Goal: Task Accomplishment & Management: Use online tool/utility

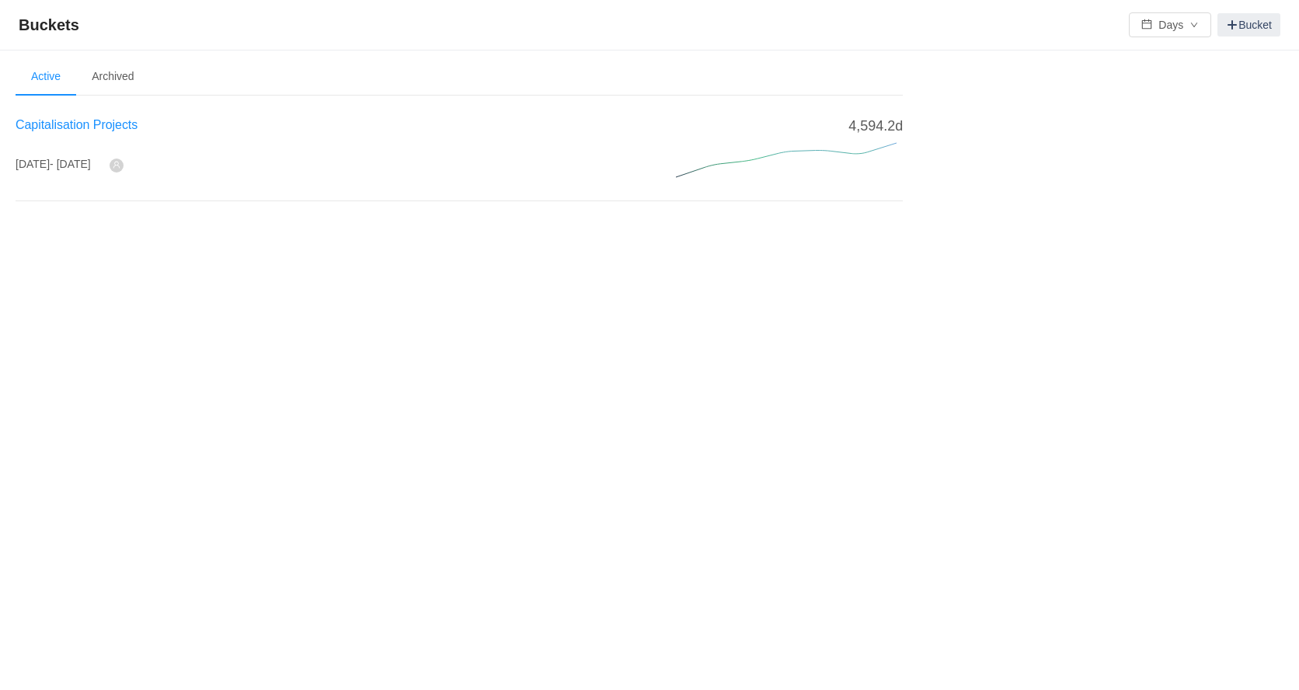
click at [104, 127] on span "Capitalisation Projects" at bounding box center [77, 124] width 122 height 13
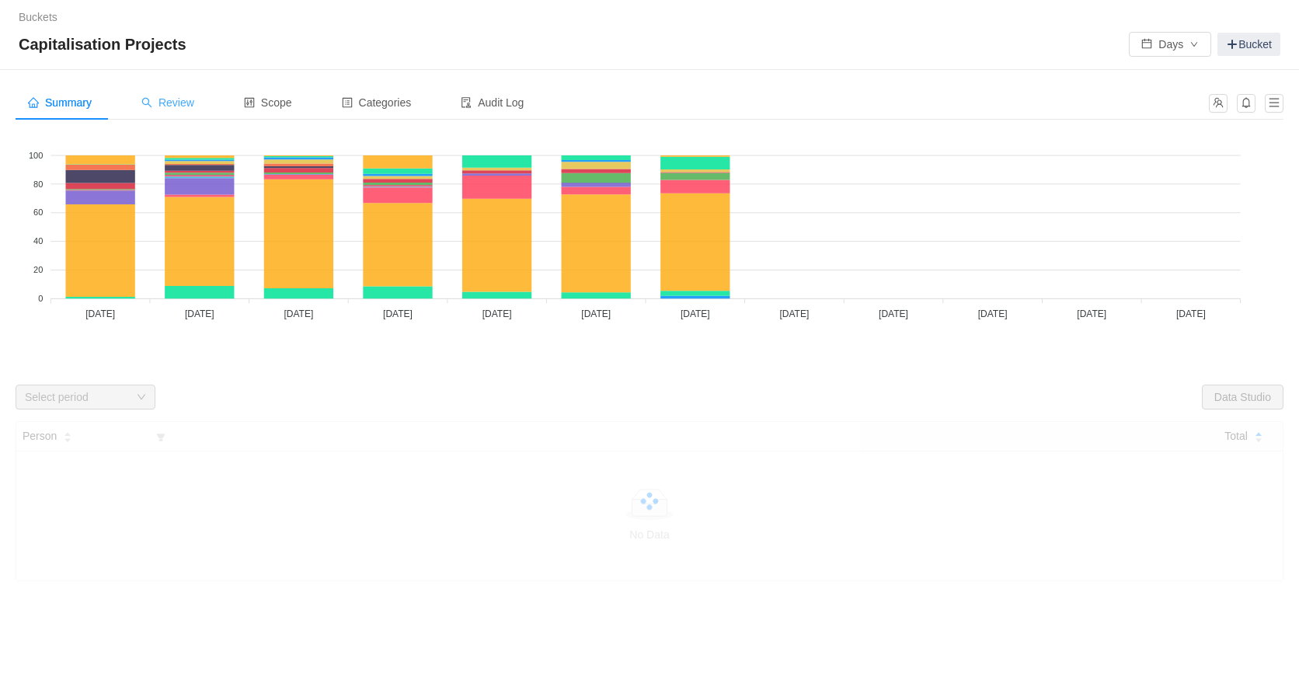
click at [181, 98] on span "Review" at bounding box center [167, 102] width 53 height 12
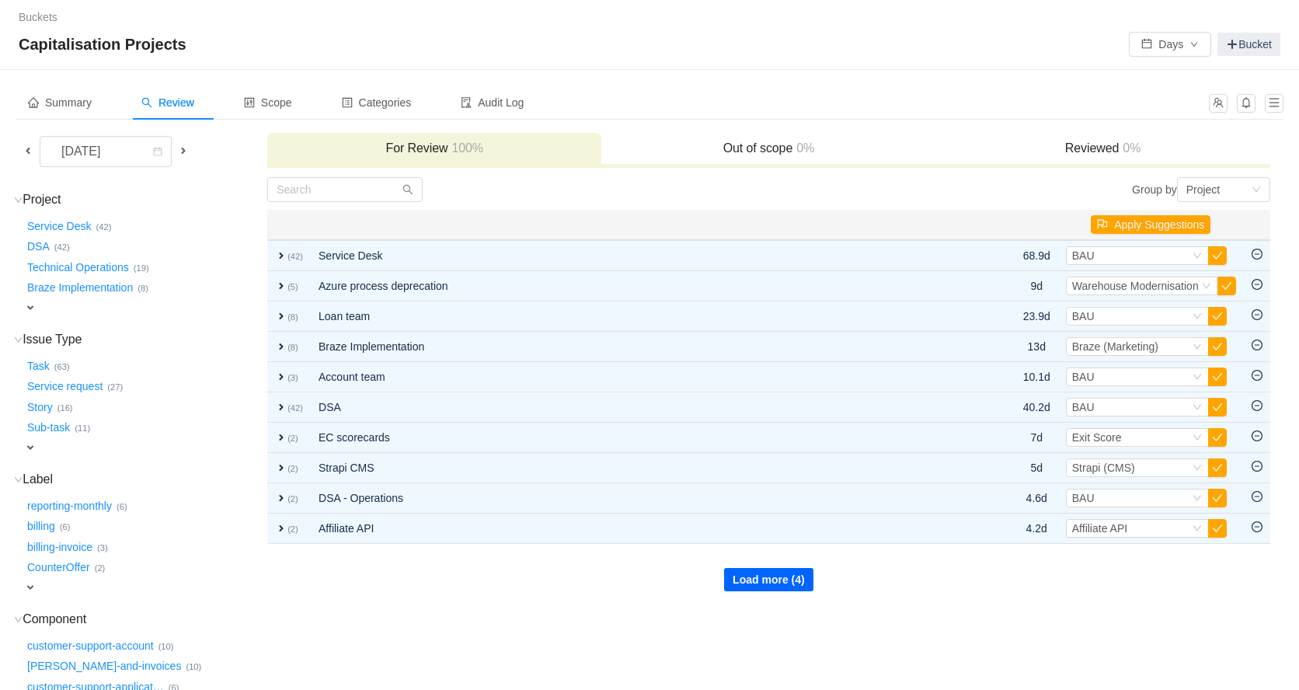
click at [763, 576] on button "Load more (4)" at bounding box center [768, 579] width 89 height 23
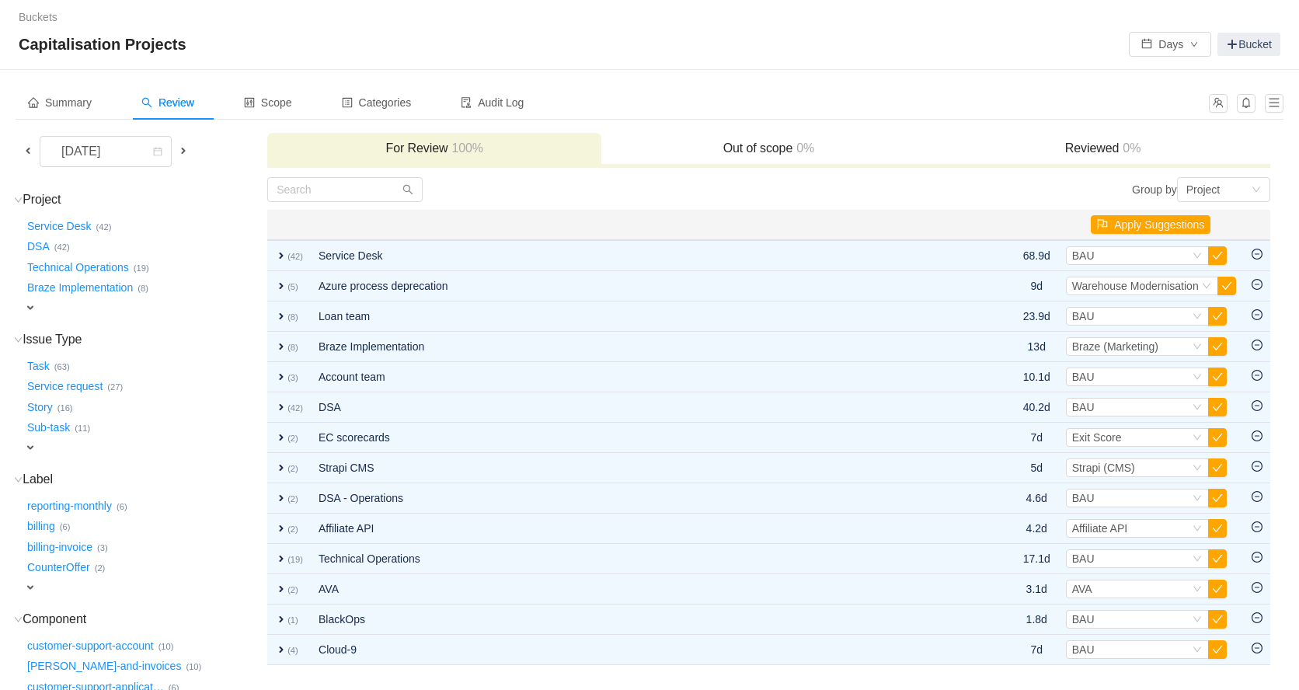
click at [466, 29] on div "Buckets / / Capitalisation Projects Days Bucket" at bounding box center [649, 35] width 1299 height 70
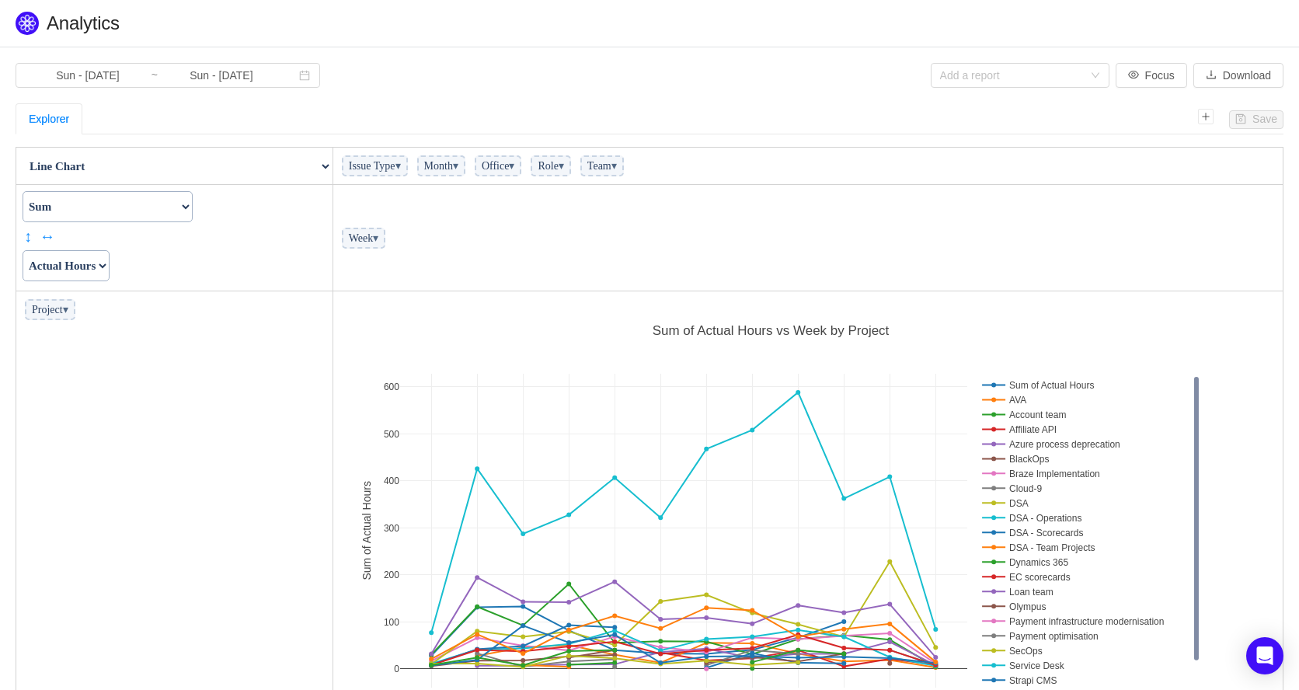
scroll to position [454, 941]
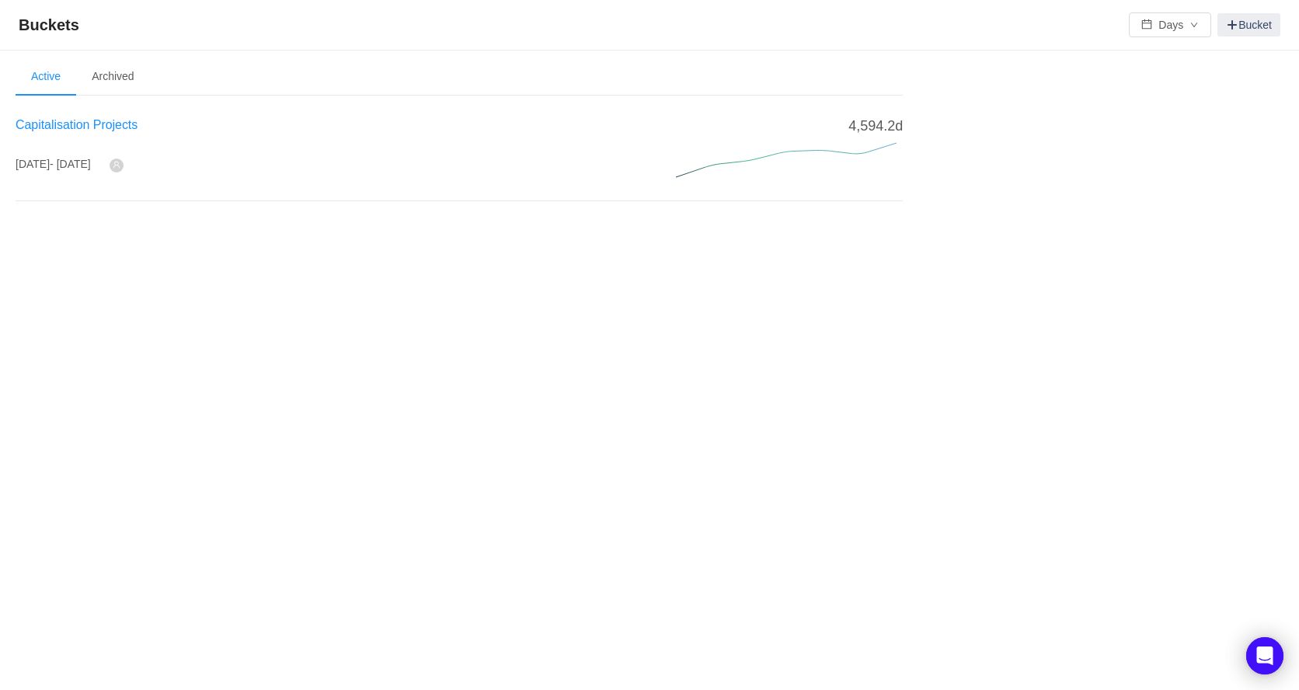
click at [48, 122] on span "Capitalisation Projects" at bounding box center [77, 124] width 122 height 13
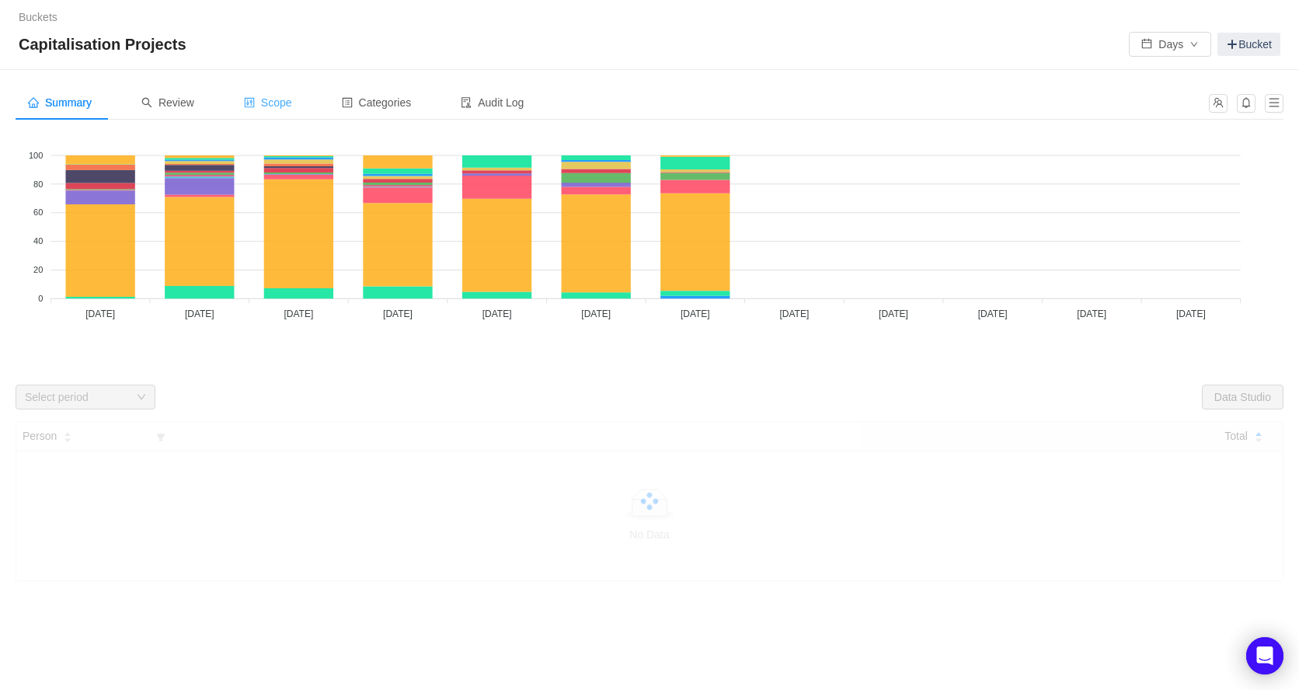
click at [284, 100] on span "Scope" at bounding box center [268, 102] width 48 height 12
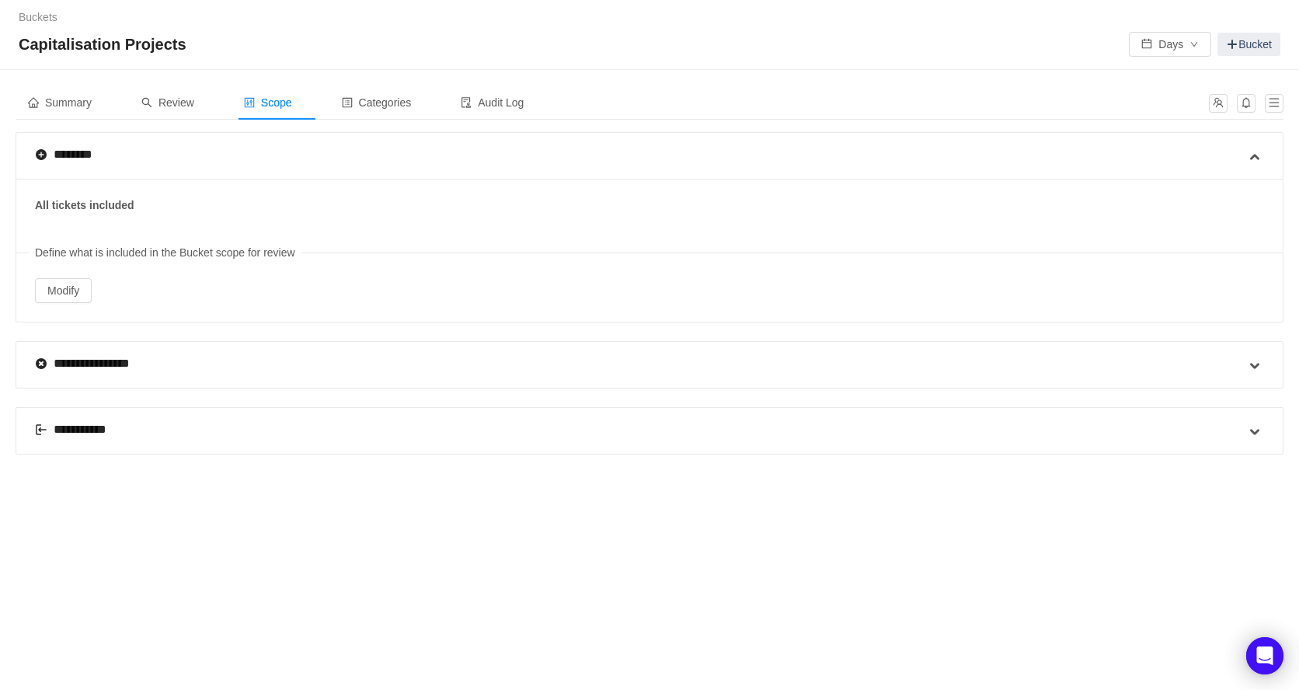
click at [398, 429] on div "**********" at bounding box center [640, 431] width 1210 height 46
click at [1252, 432] on span at bounding box center [1254, 432] width 19 height 19
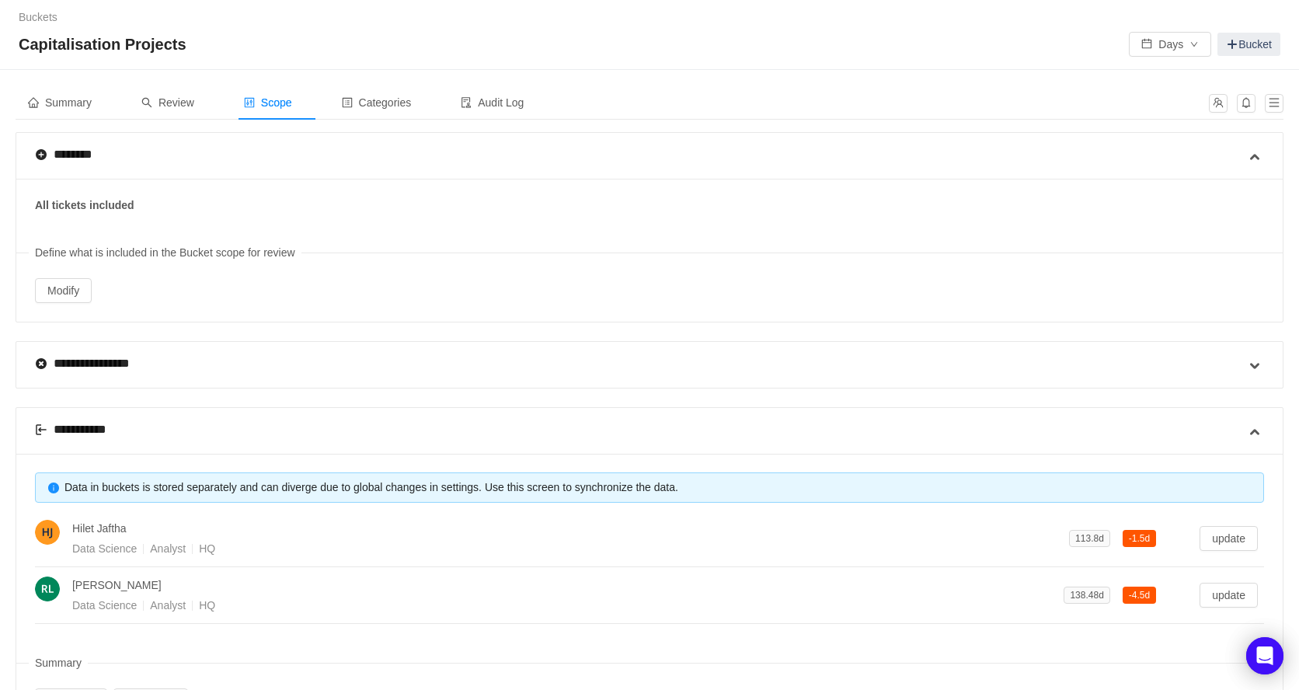
scroll to position [75, 0]
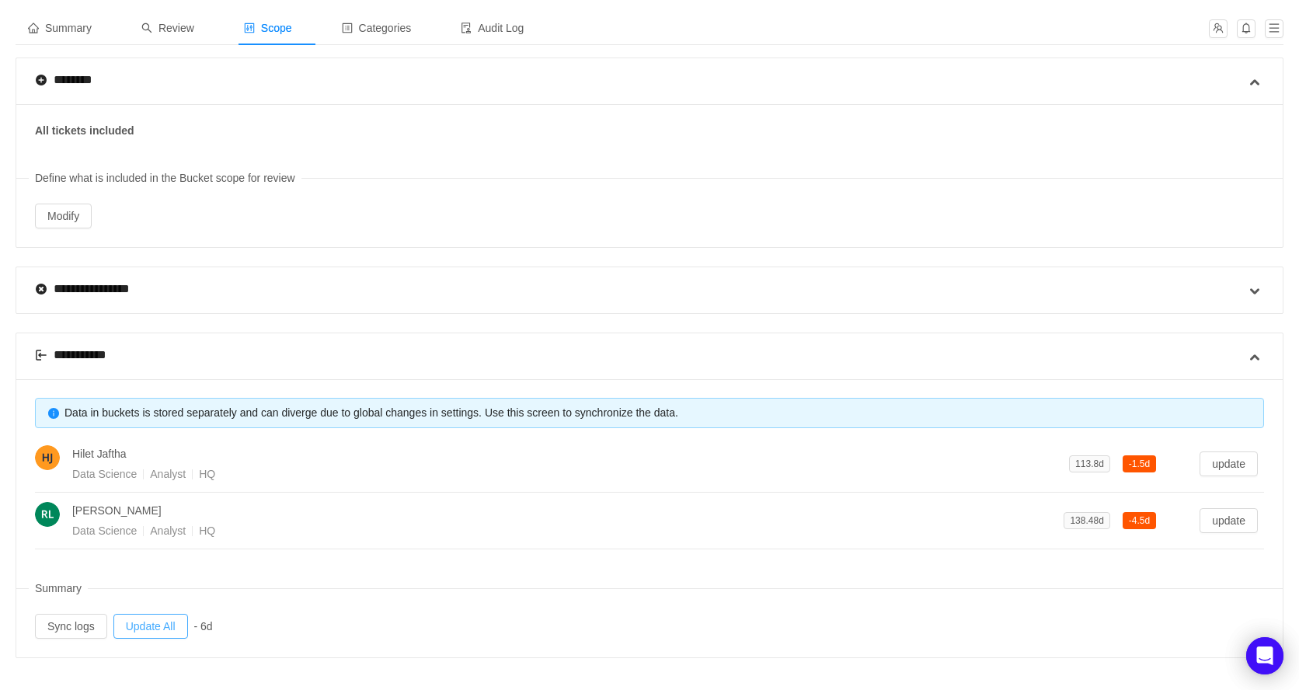
click at [166, 623] on button "Update All" at bounding box center [150, 626] width 75 height 25
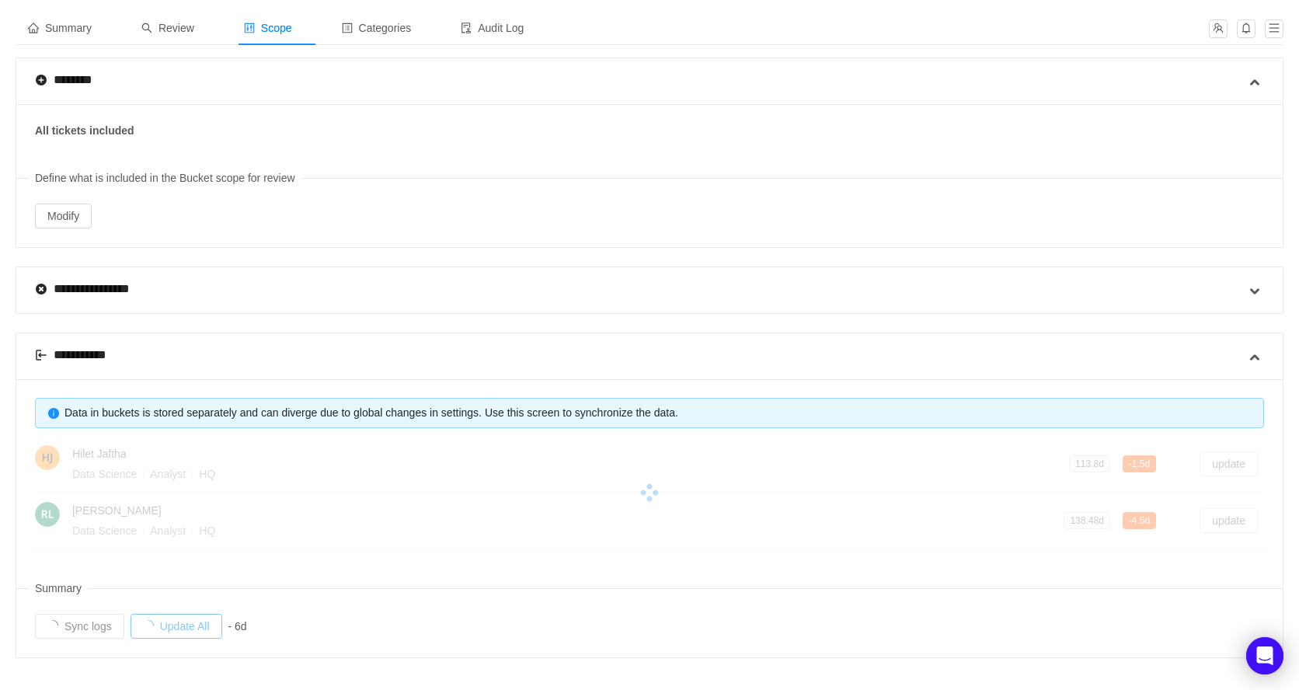
scroll to position [18, 0]
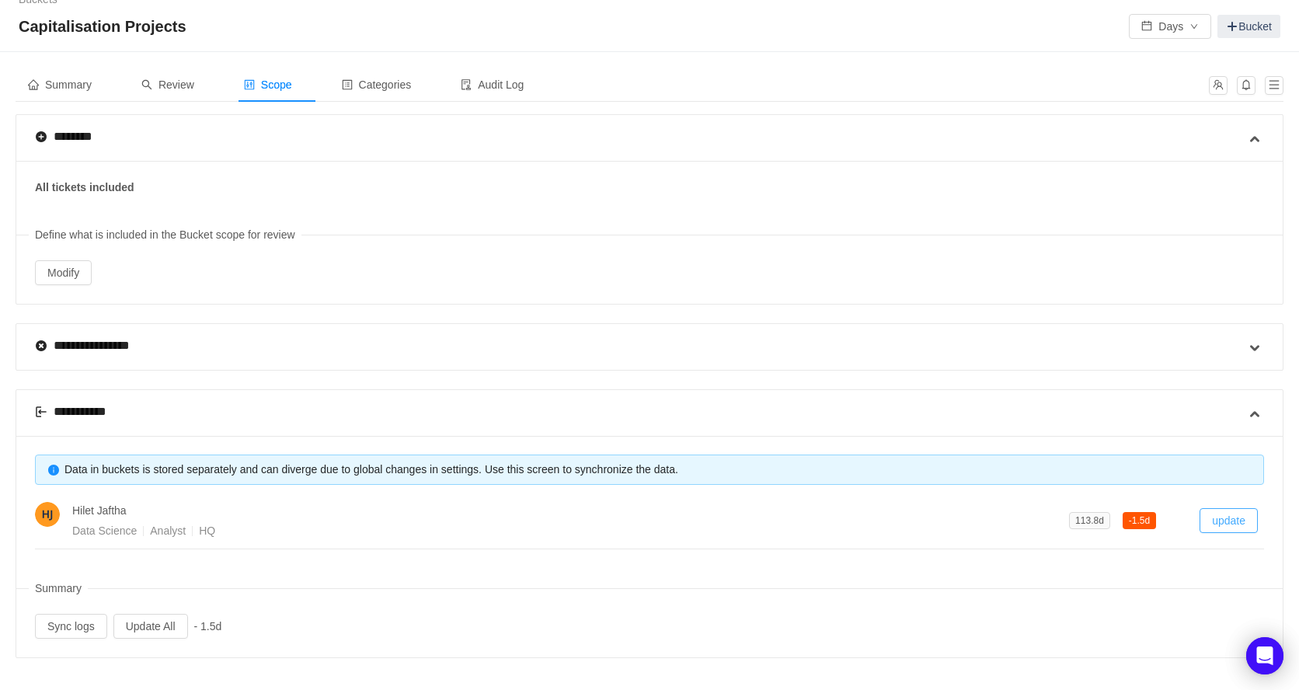
click at [1240, 514] on button "update" at bounding box center [1228, 520] width 58 height 25
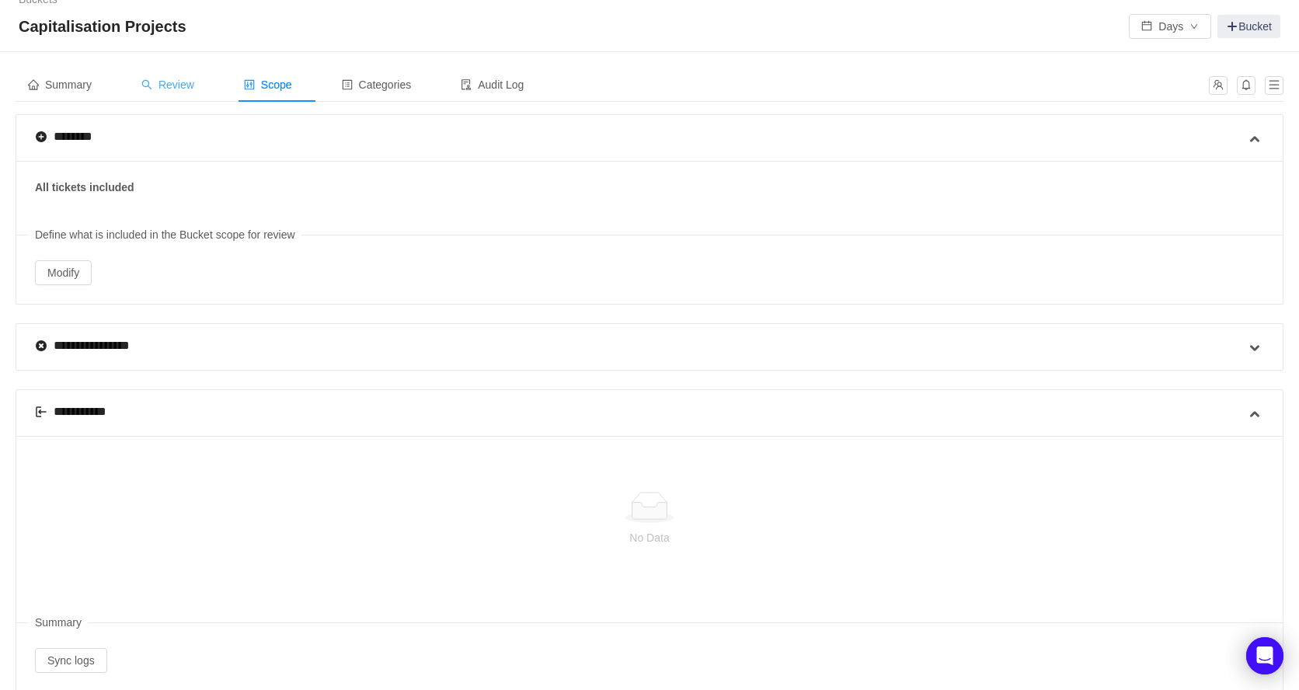
click at [169, 88] on span "Review" at bounding box center [167, 84] width 53 height 12
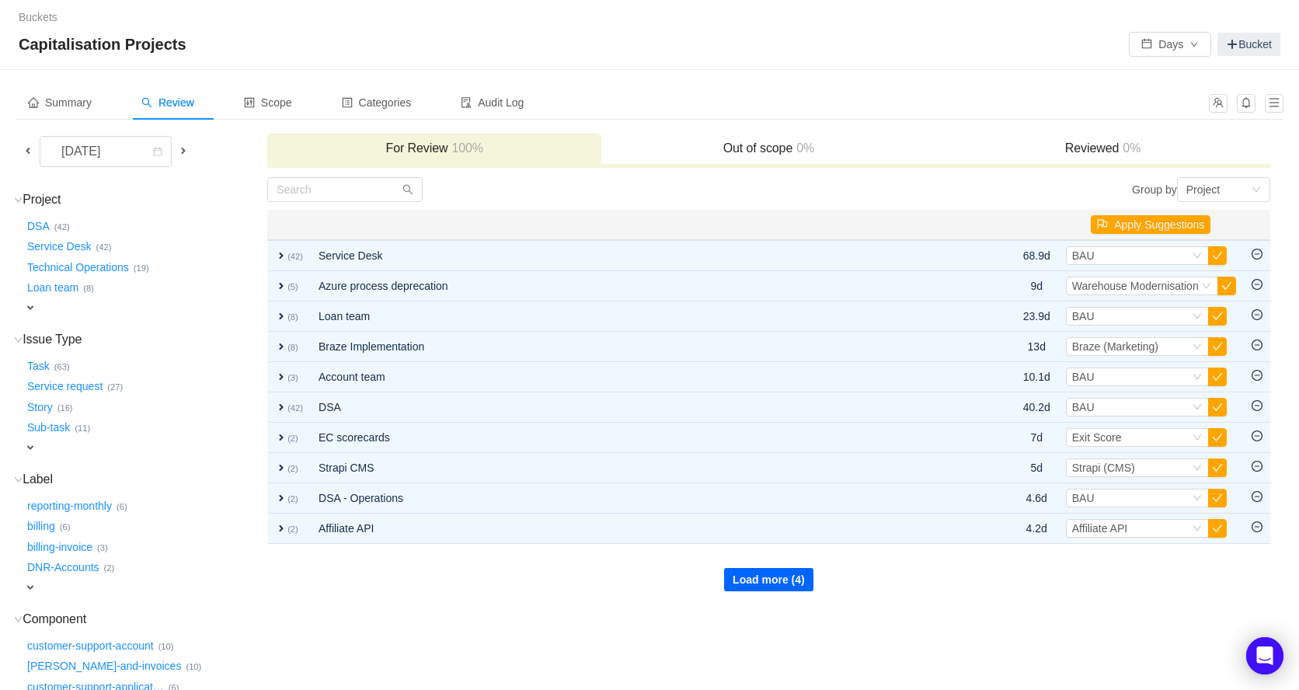
click at [768, 582] on button "Load more (4)" at bounding box center [768, 579] width 89 height 23
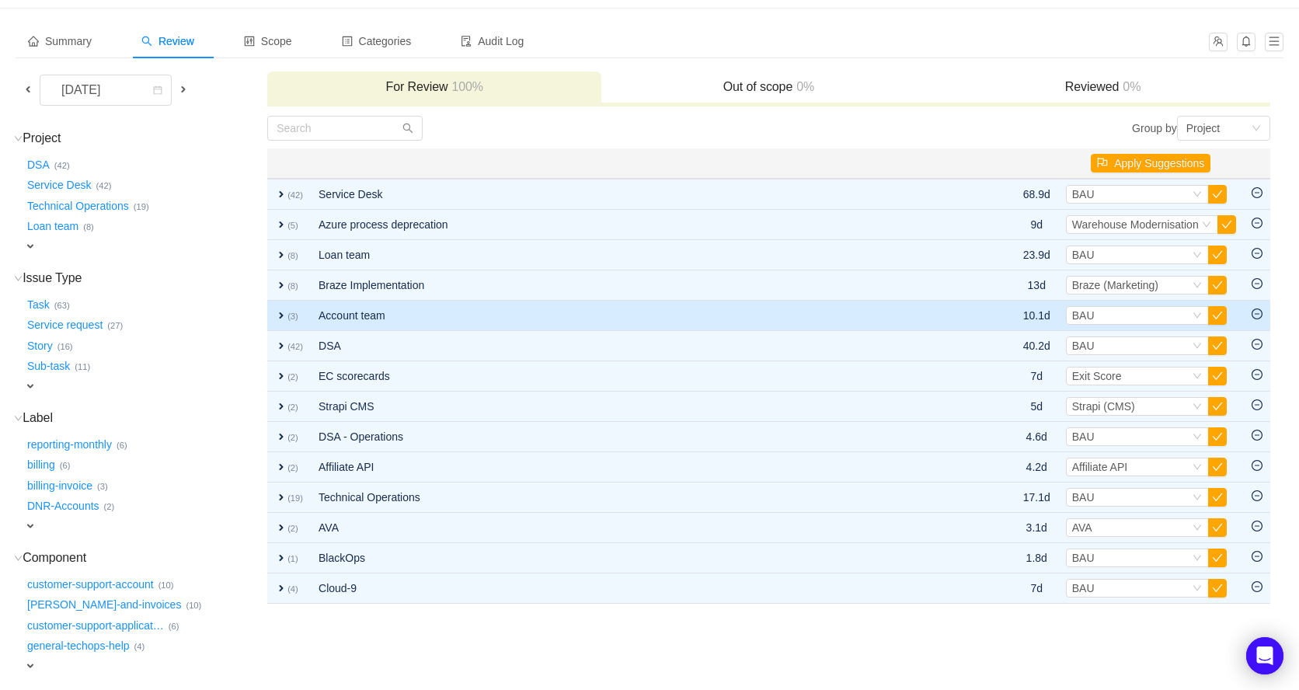
scroll to position [62, 0]
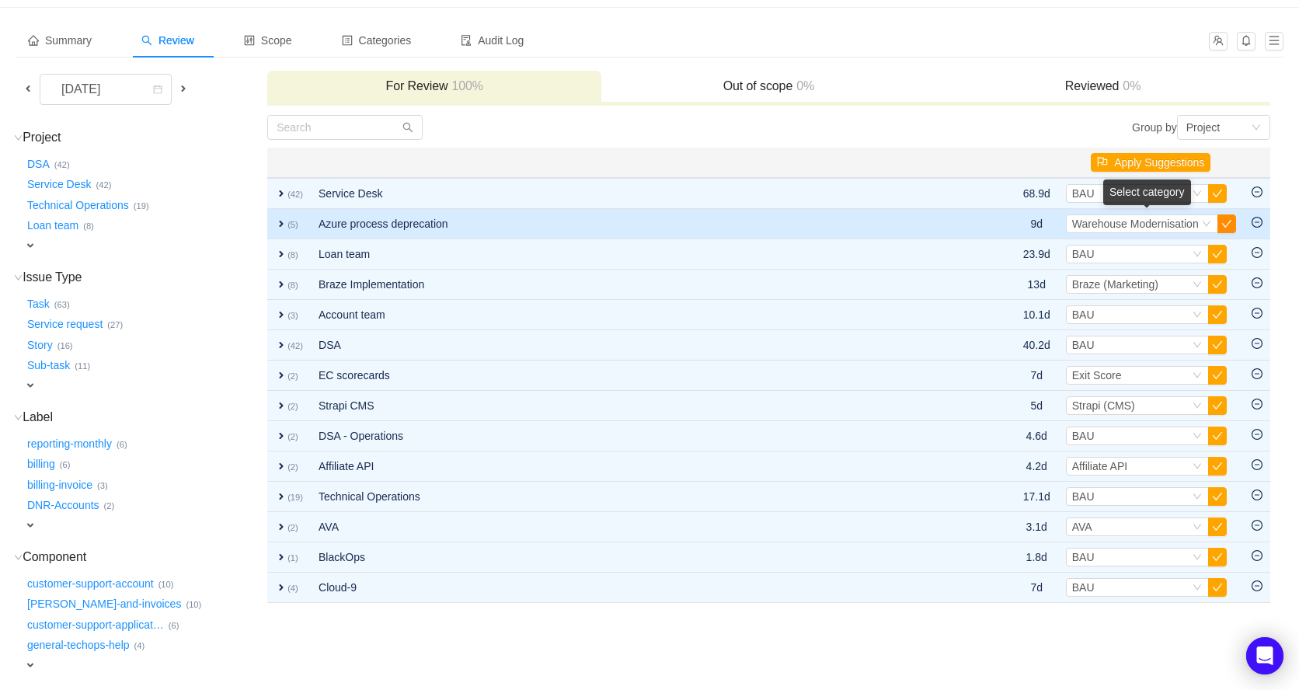
click at [1226, 226] on button "button" at bounding box center [1226, 223] width 19 height 19
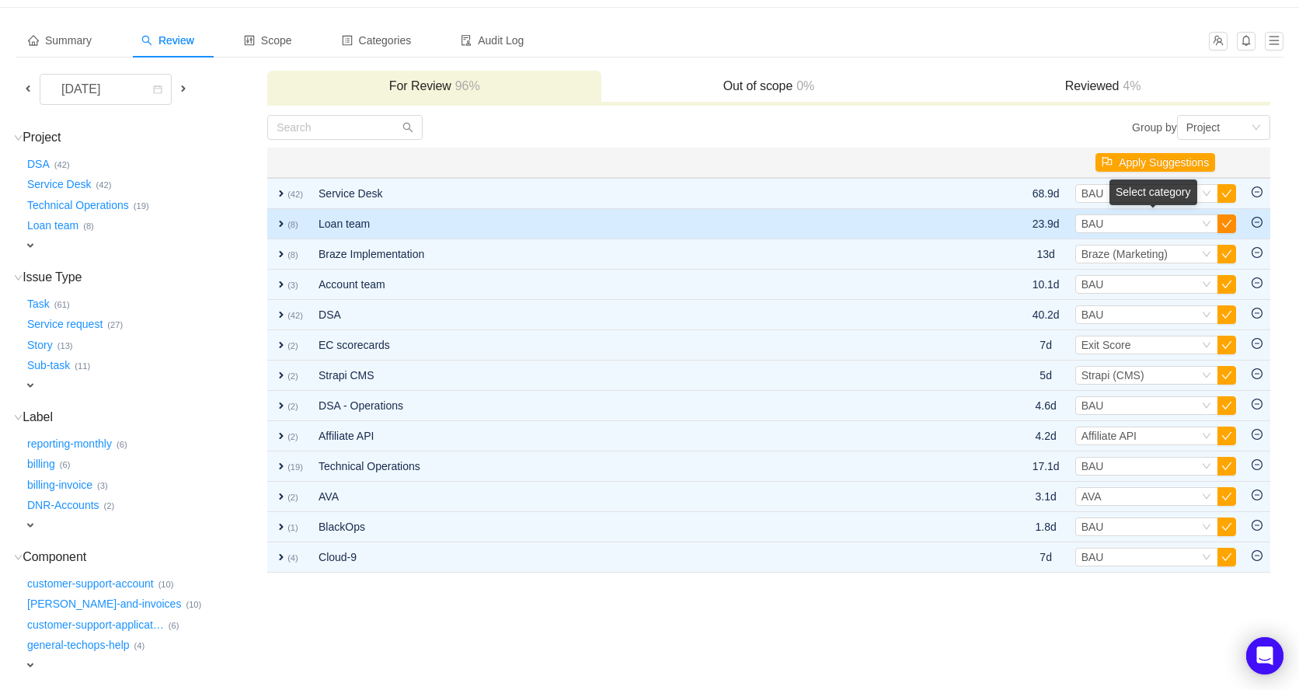
click at [1226, 226] on button "button" at bounding box center [1226, 223] width 19 height 19
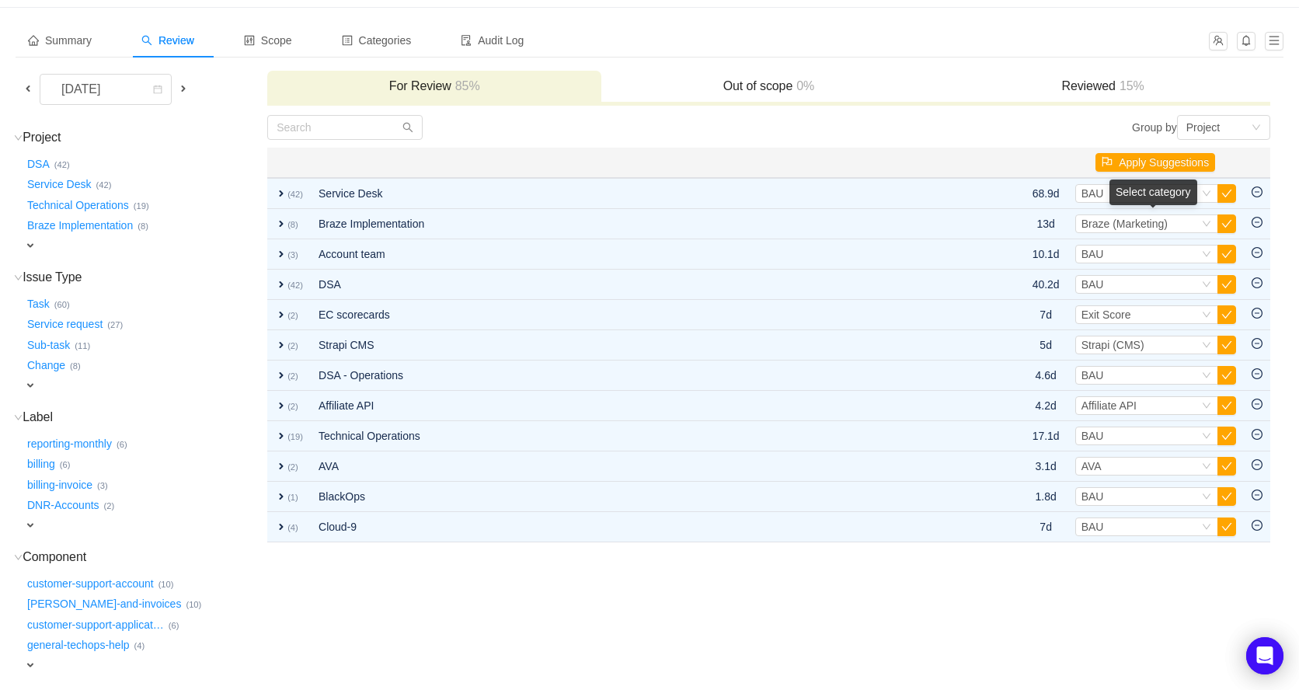
click at [1226, 226] on button "button" at bounding box center [1226, 223] width 19 height 19
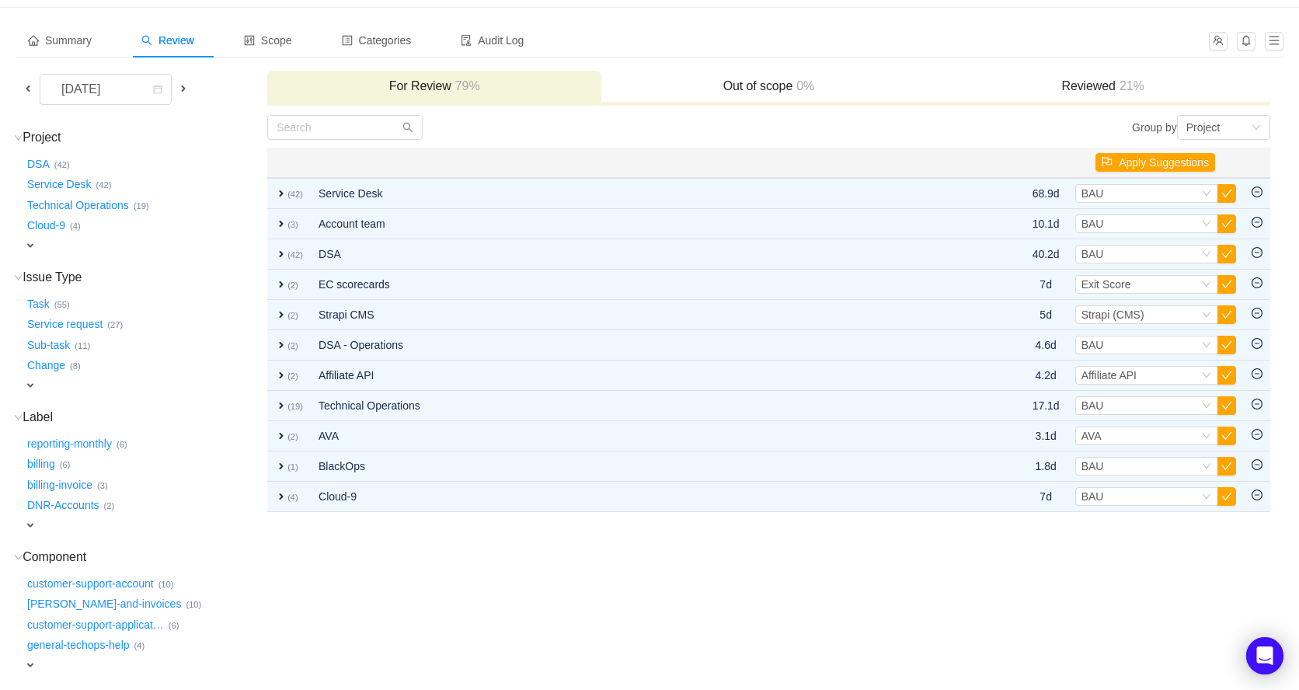
click at [1226, 226] on button "button" at bounding box center [1226, 223] width 19 height 19
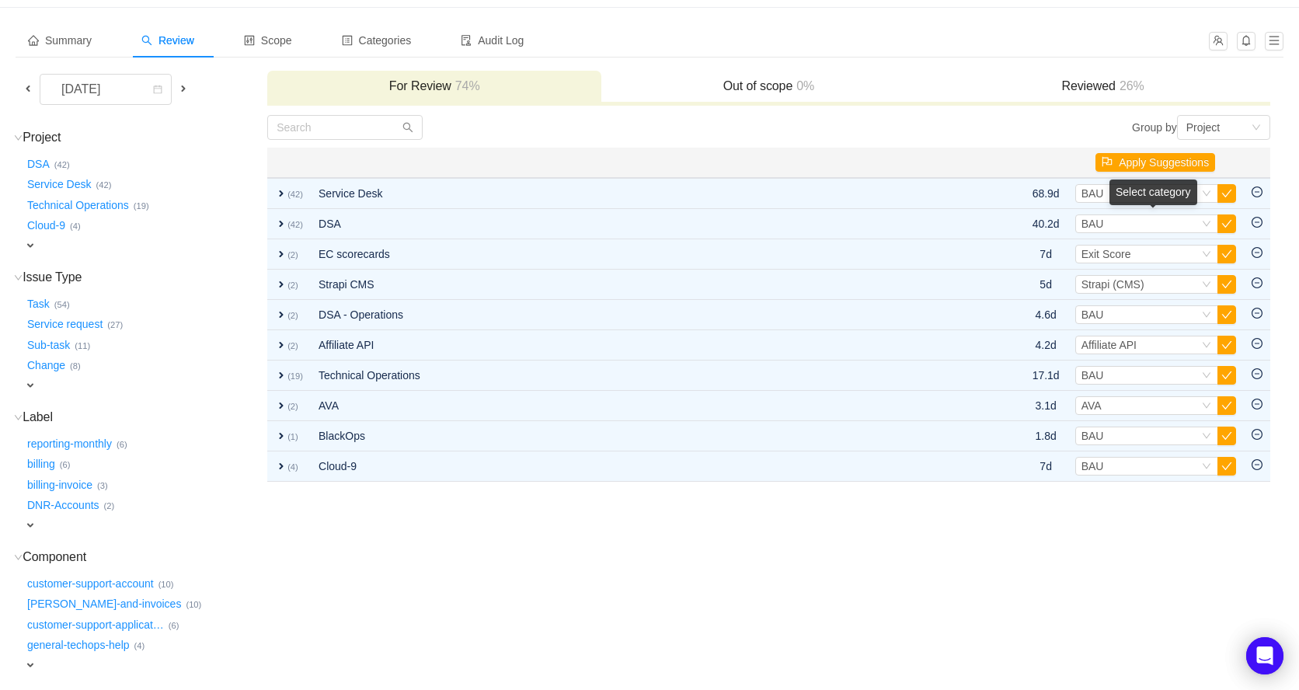
click at [1226, 226] on button "button" at bounding box center [1226, 223] width 19 height 19
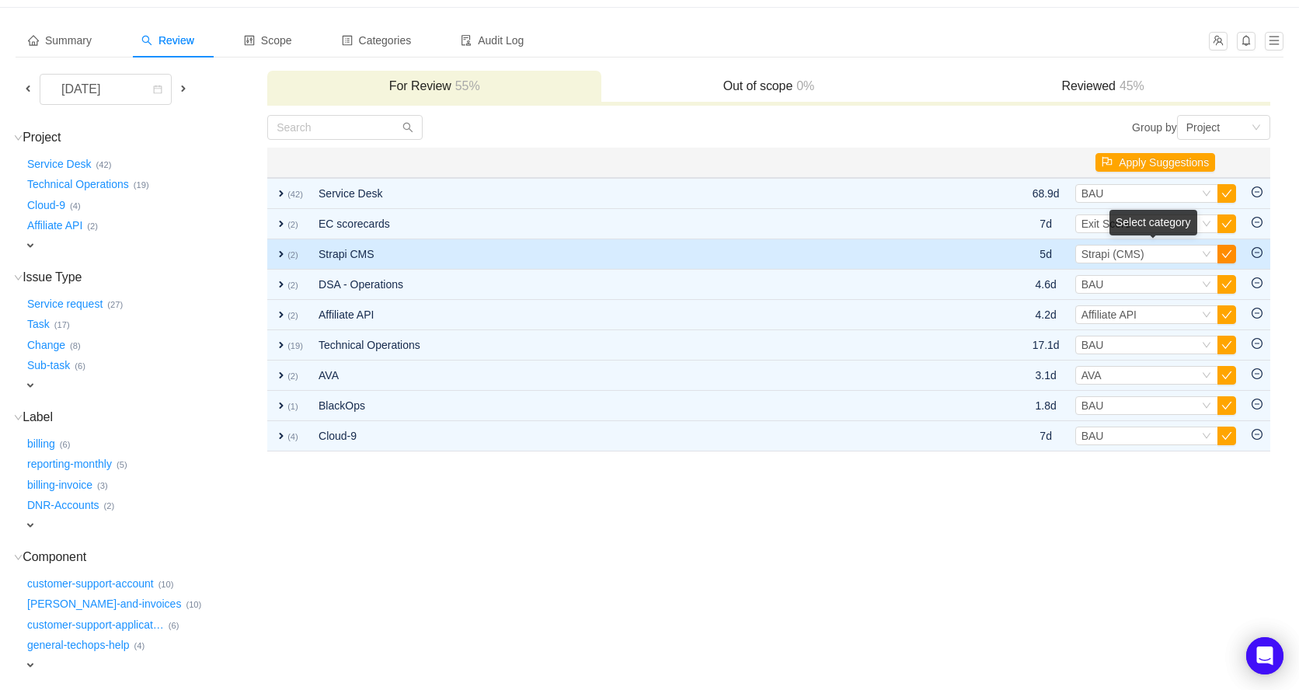
click at [1226, 254] on button "button" at bounding box center [1226, 254] width 19 height 19
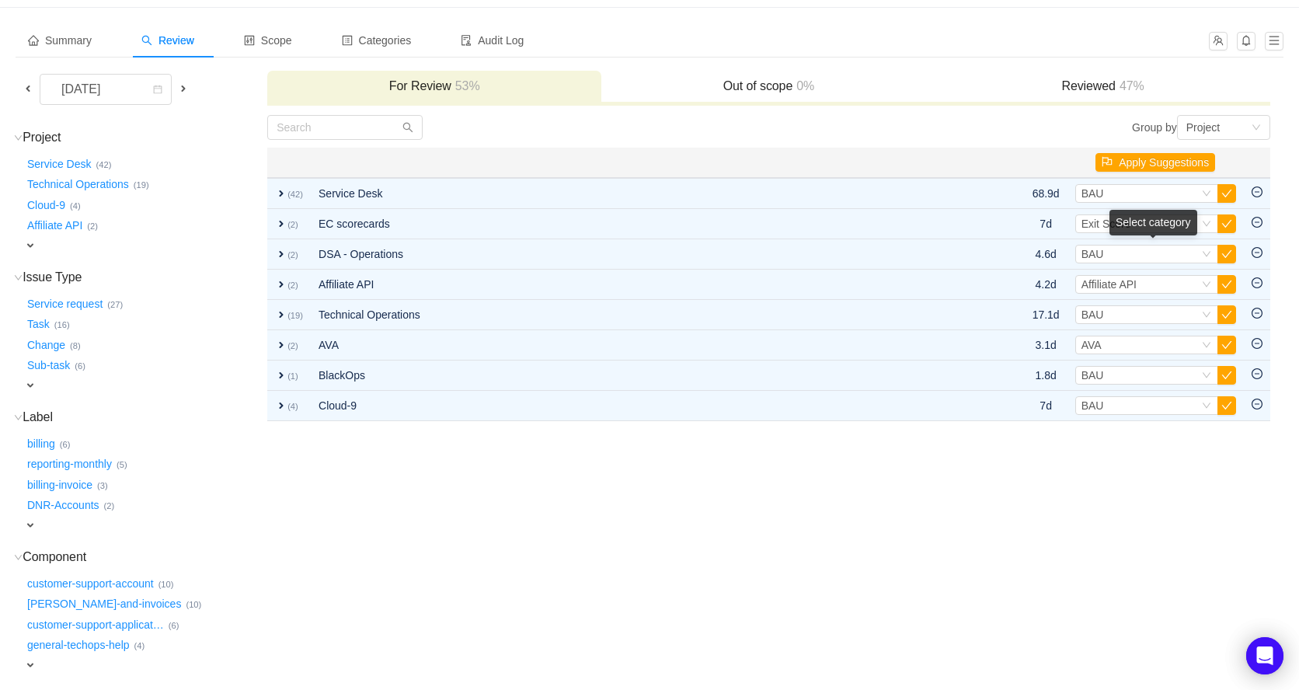
click at [1226, 254] on button "button" at bounding box center [1226, 254] width 19 height 19
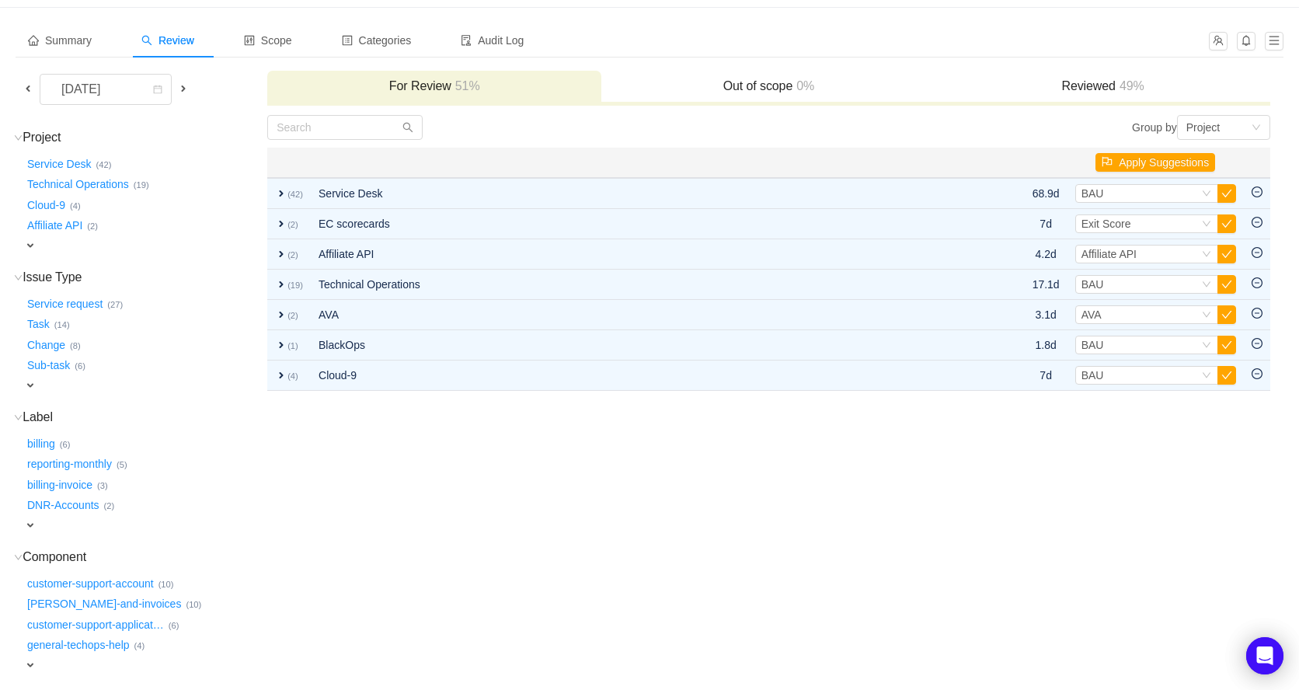
click at [1226, 254] on button "button" at bounding box center [1226, 254] width 19 height 19
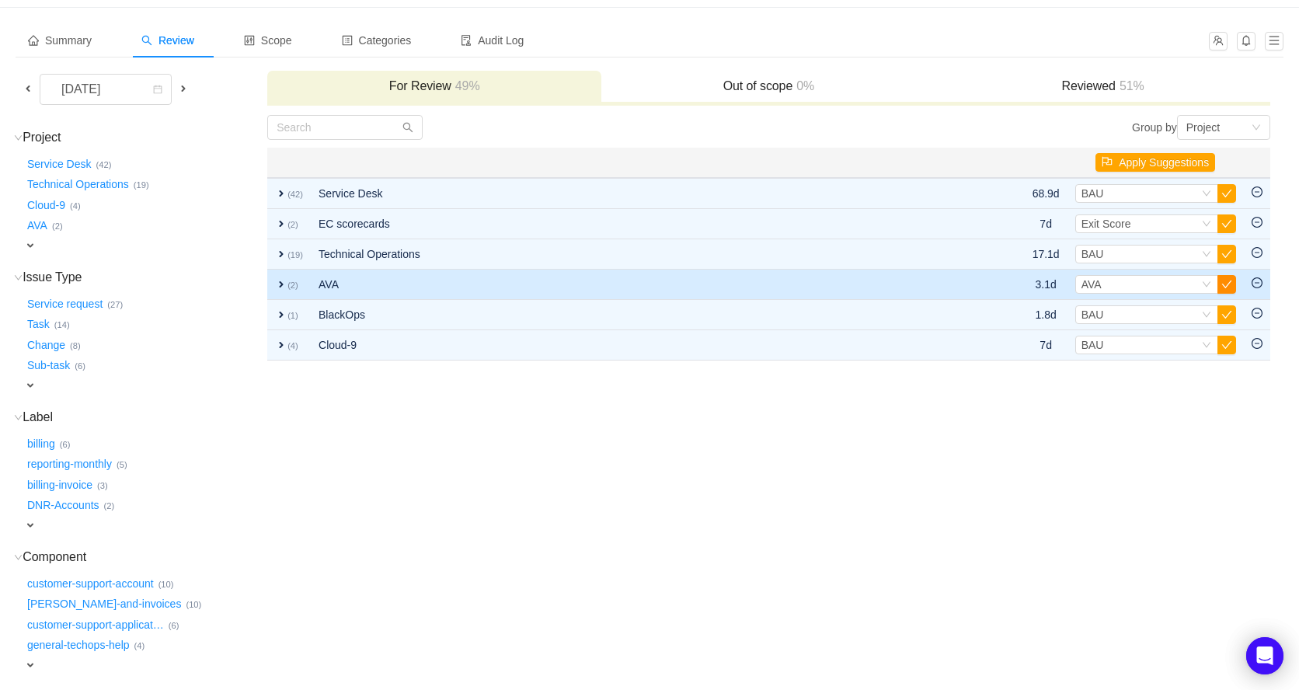
click at [1226, 283] on button "button" at bounding box center [1226, 284] width 19 height 19
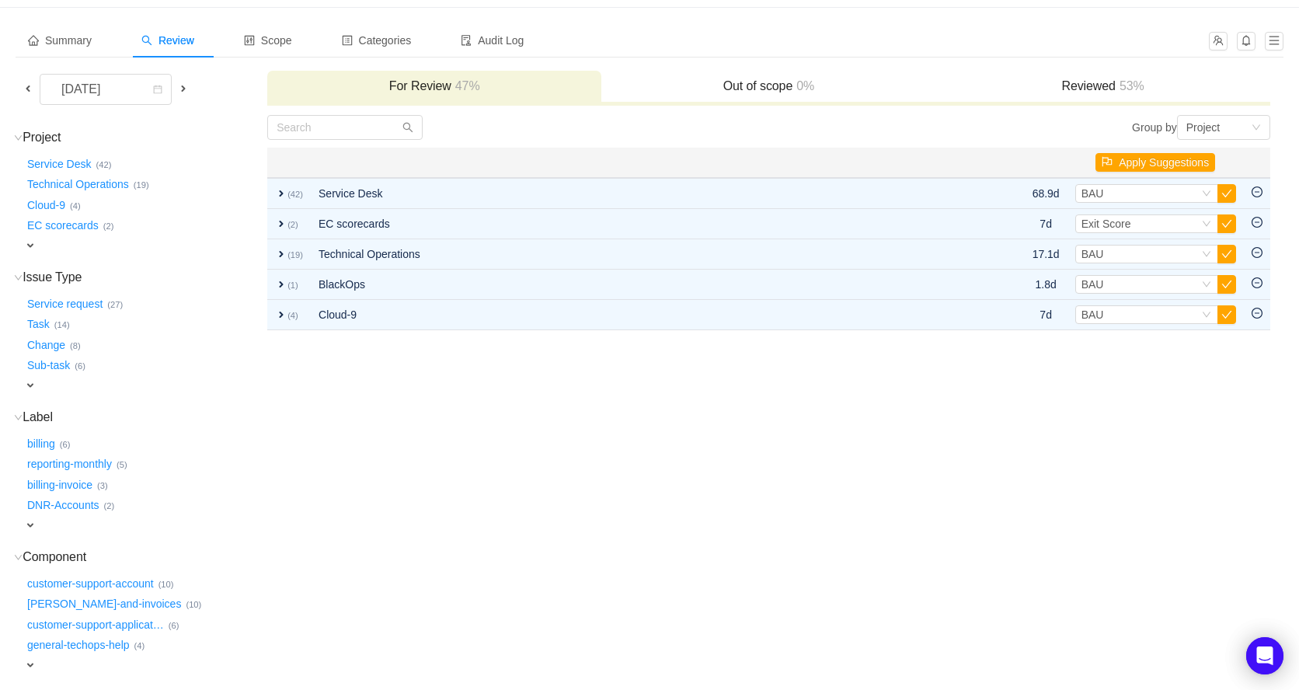
click at [1226, 283] on button "button" at bounding box center [1226, 284] width 19 height 19
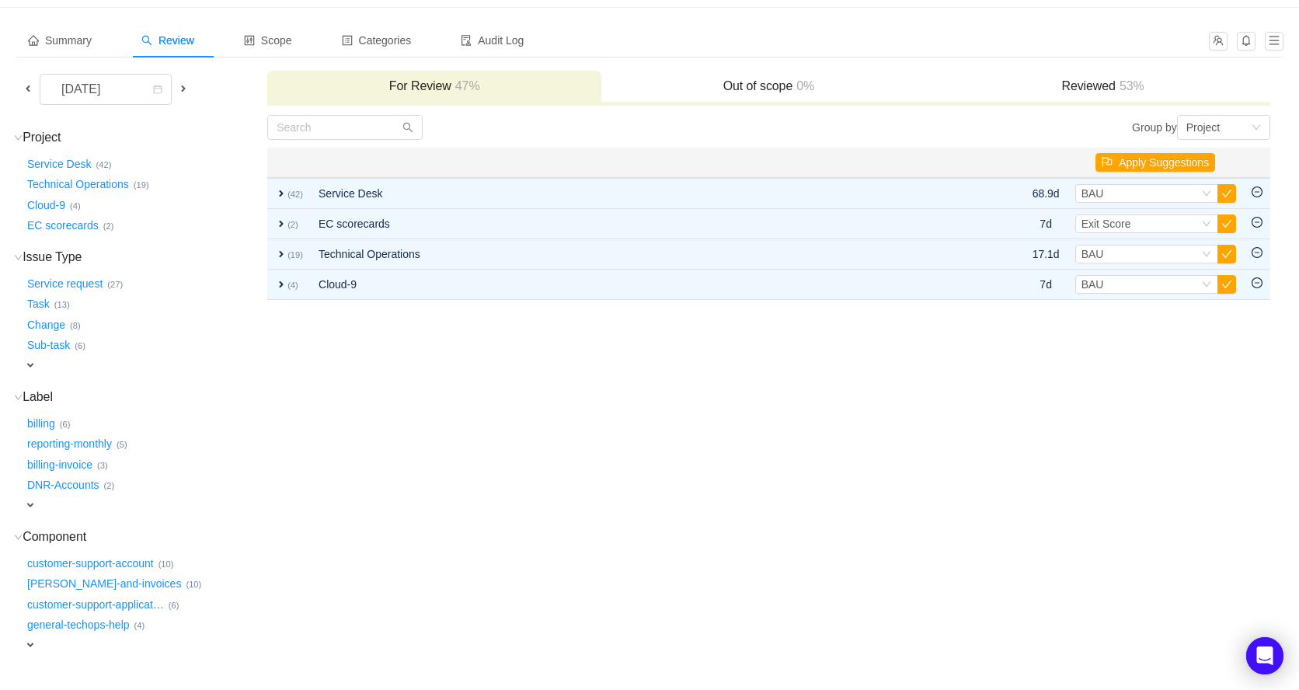
click at [1226, 283] on button "button" at bounding box center [1226, 284] width 19 height 19
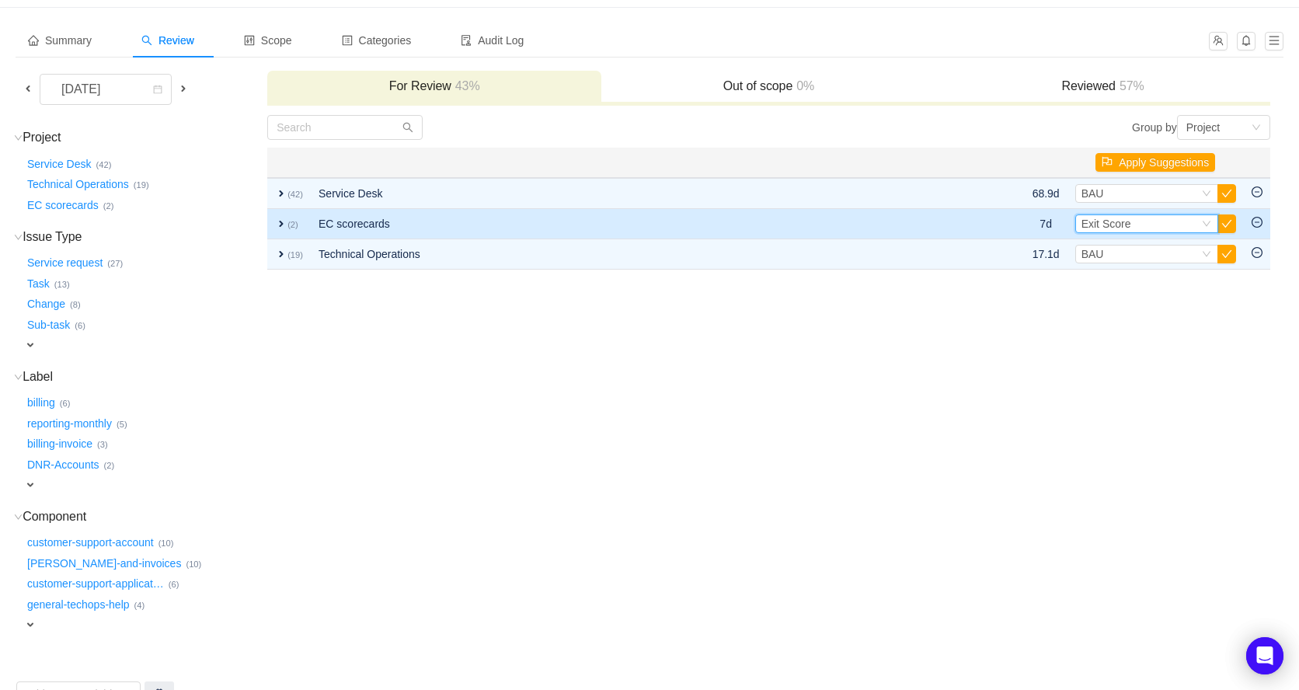
click at [1207, 224] on icon "icon: down" at bounding box center [1206, 223] width 8 height 5
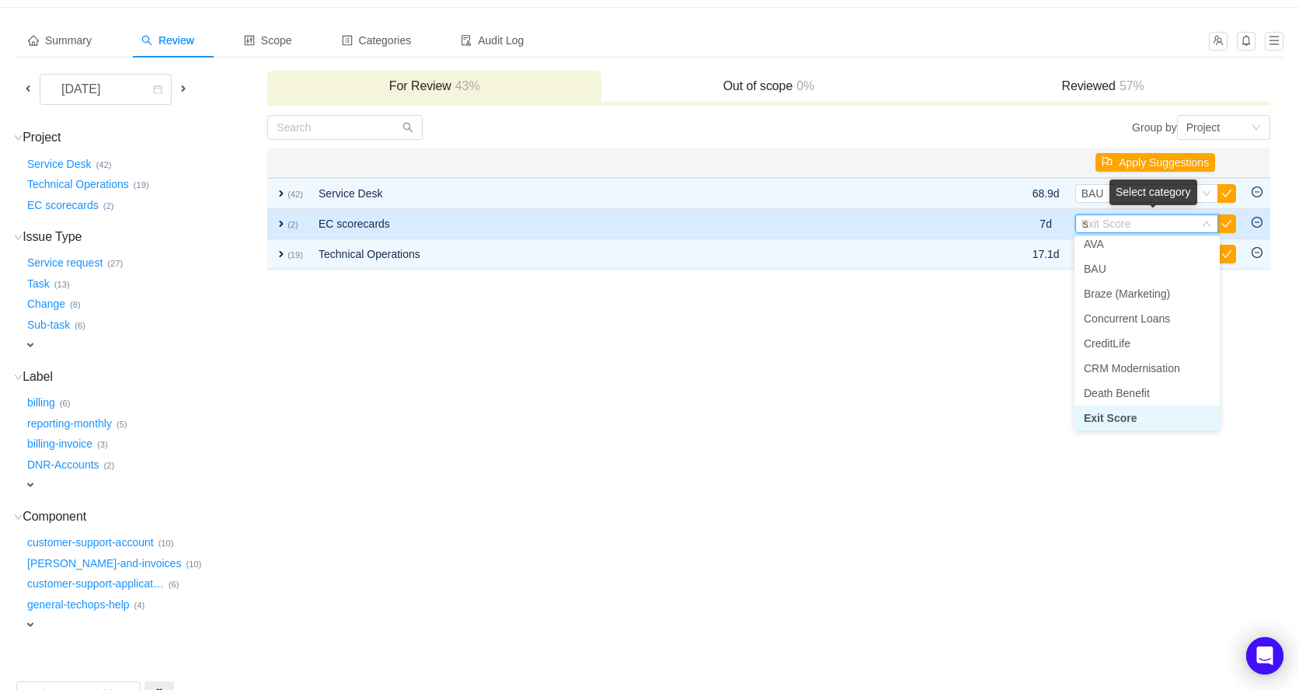
scroll to position [3, 0]
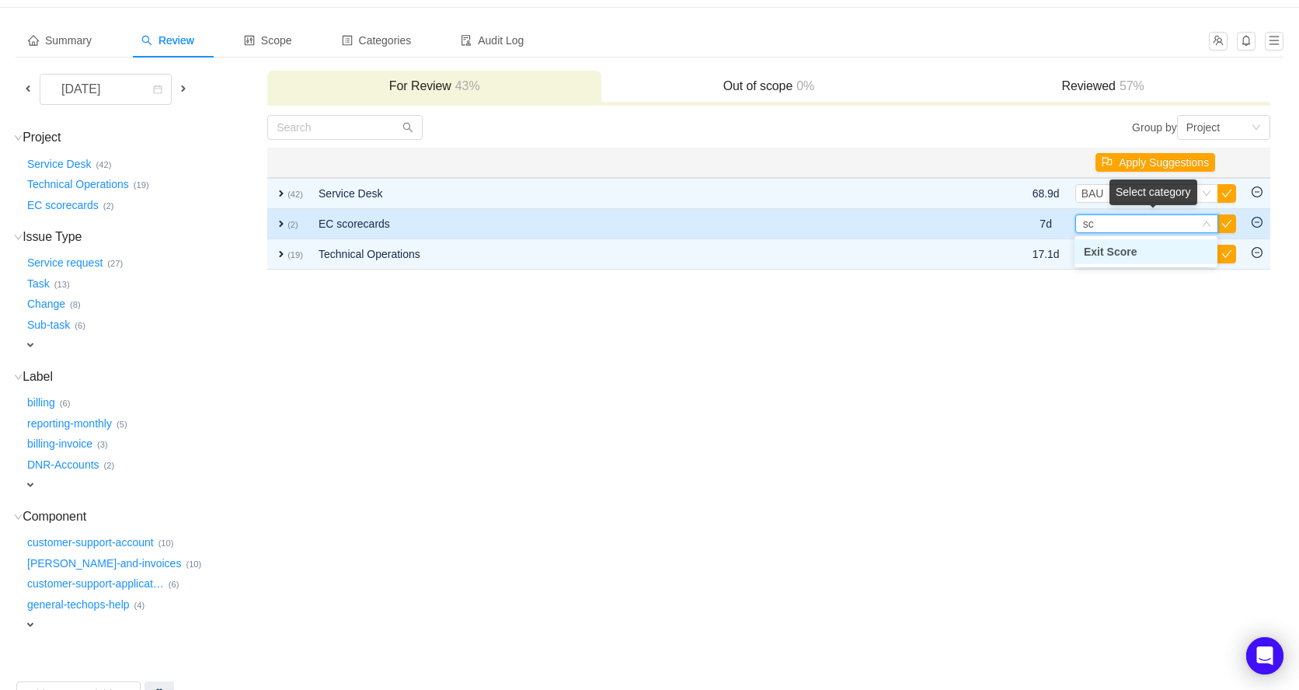
type input "s"
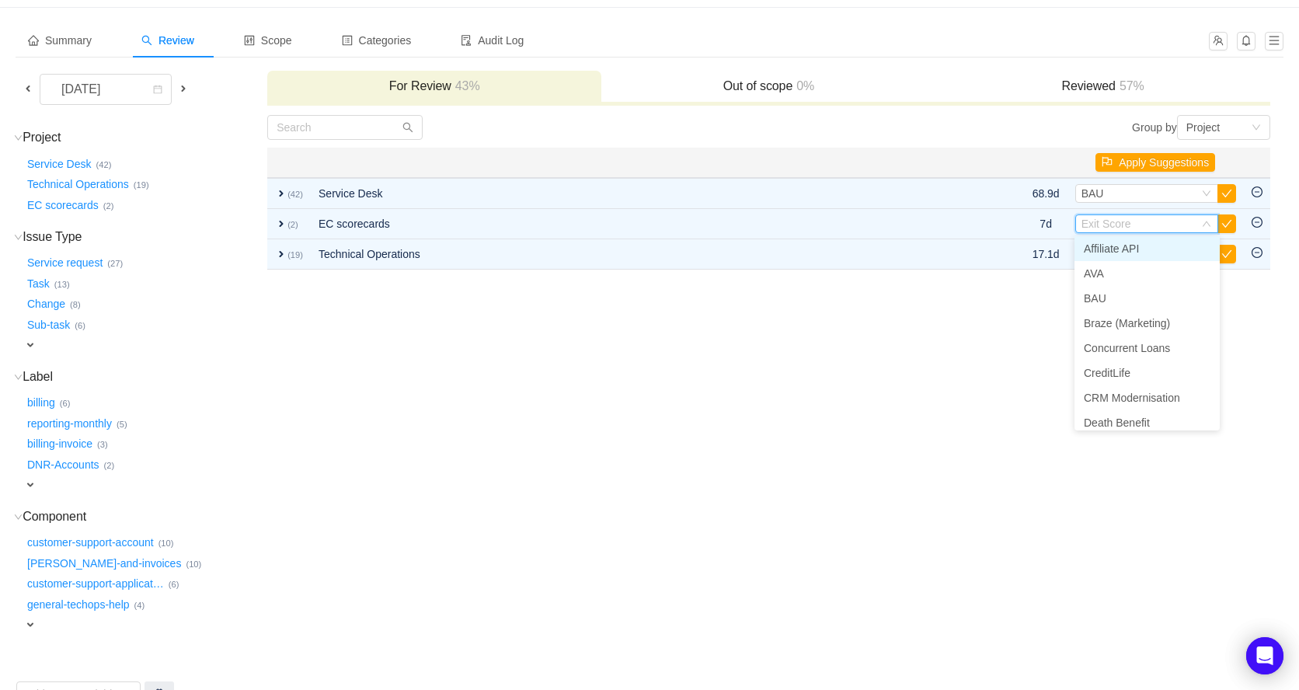
click at [832, 462] on td "Group by Project You will see tickets here after they were marked as out of sco…" at bounding box center [768, 410] width 1004 height 593
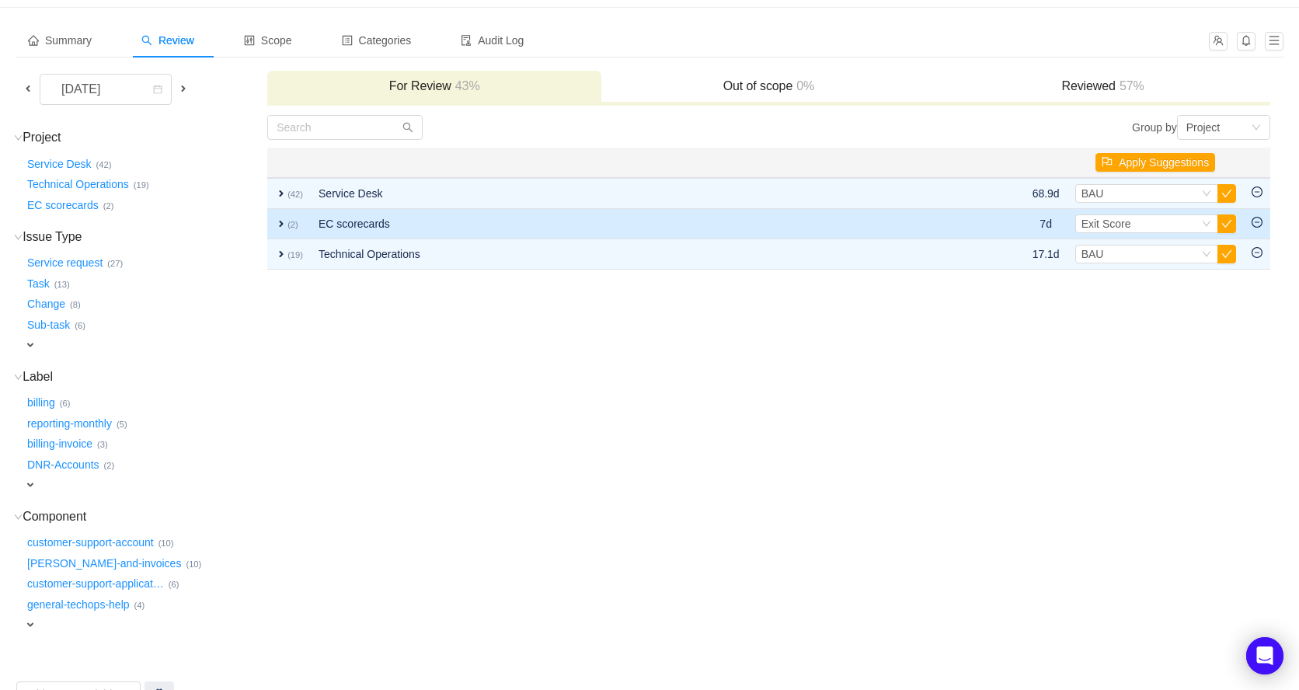
click at [276, 221] on span "expand" at bounding box center [281, 223] width 12 height 12
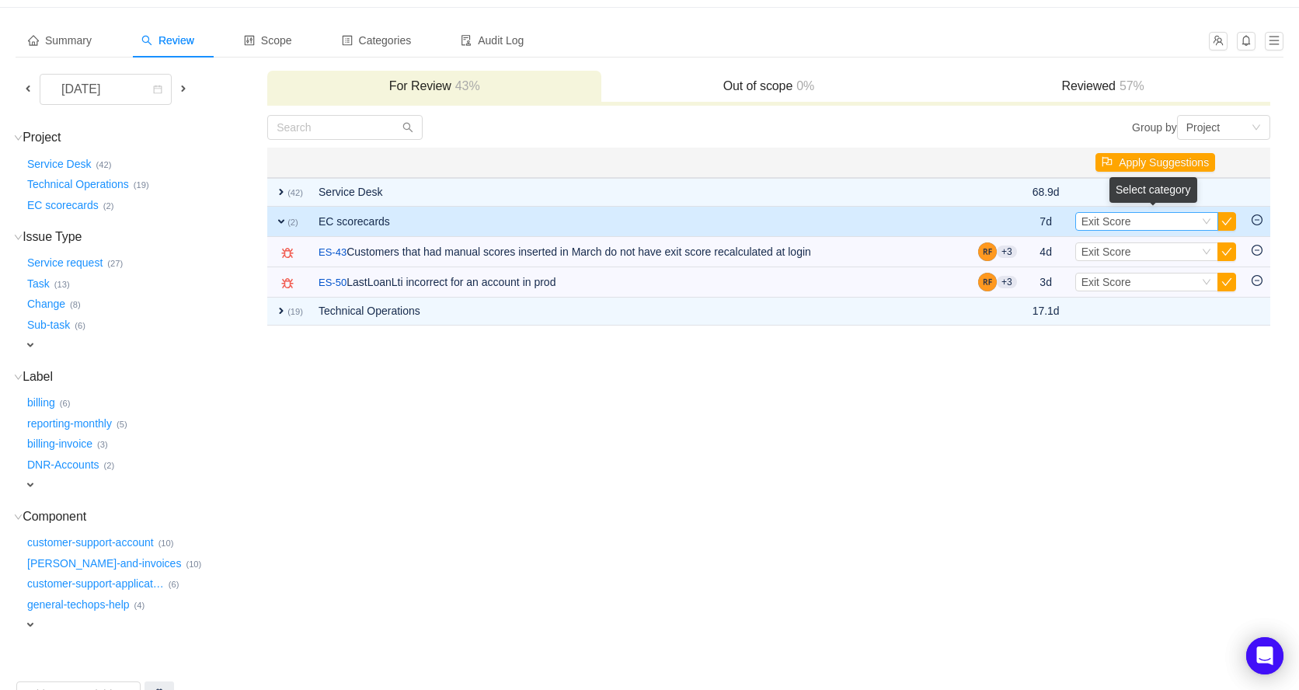
click at [1210, 221] on icon "icon: down" at bounding box center [1206, 221] width 9 height 9
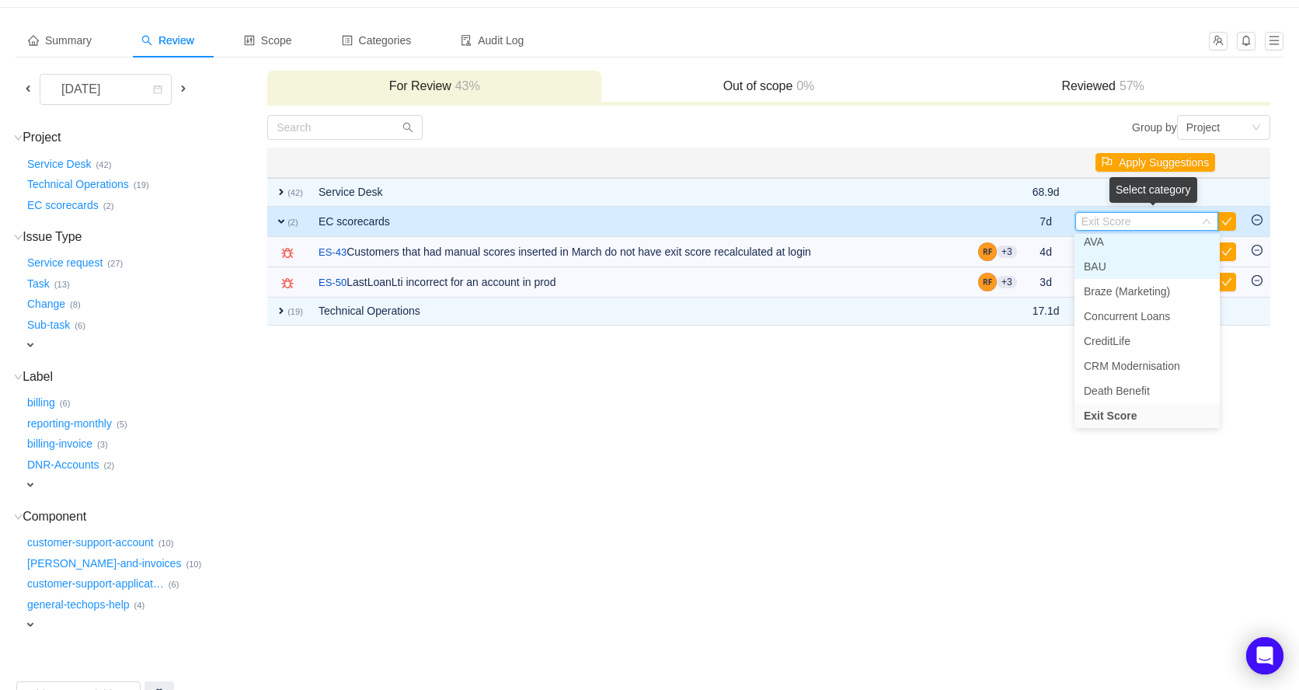
scroll to position [28, 0]
click at [1135, 273] on li "BAU" at bounding box center [1146, 271] width 145 height 25
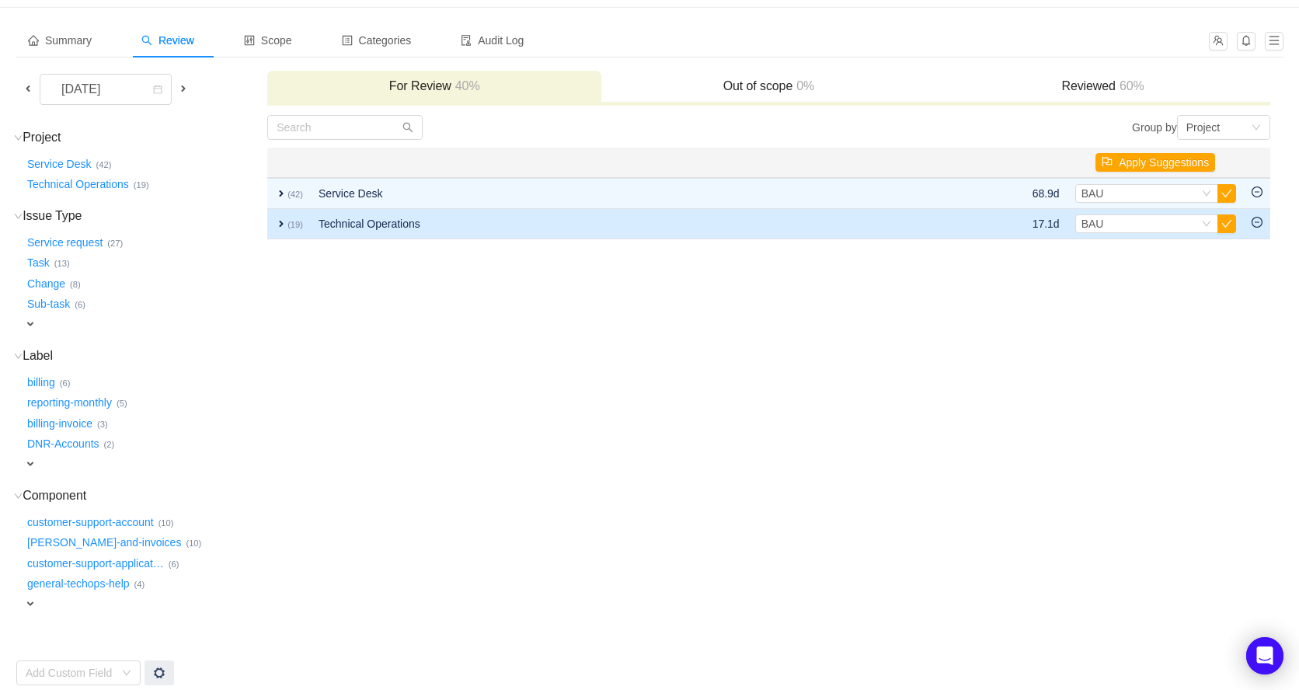
click at [279, 224] on span "expand" at bounding box center [281, 223] width 12 height 12
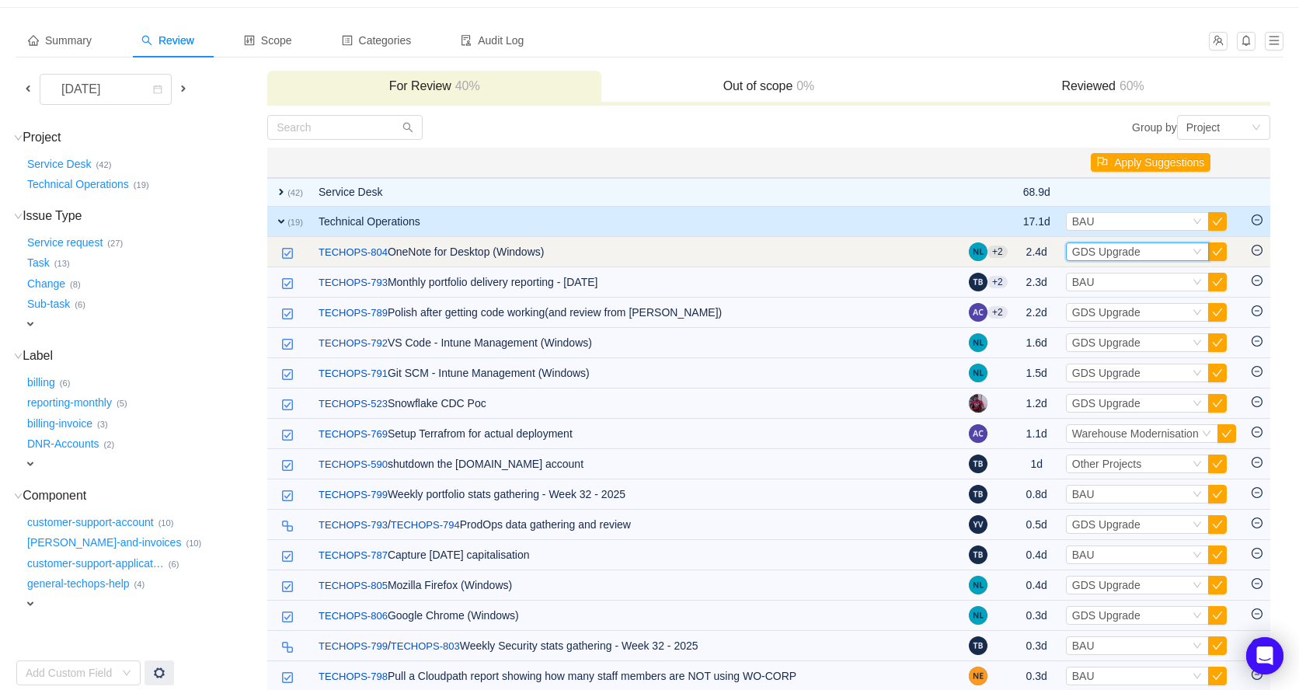
click at [1192, 254] on icon "icon: down" at bounding box center [1196, 251] width 9 height 9
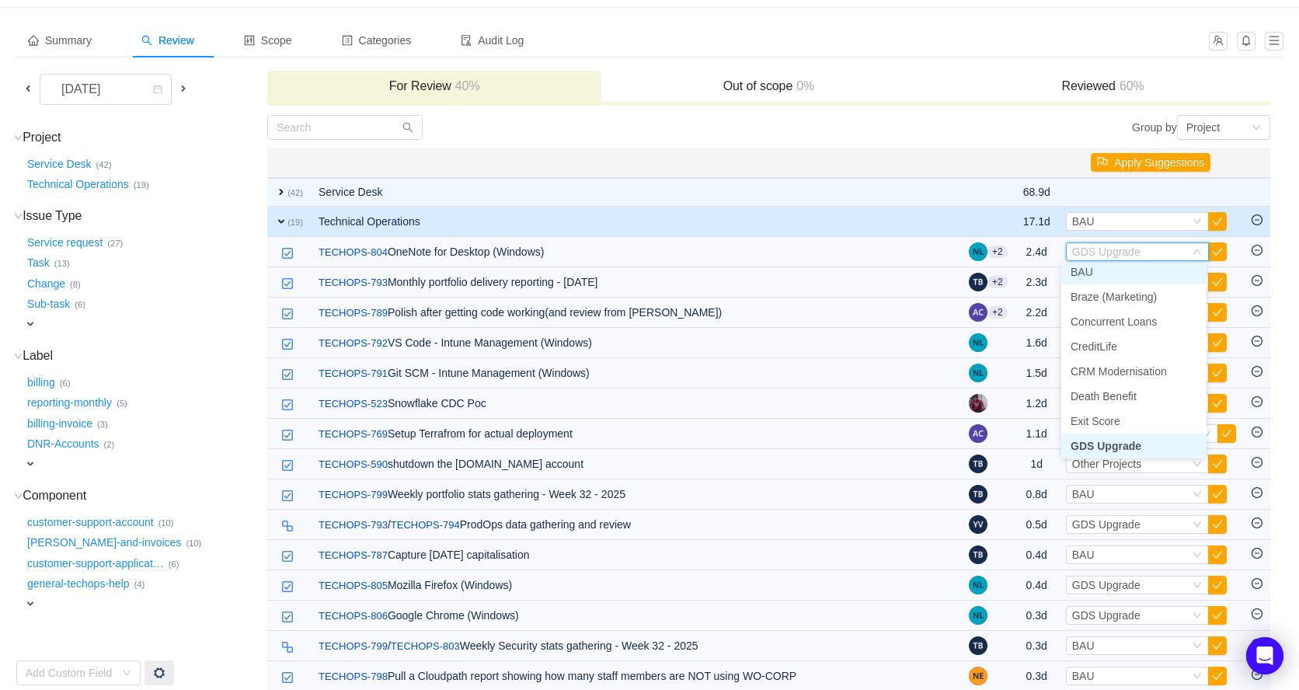
scroll to position [53, 0]
click at [1153, 273] on li "BAU" at bounding box center [1133, 276] width 145 height 25
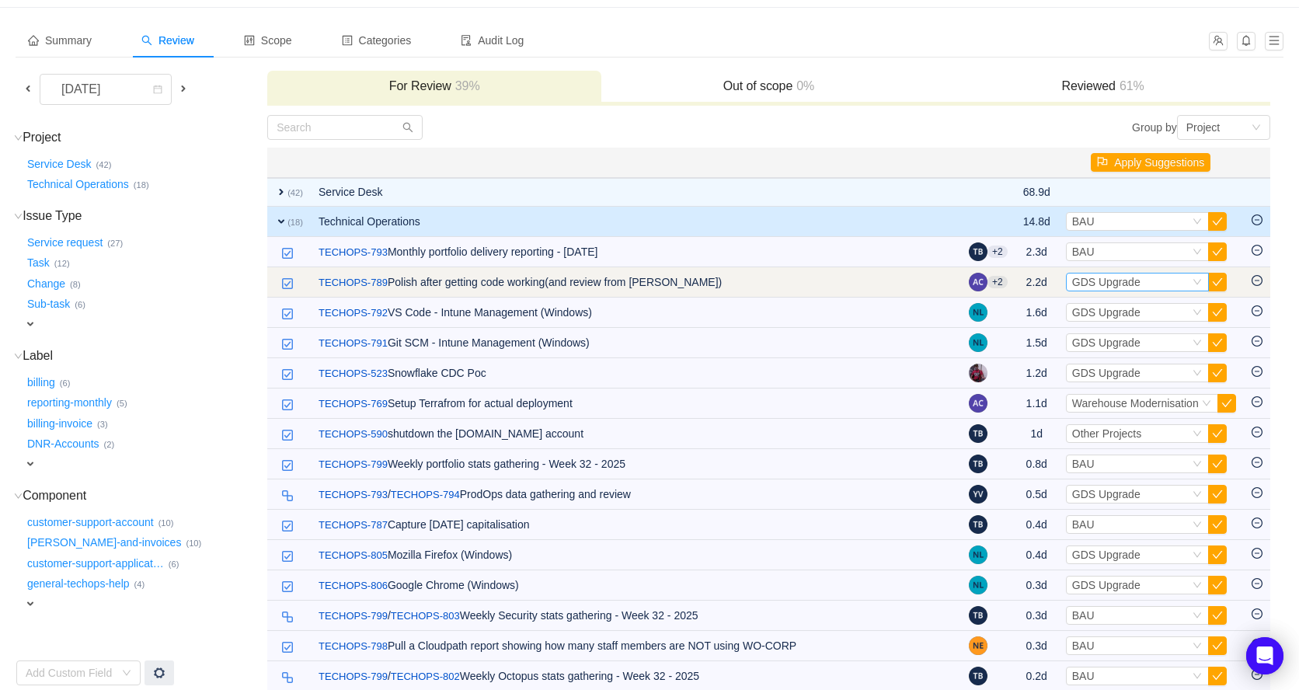
click at [1195, 285] on icon "icon: down" at bounding box center [1196, 281] width 9 height 9
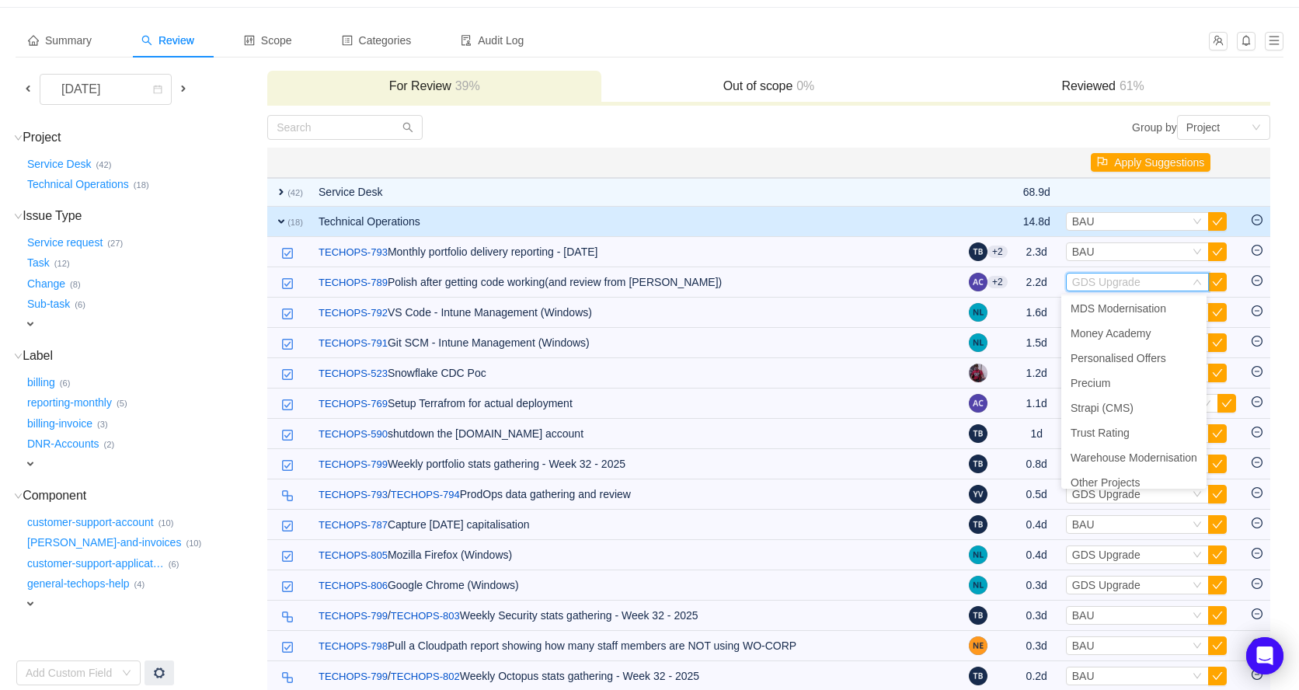
scroll to position [259, 0]
click at [1155, 445] on span "Warehouse Modernisation" at bounding box center [1133, 448] width 127 height 12
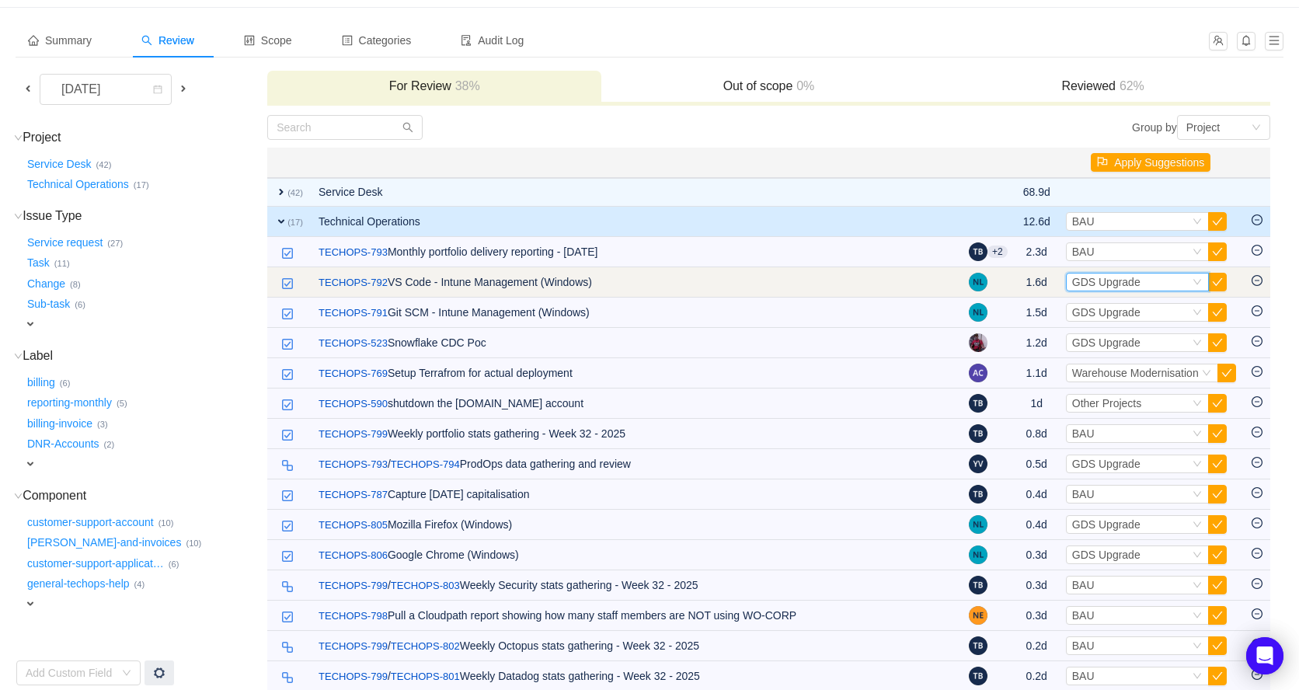
click at [1125, 283] on span "GDS Upgrade" at bounding box center [1106, 282] width 68 height 12
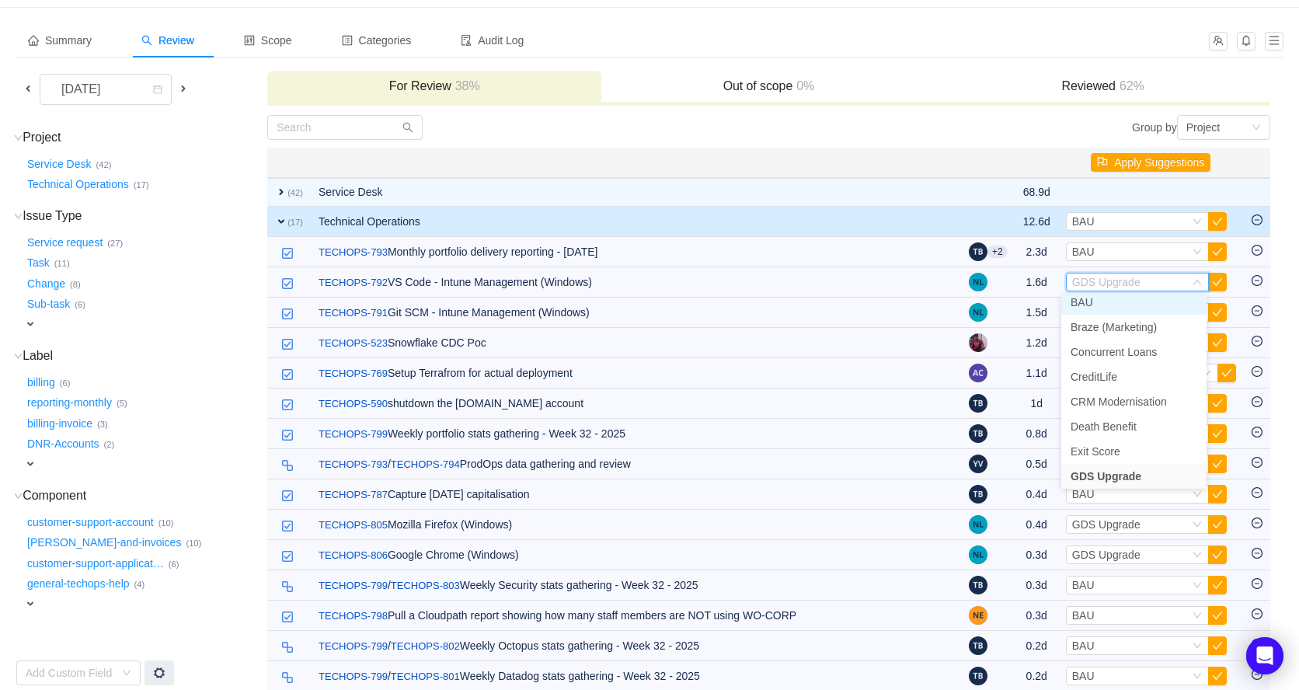
scroll to position [53, 0]
click at [1124, 301] on li "BAU" at bounding box center [1133, 306] width 145 height 25
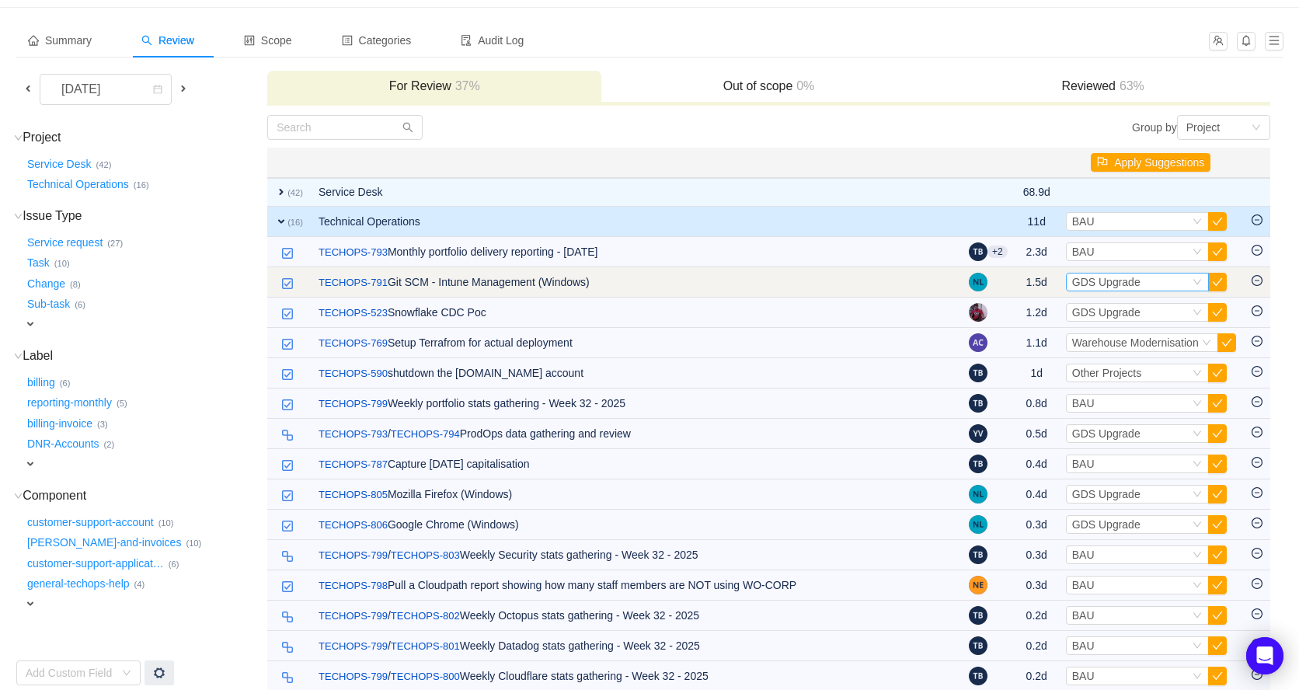
click at [1132, 283] on span "GDS Upgrade" at bounding box center [1106, 282] width 68 height 12
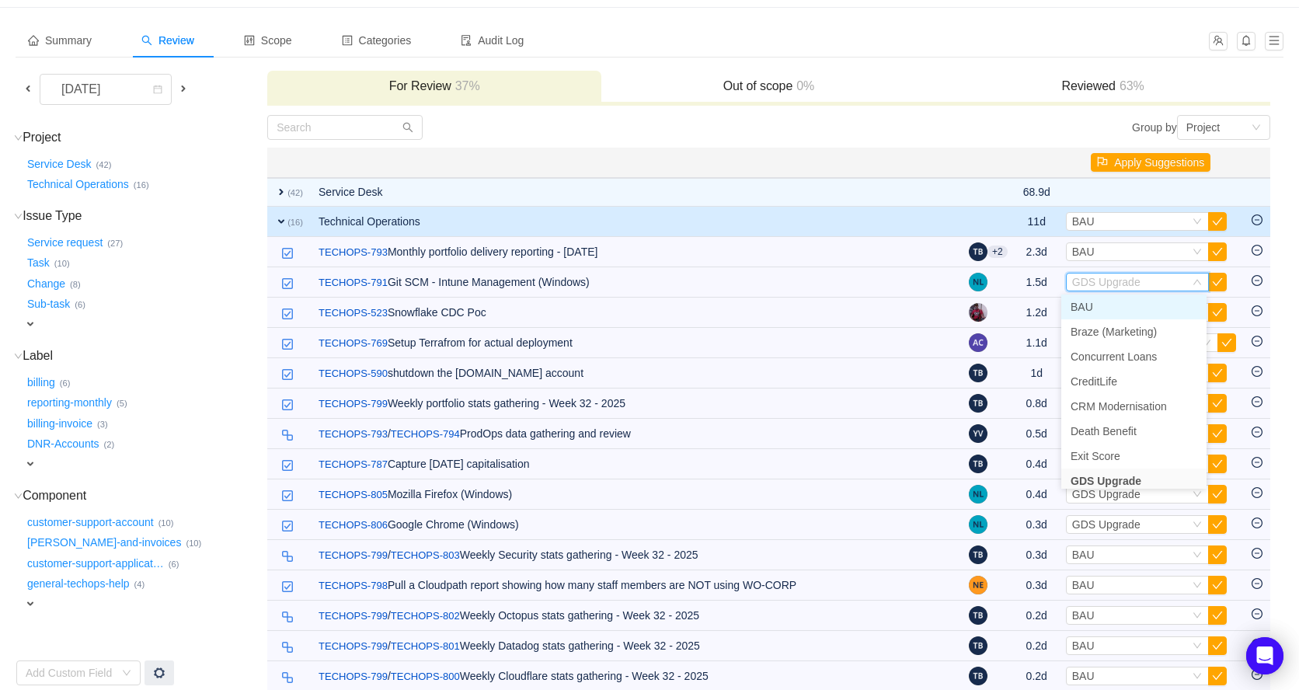
click at [1126, 304] on li "BAU" at bounding box center [1133, 306] width 145 height 25
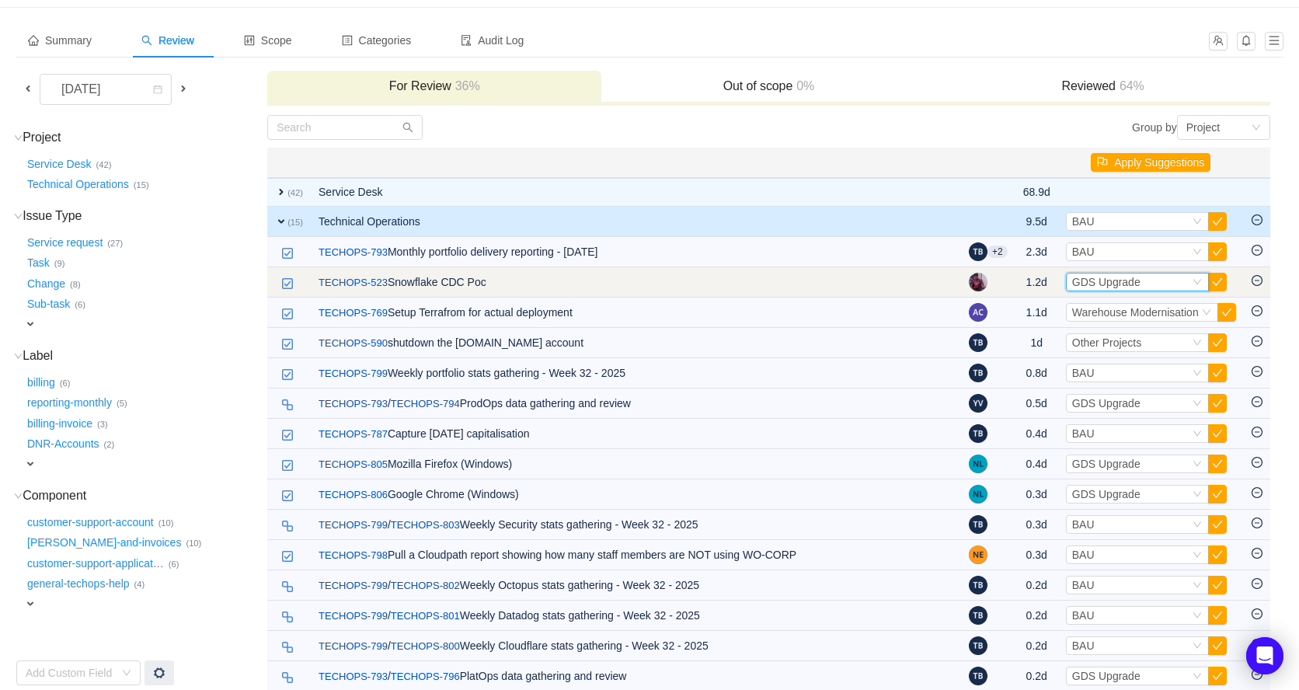
click at [1129, 283] on span "GDS Upgrade" at bounding box center [1106, 282] width 68 height 12
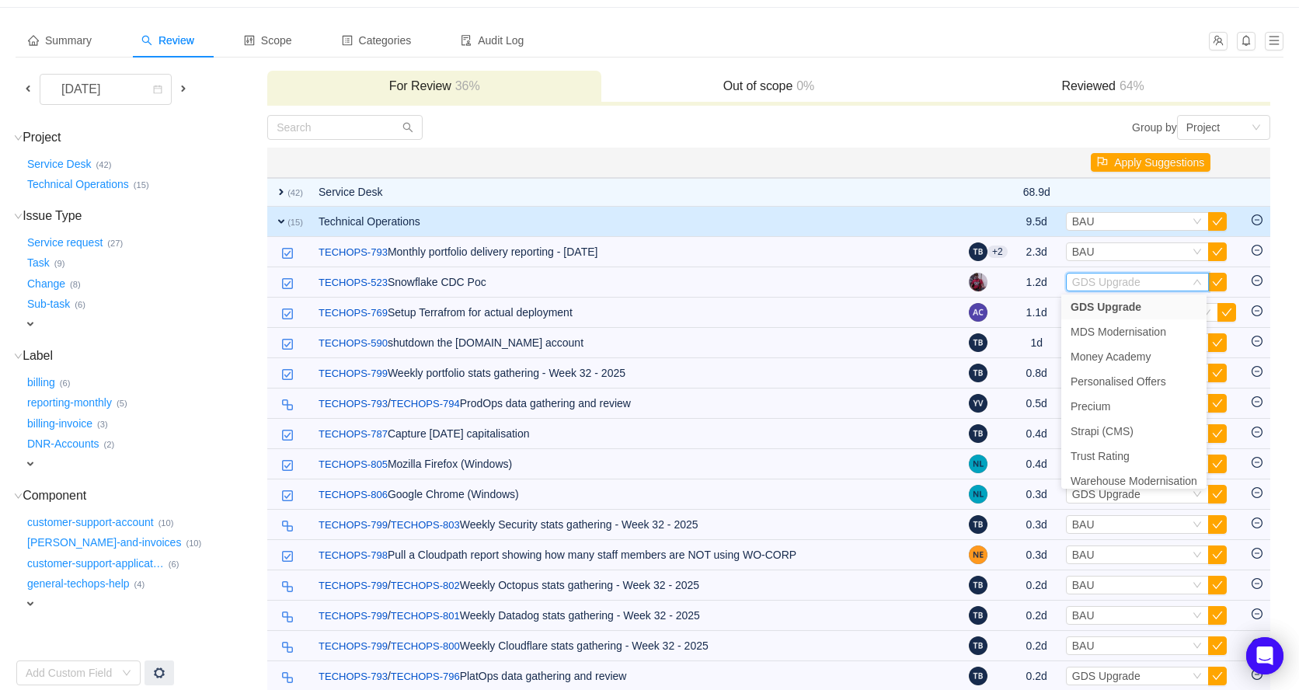
scroll to position [259, 0]
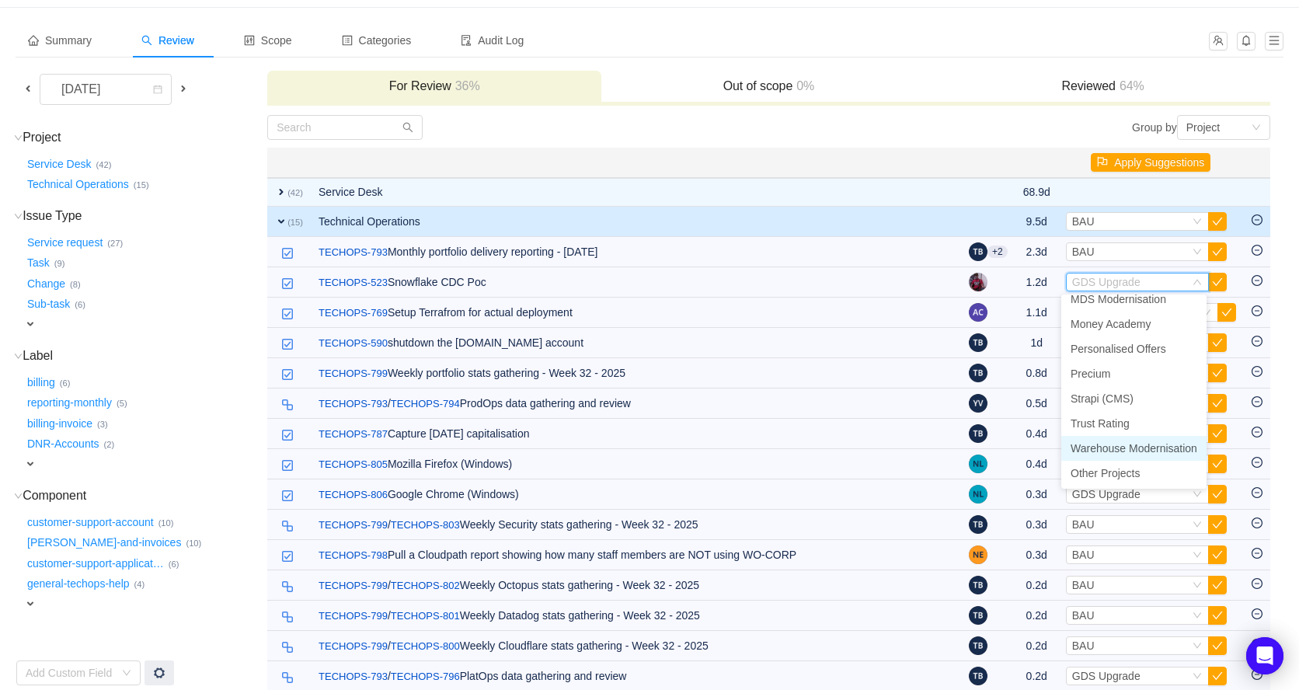
click at [1129, 447] on span "Warehouse Modernisation" at bounding box center [1133, 448] width 127 height 12
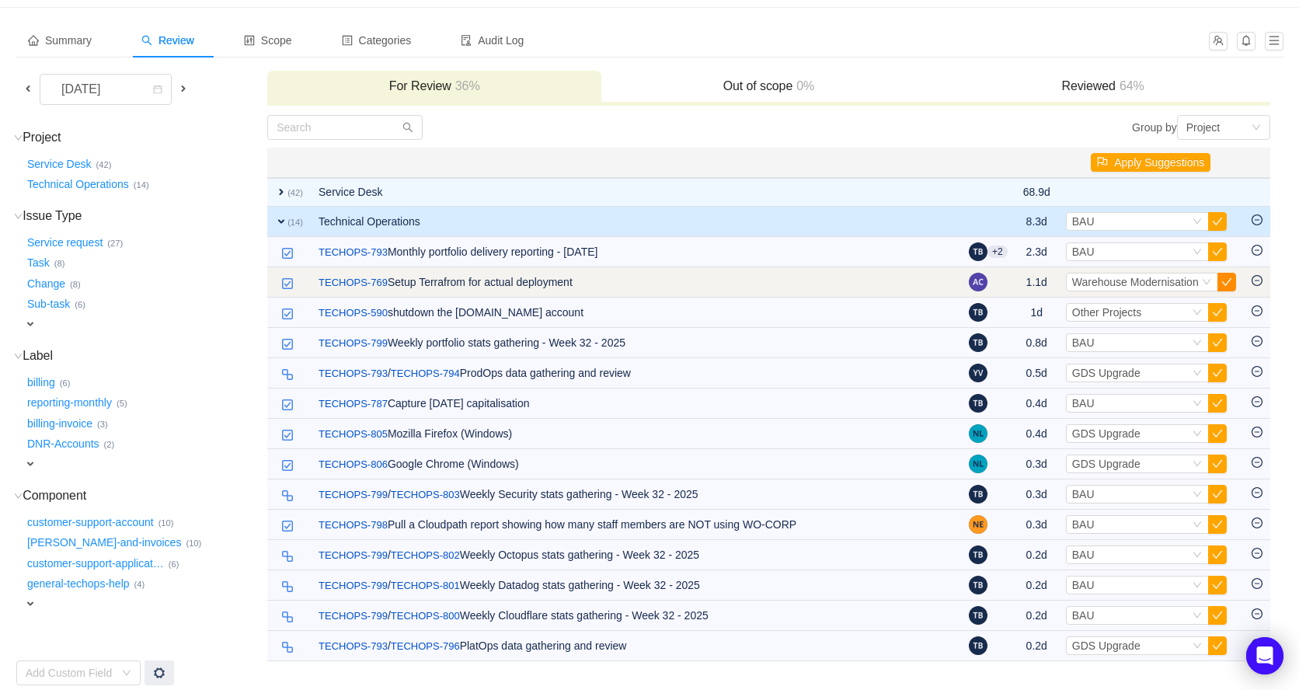
click at [1227, 284] on button "button" at bounding box center [1226, 282] width 19 height 19
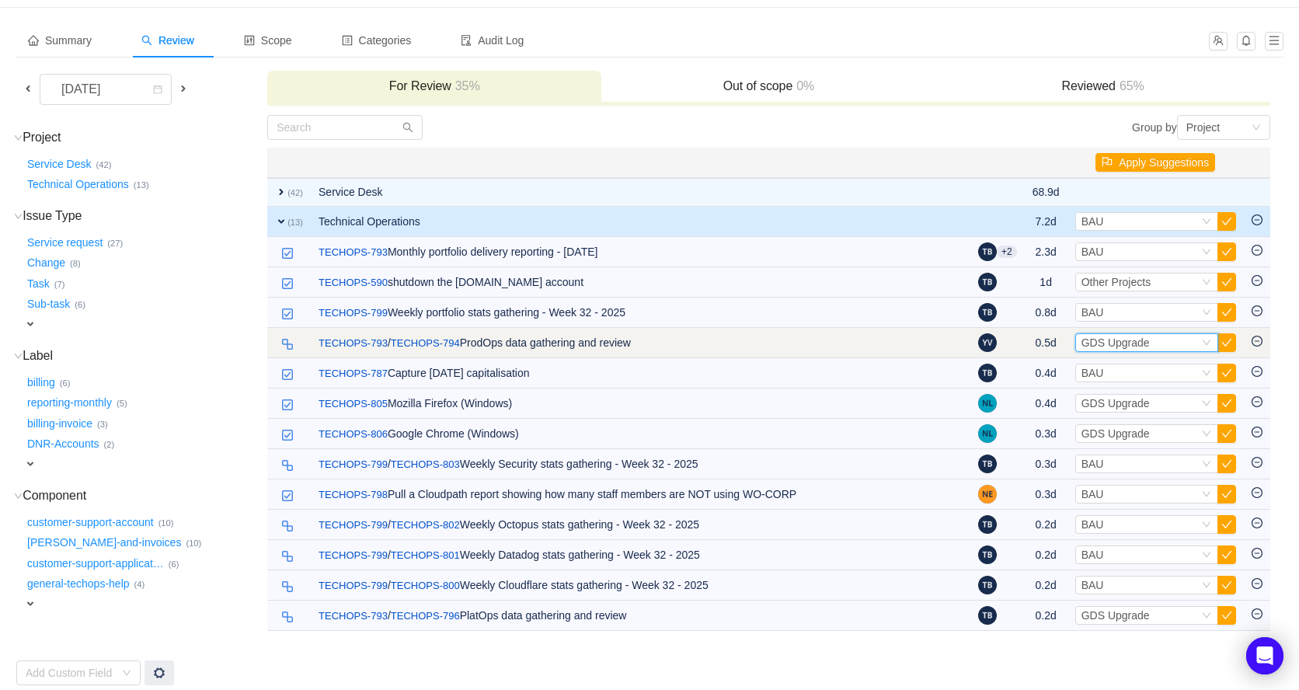
click at [1130, 342] on span "GDS Upgrade" at bounding box center [1115, 342] width 68 height 12
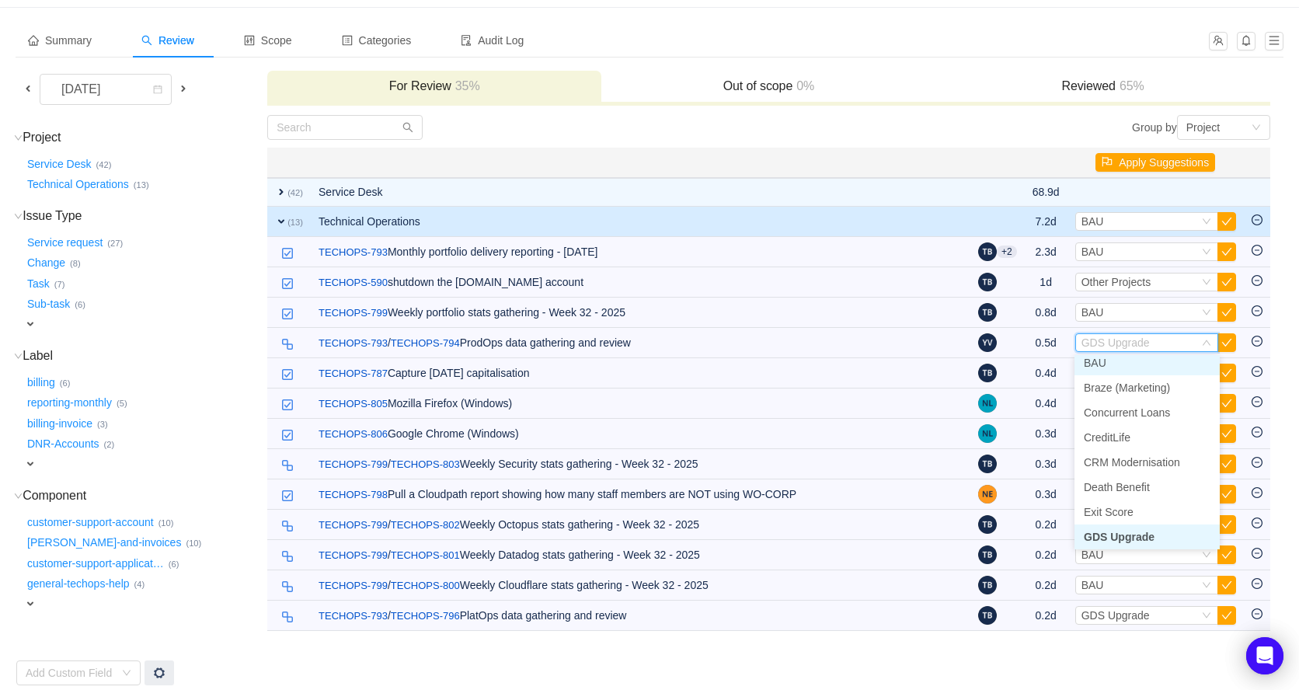
scroll to position [53, 0]
click at [1122, 367] on li "BAU" at bounding box center [1146, 367] width 145 height 25
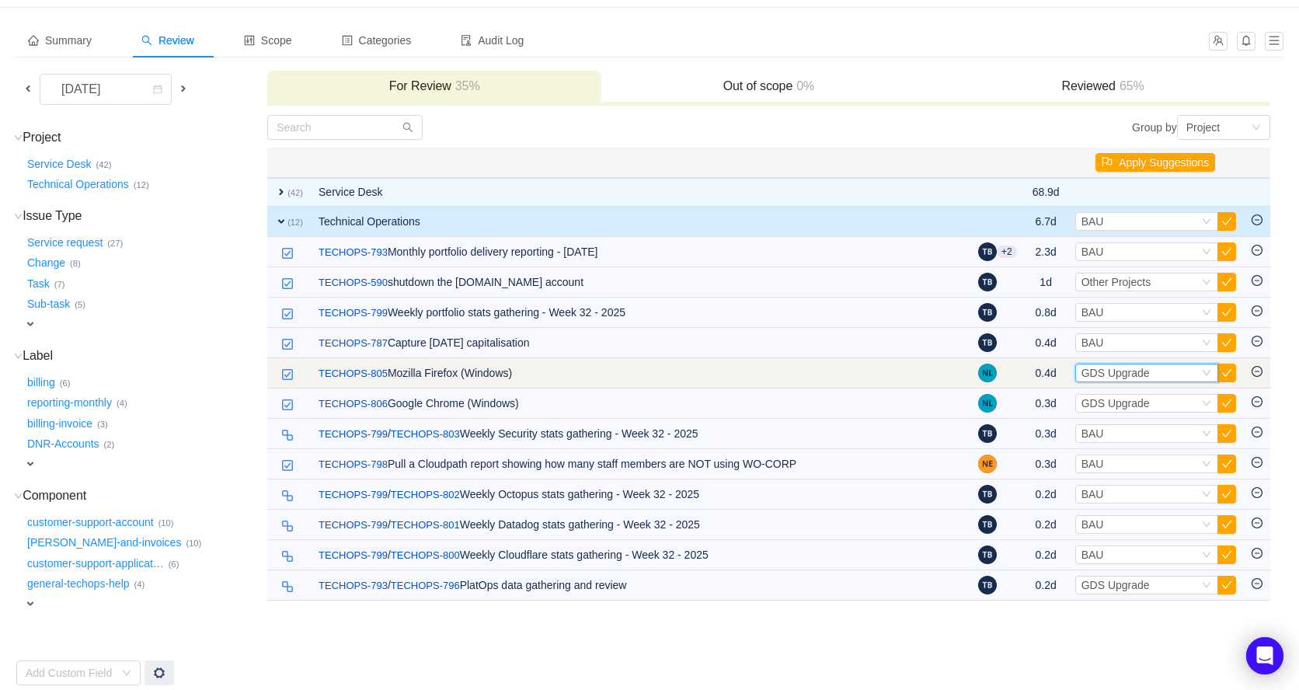
click at [1137, 374] on span "GDS Upgrade" at bounding box center [1115, 373] width 68 height 12
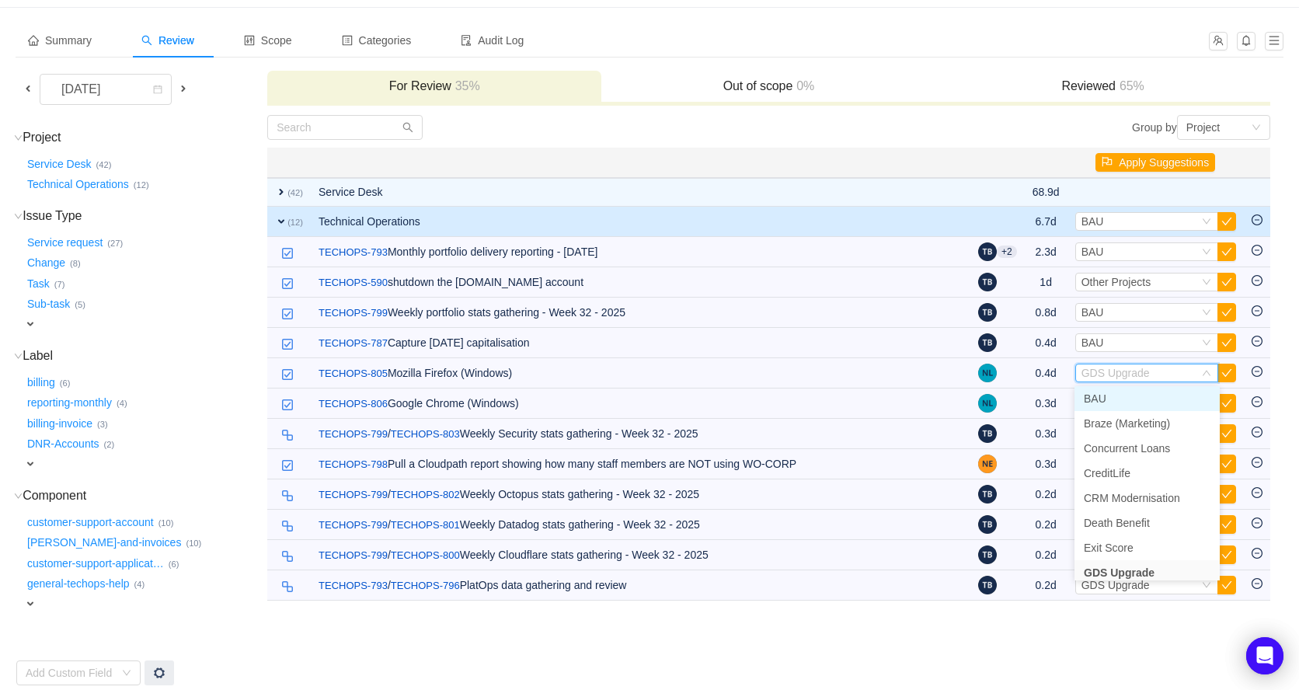
click at [1130, 397] on li "BAU" at bounding box center [1146, 398] width 145 height 25
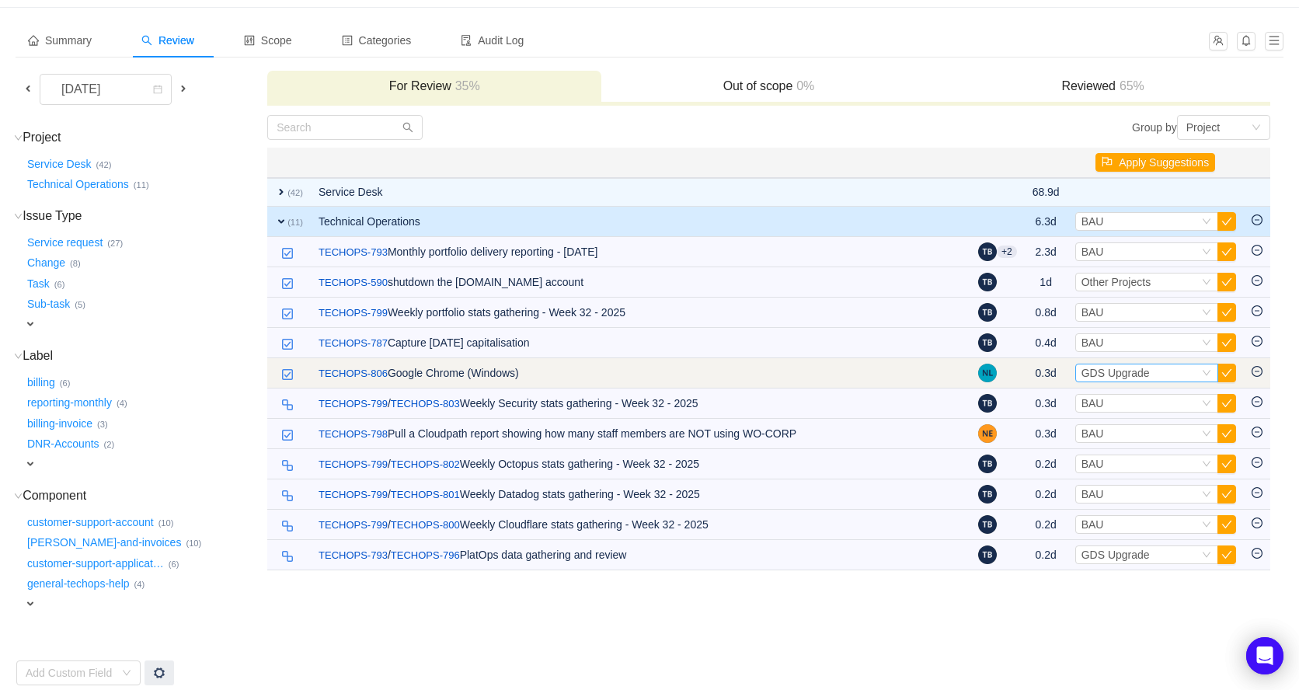
click at [1138, 372] on span "GDS Upgrade" at bounding box center [1115, 373] width 68 height 12
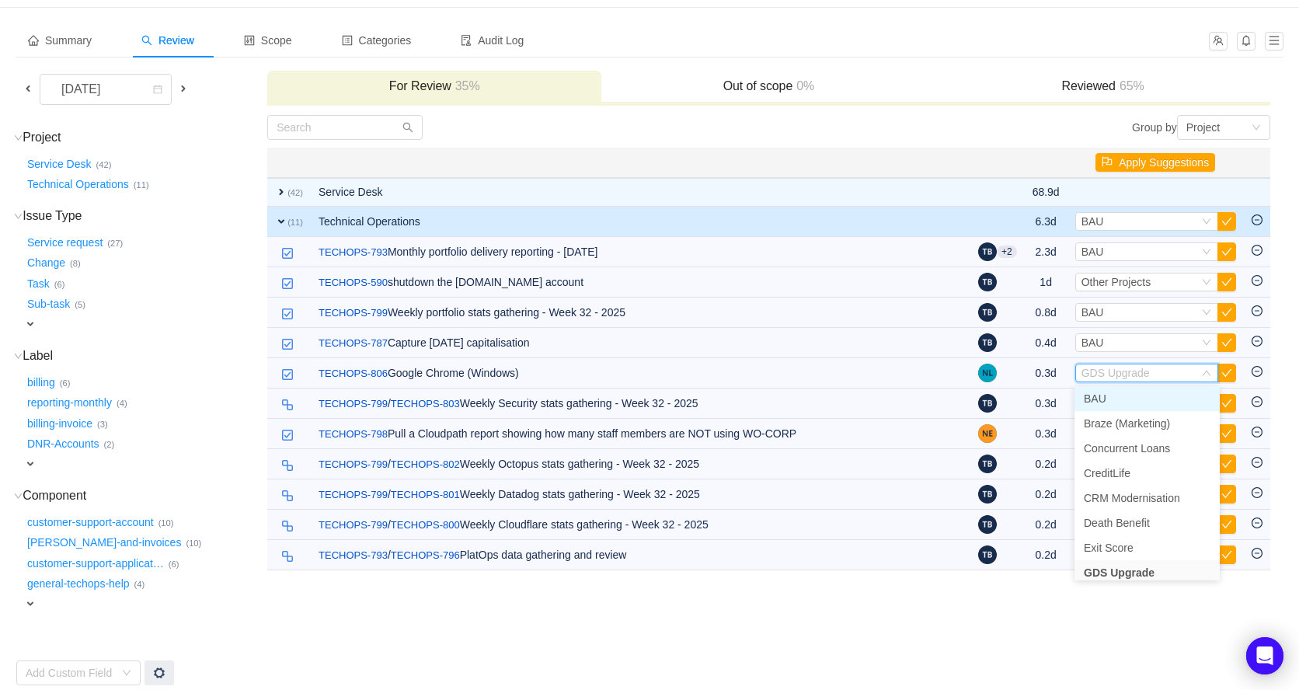
click at [1129, 396] on li "BAU" at bounding box center [1146, 398] width 145 height 25
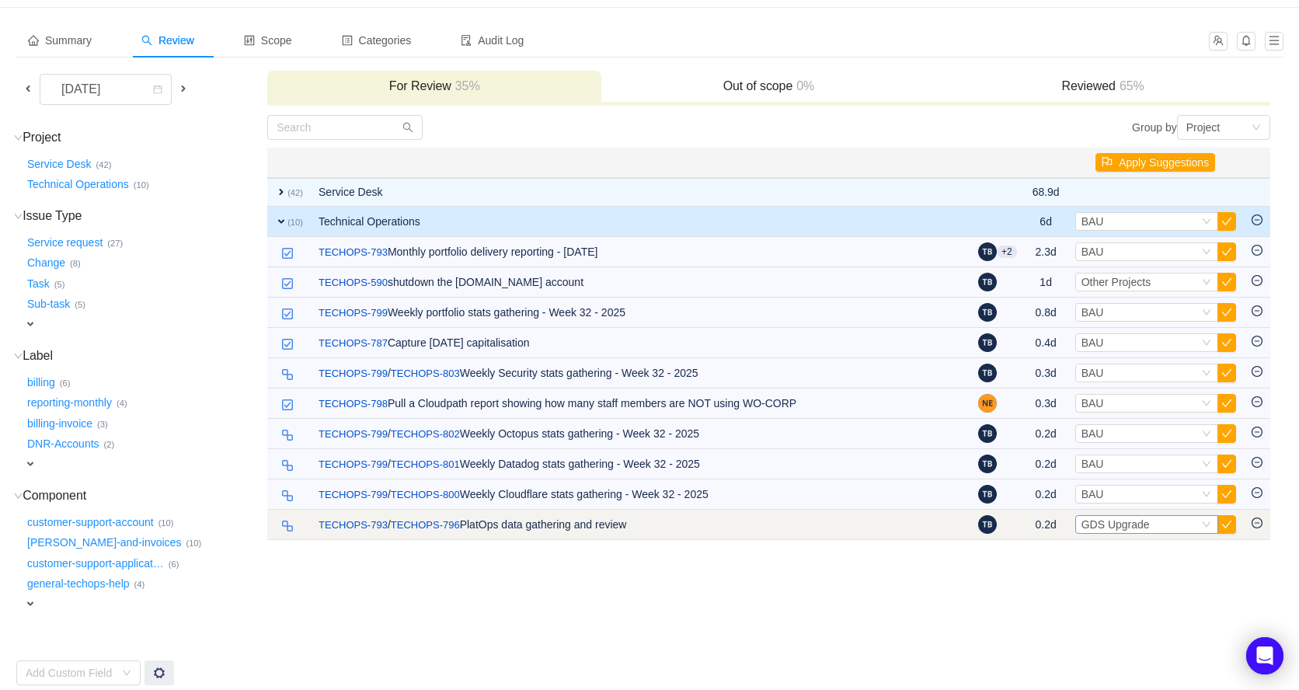
click at [1135, 523] on span "GDS Upgrade" at bounding box center [1115, 524] width 68 height 12
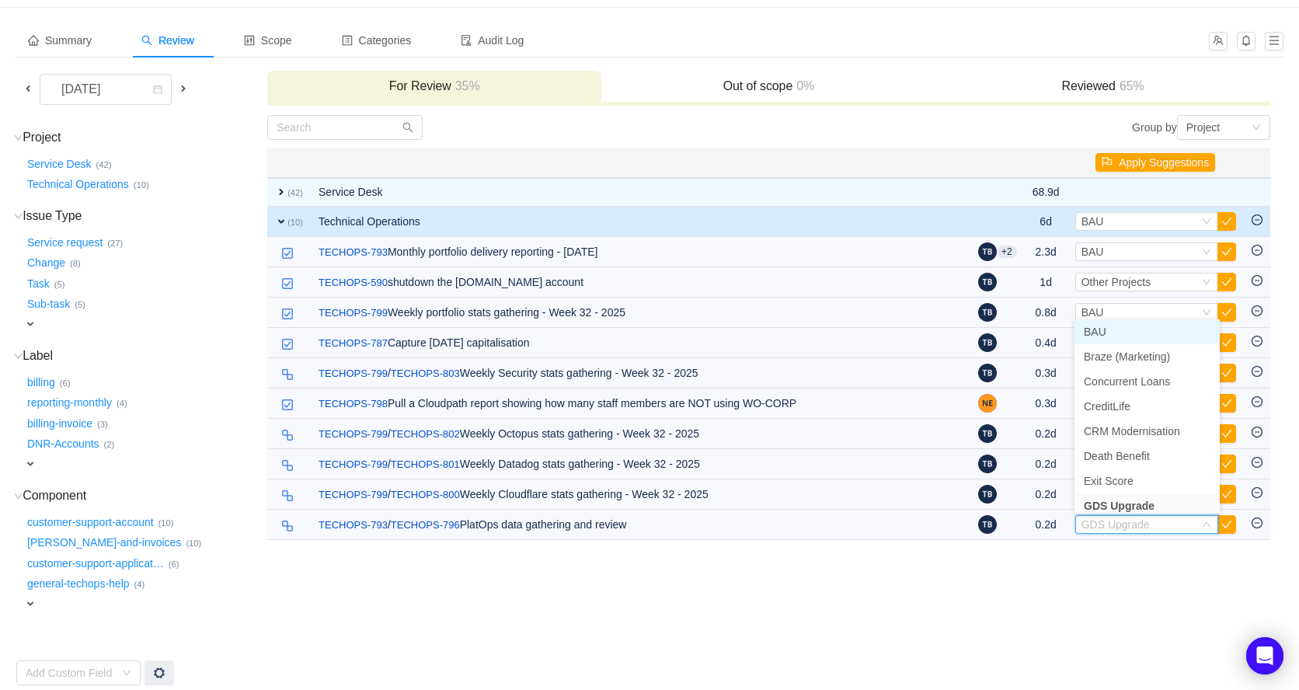
click at [1122, 331] on li "BAU" at bounding box center [1146, 331] width 145 height 25
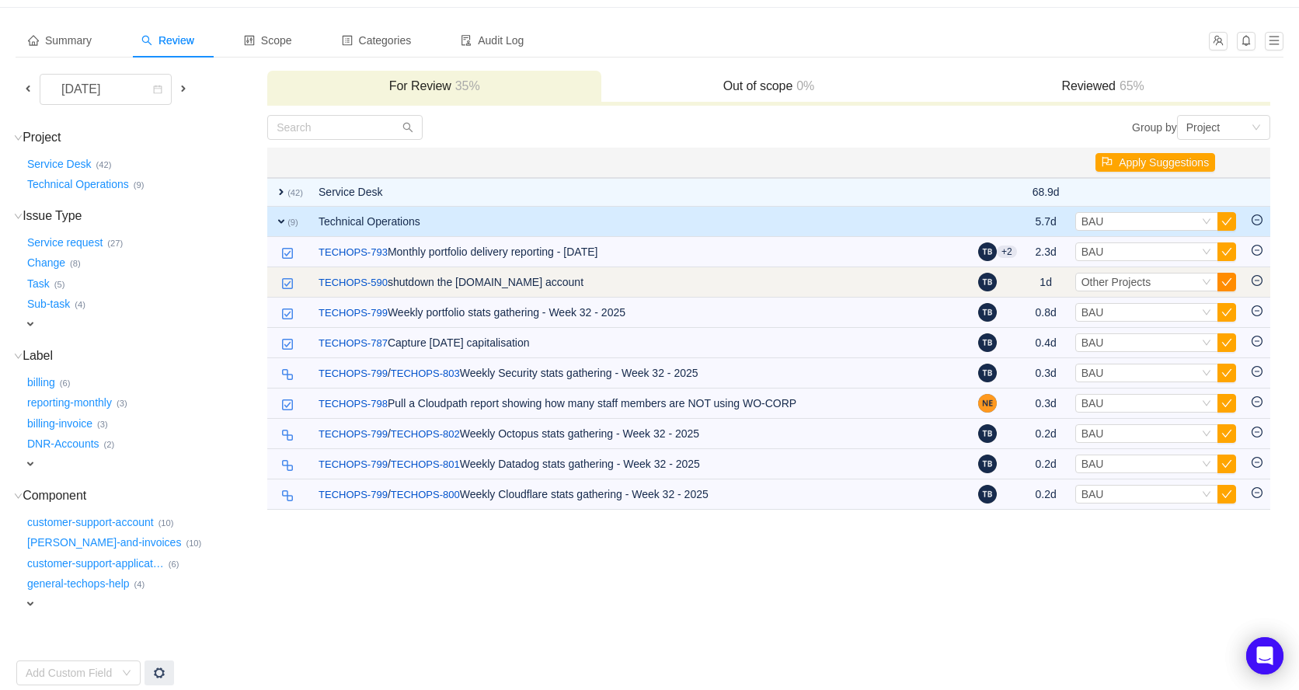
click at [1230, 279] on button "button" at bounding box center [1226, 282] width 19 height 19
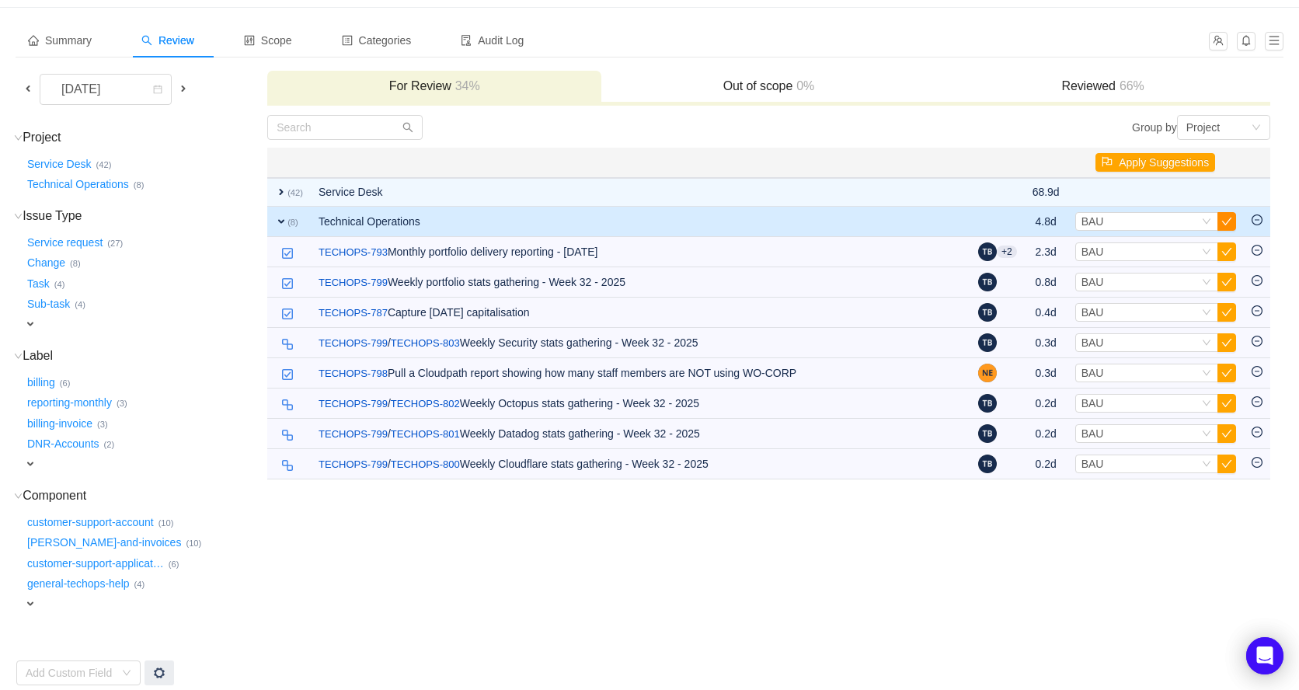
click at [1227, 220] on button "button" at bounding box center [1226, 221] width 19 height 19
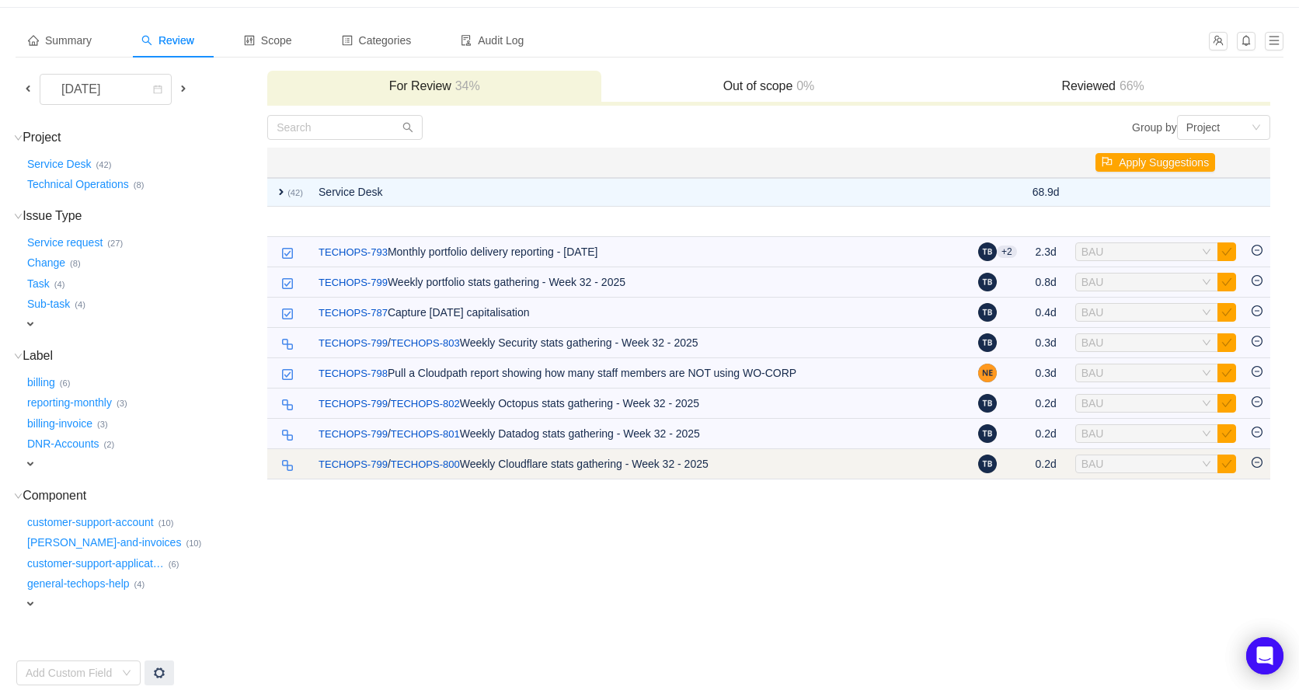
scroll to position [23, 0]
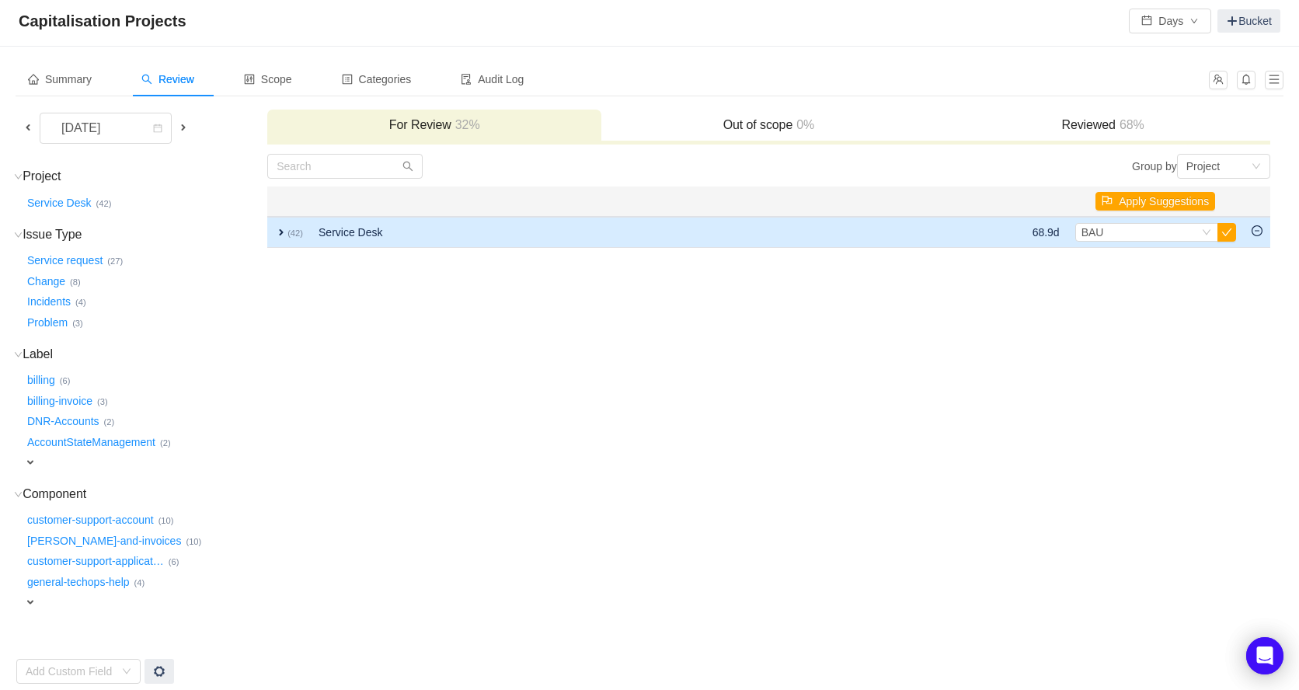
click at [280, 228] on span "expand" at bounding box center [281, 232] width 12 height 12
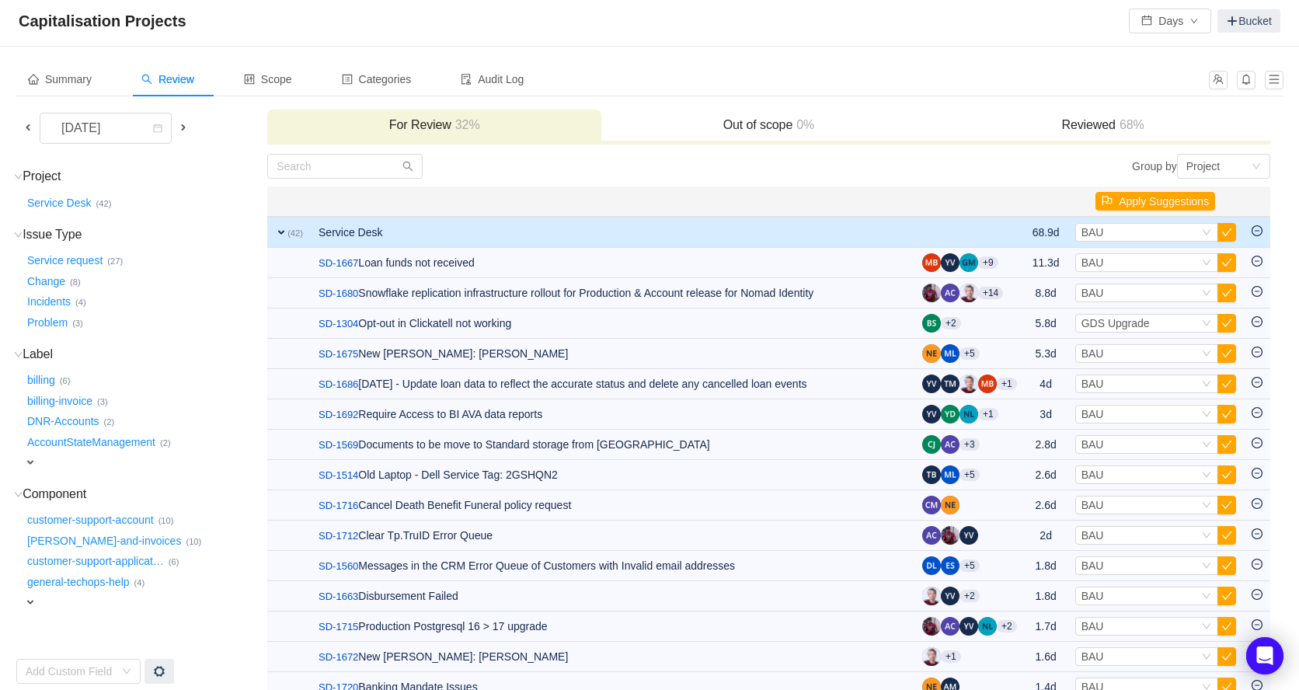
scroll to position [62, 0]
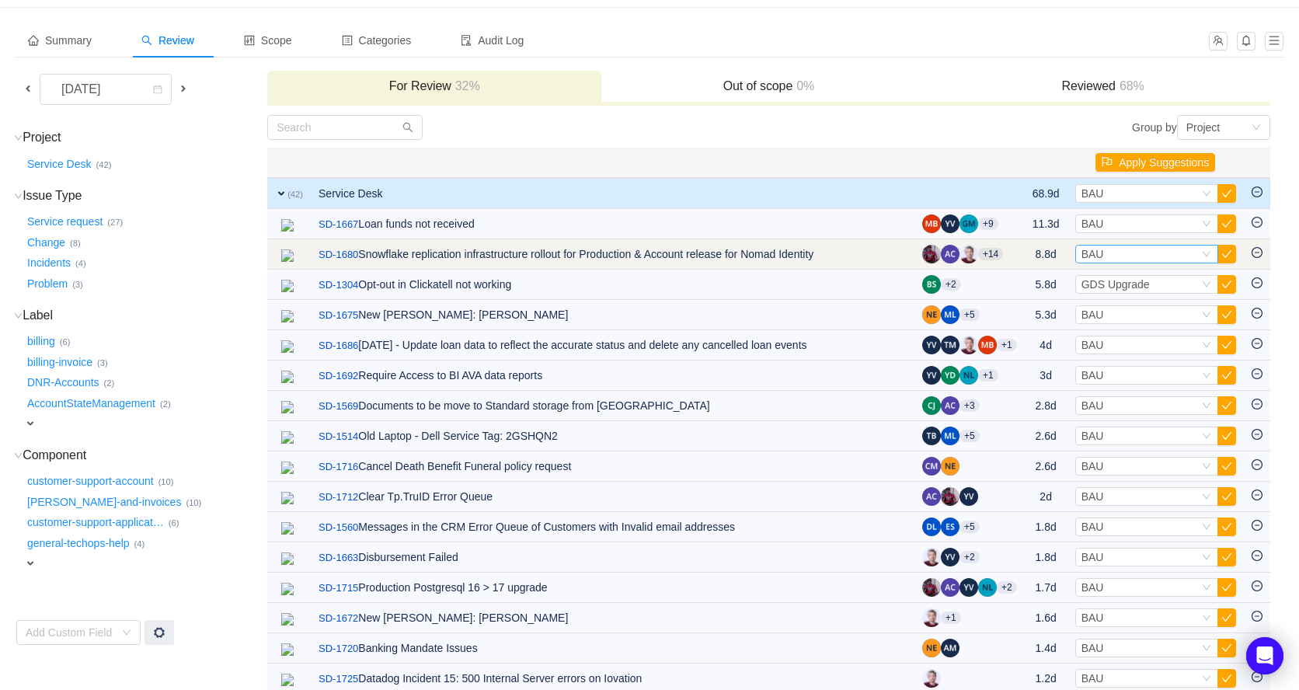
click at [1105, 259] on div "Select BAU" at bounding box center [1139, 253] width 117 height 17
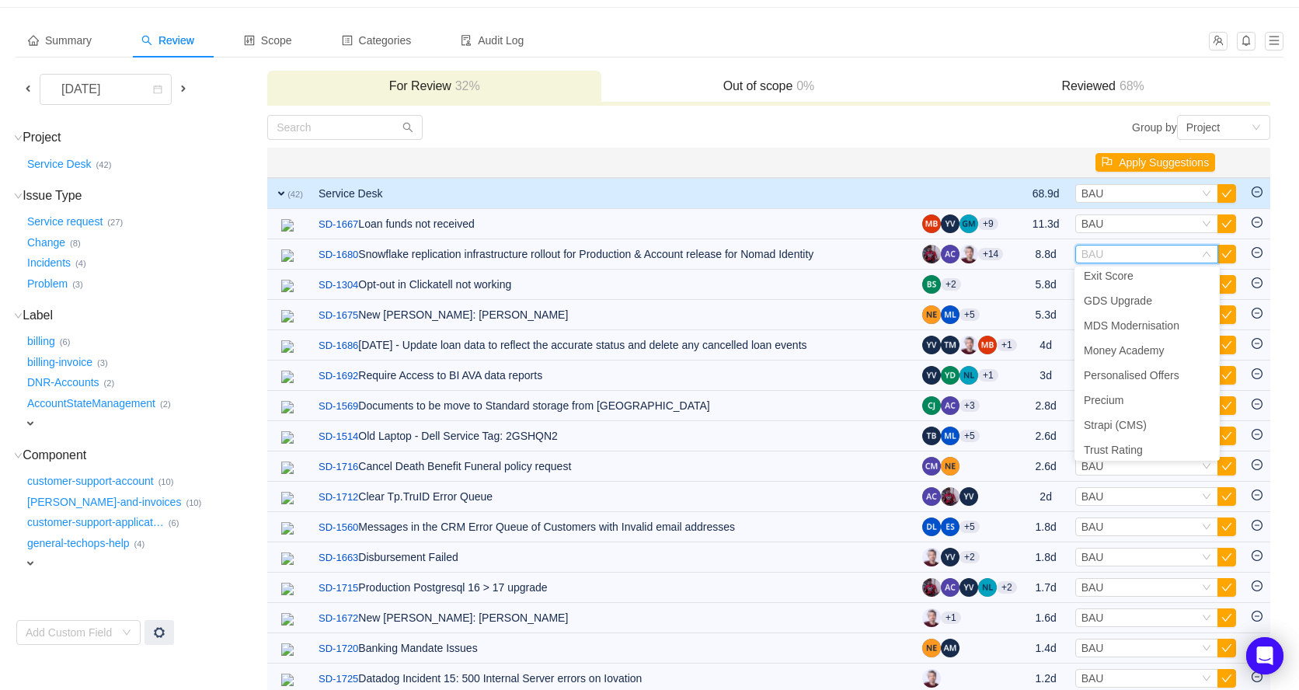
scroll to position [259, 0]
click at [1137, 423] on span "Warehouse Modernisation" at bounding box center [1146, 420] width 127 height 12
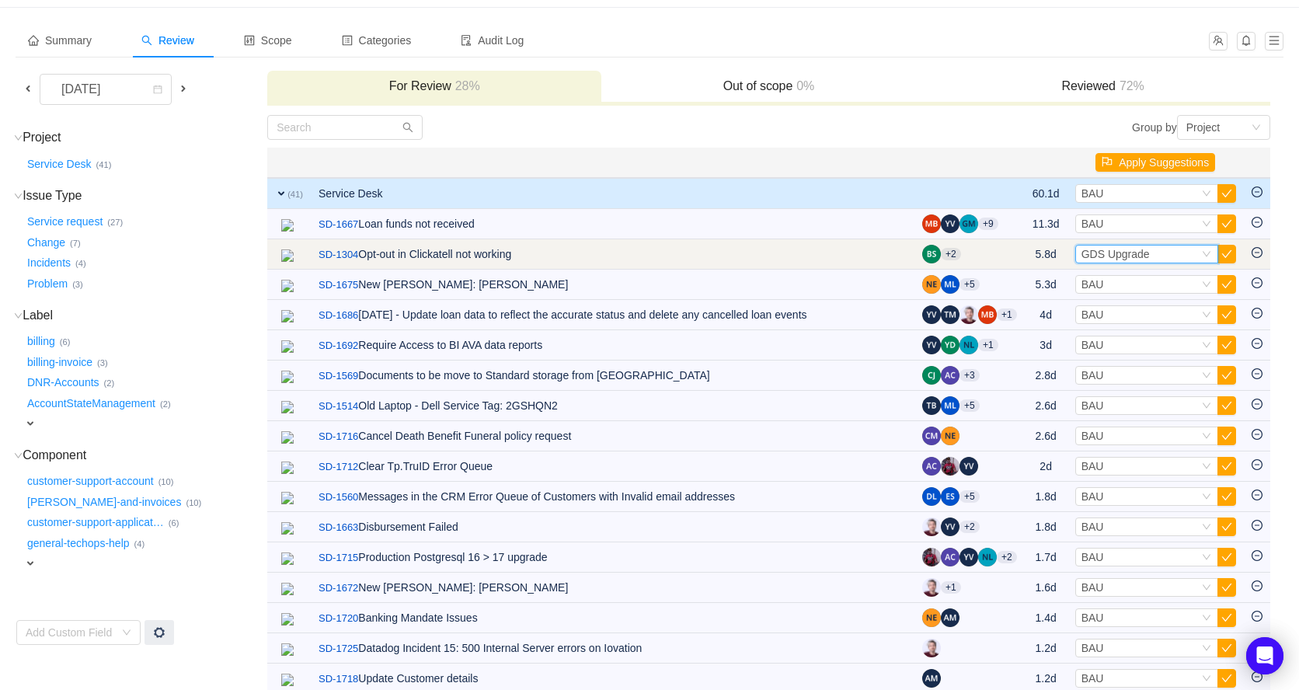
click at [1135, 258] on span "GDS Upgrade" at bounding box center [1115, 254] width 68 height 12
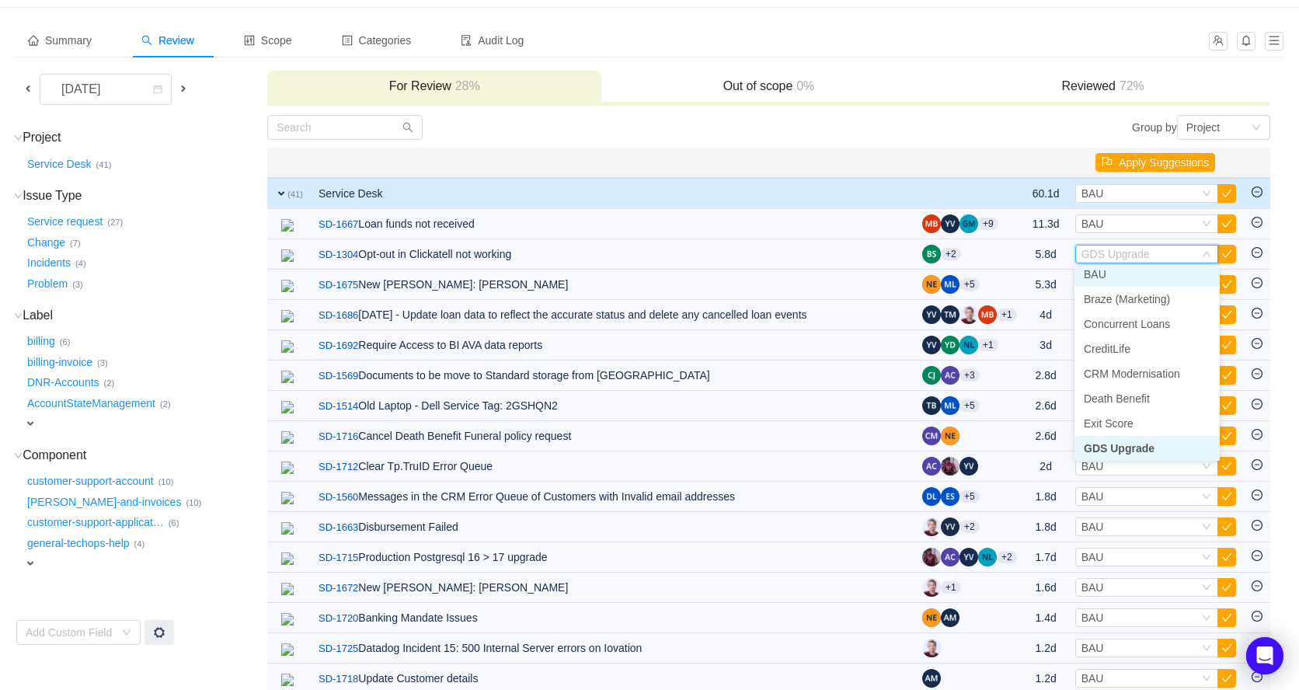
scroll to position [53, 0]
click at [1135, 273] on li "BAU" at bounding box center [1146, 278] width 145 height 25
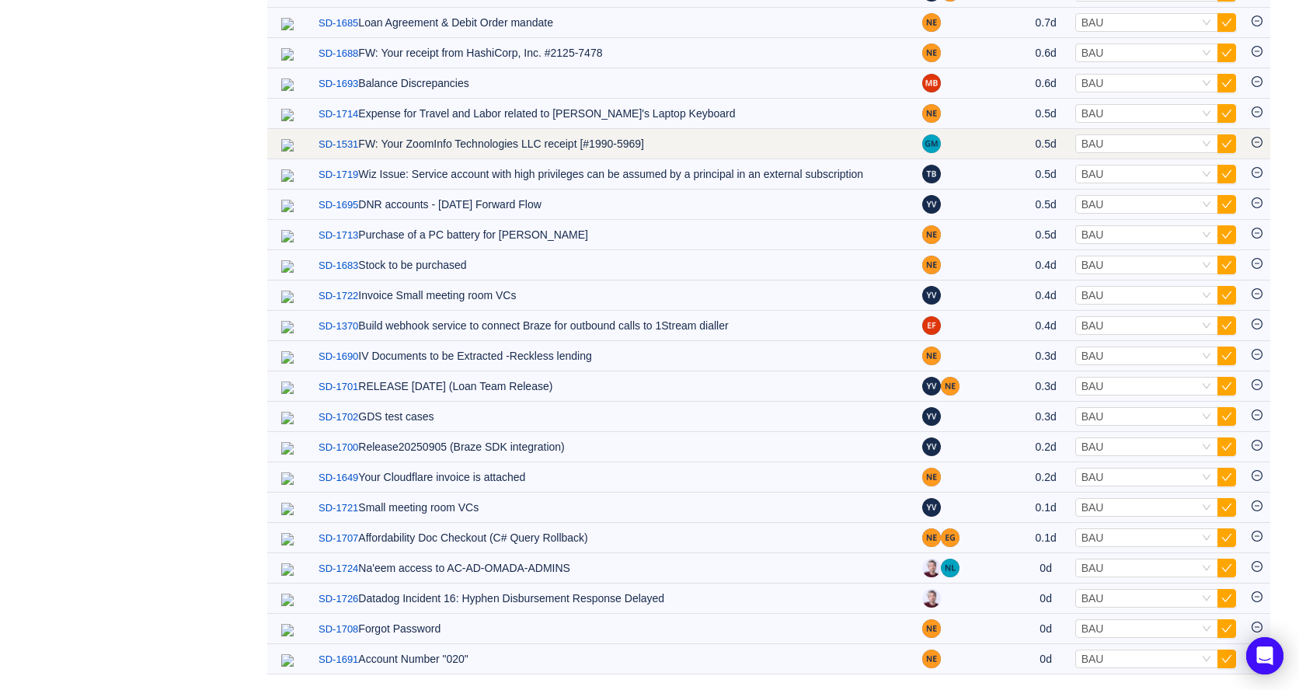
scroll to position [819, 0]
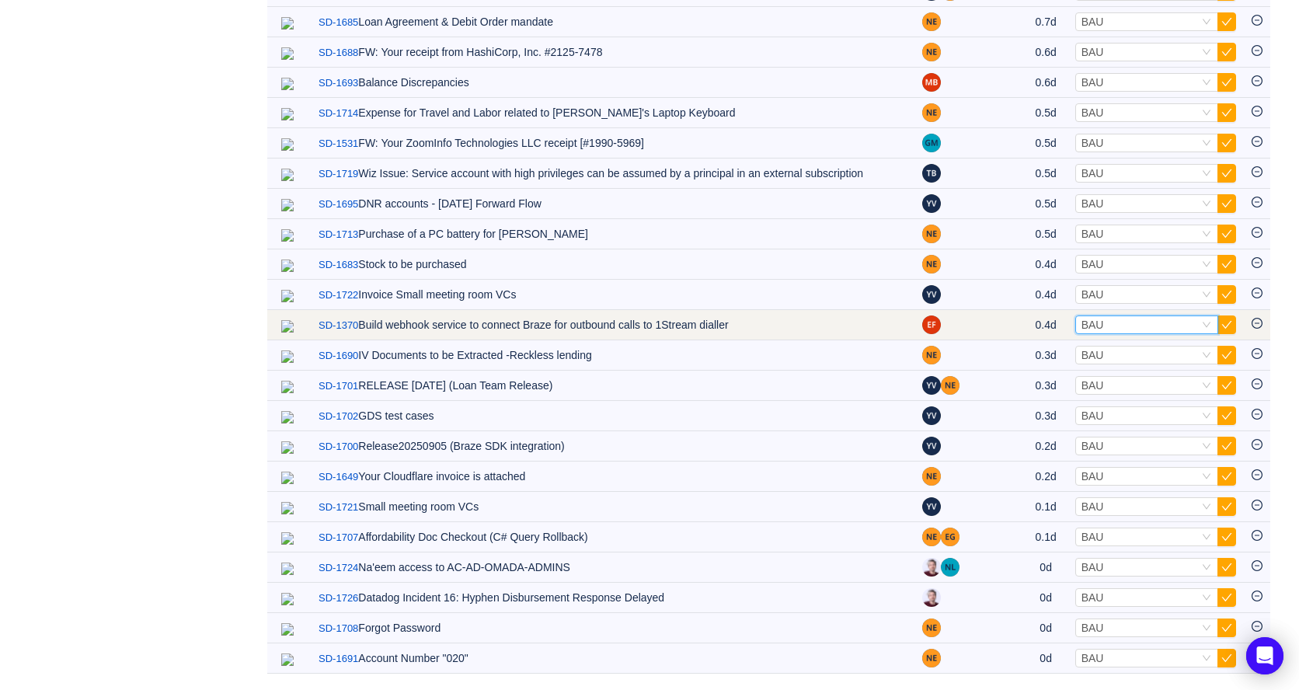
click at [1113, 328] on div "Select BAU" at bounding box center [1139, 324] width 117 height 17
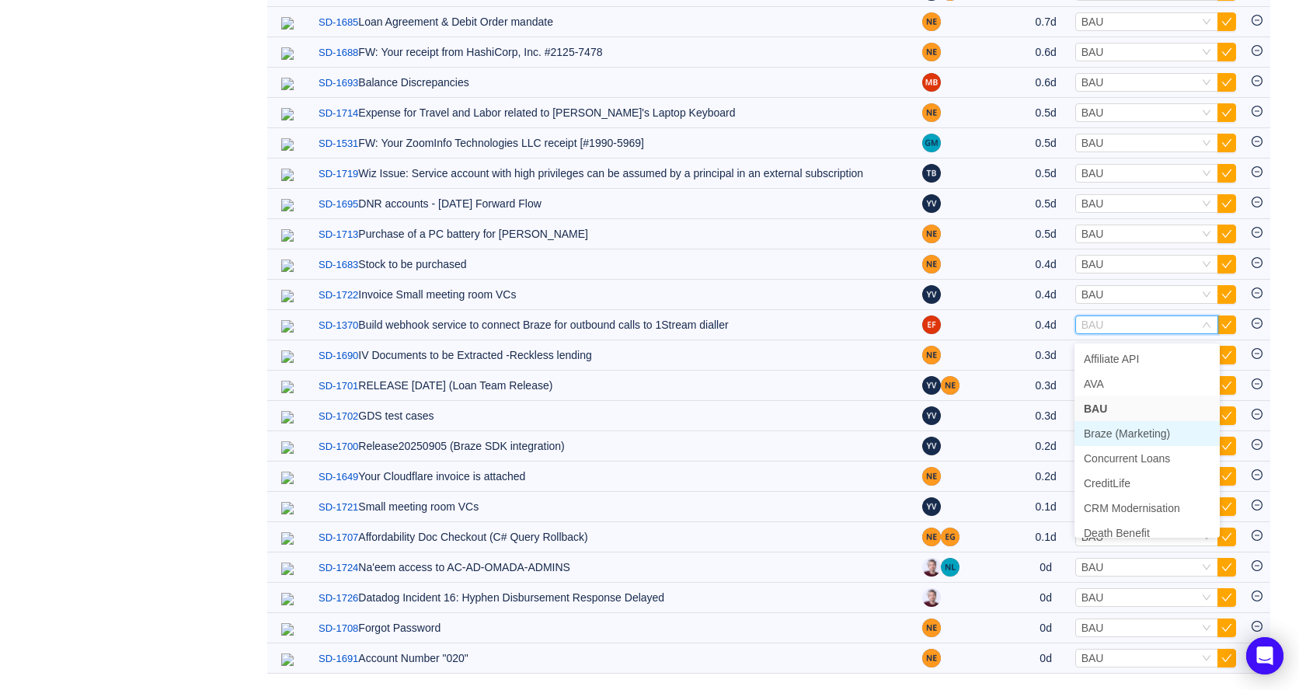
click at [1126, 427] on span "Braze (Marketing)" at bounding box center [1126, 433] width 86 height 12
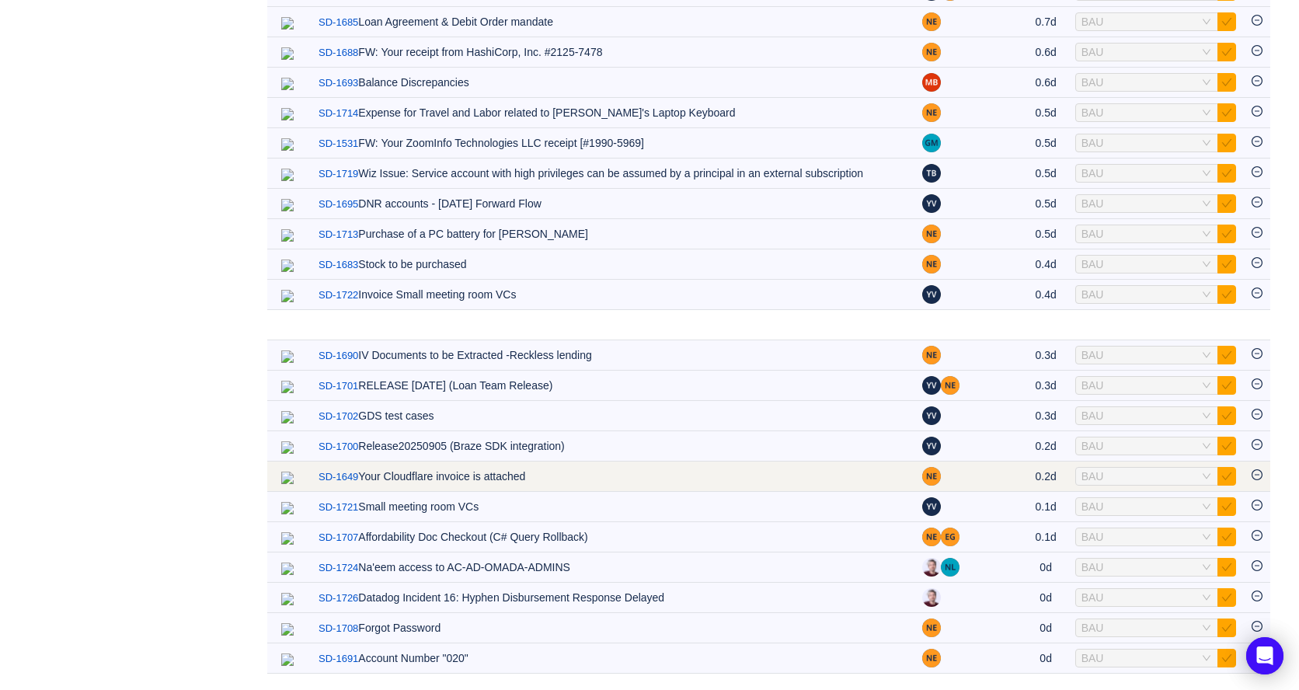
scroll to position [788, 0]
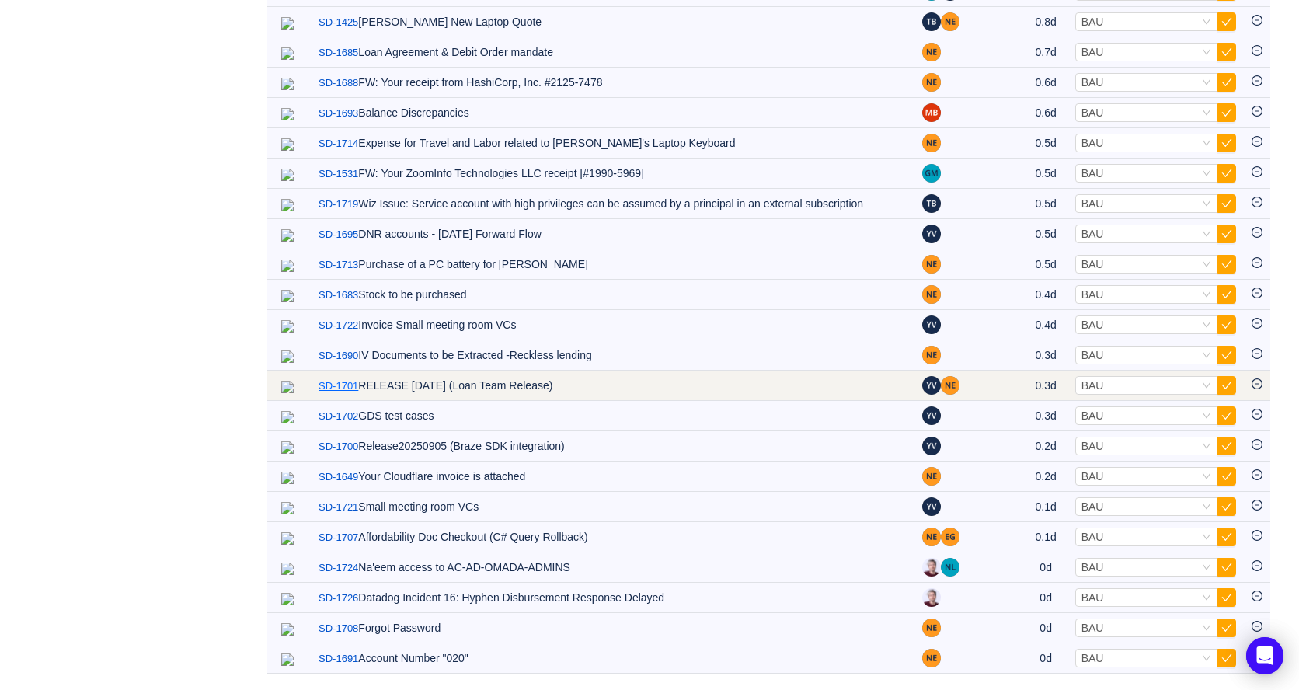
click at [355, 384] on link "SD-1701" at bounding box center [338, 386] width 40 height 16
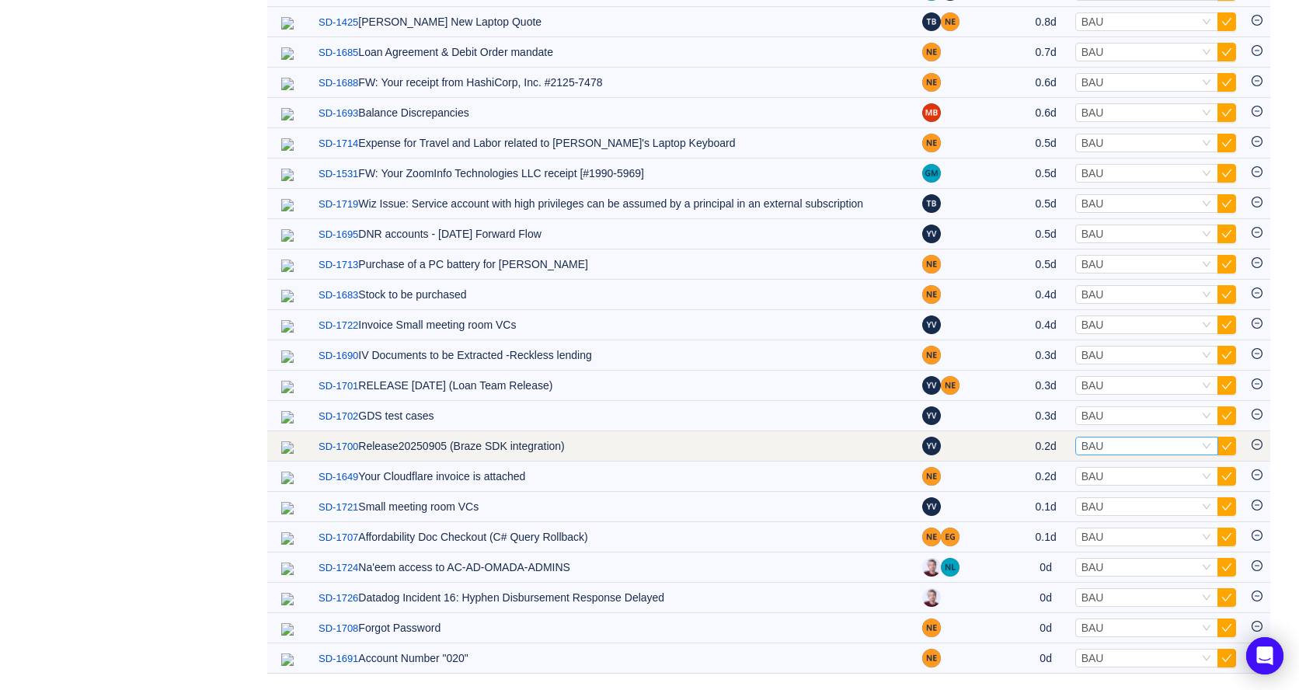
click at [1101, 443] on span "BAU" at bounding box center [1092, 446] width 23 height 12
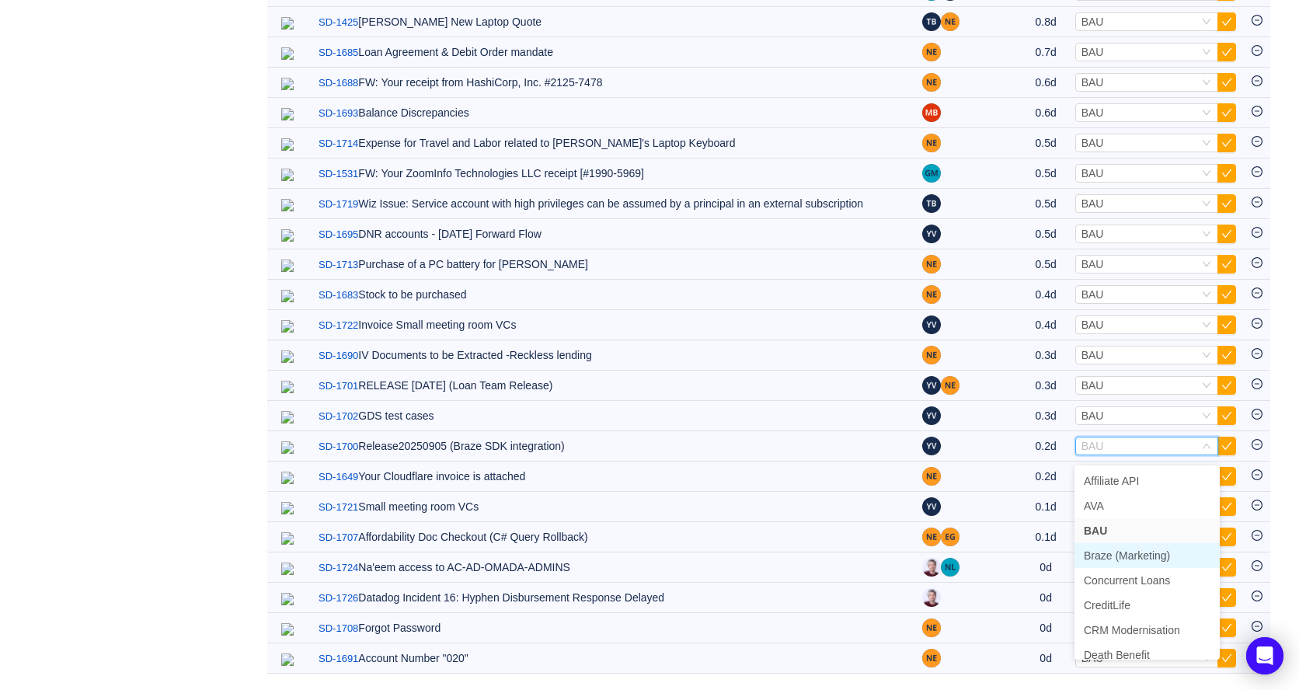
click at [1132, 549] on span "Braze (Marketing)" at bounding box center [1126, 555] width 86 height 12
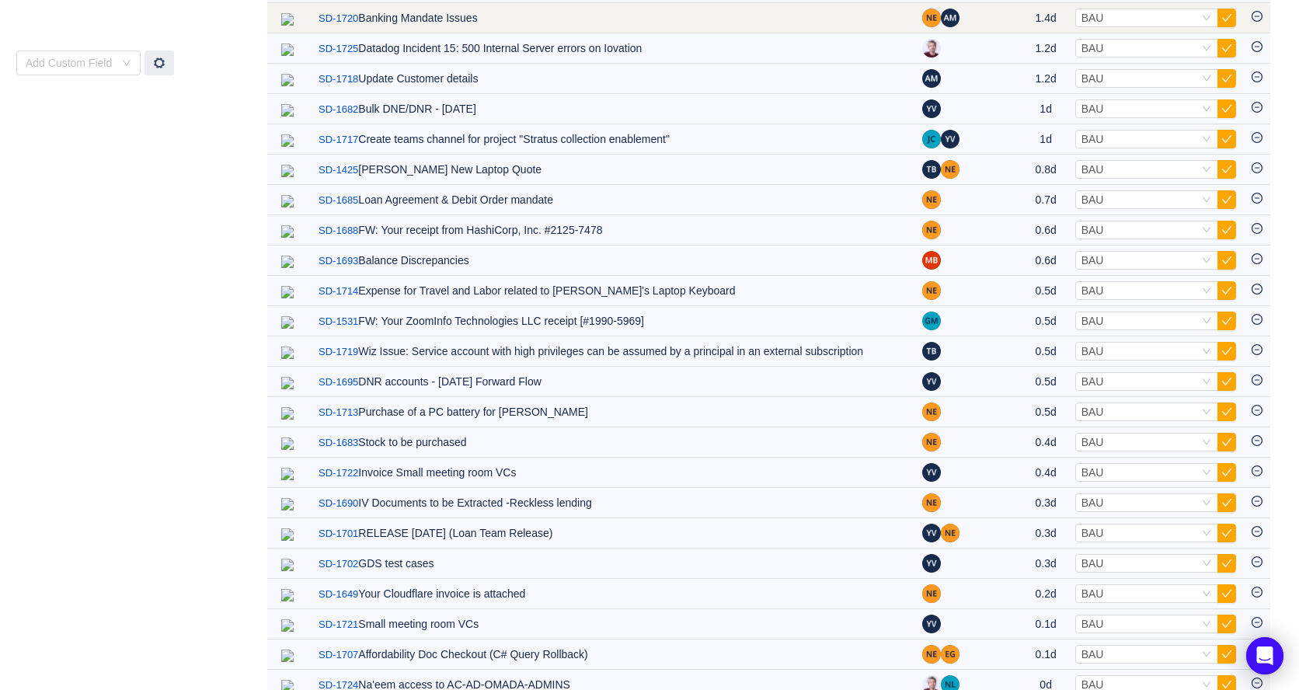
scroll to position [757, 0]
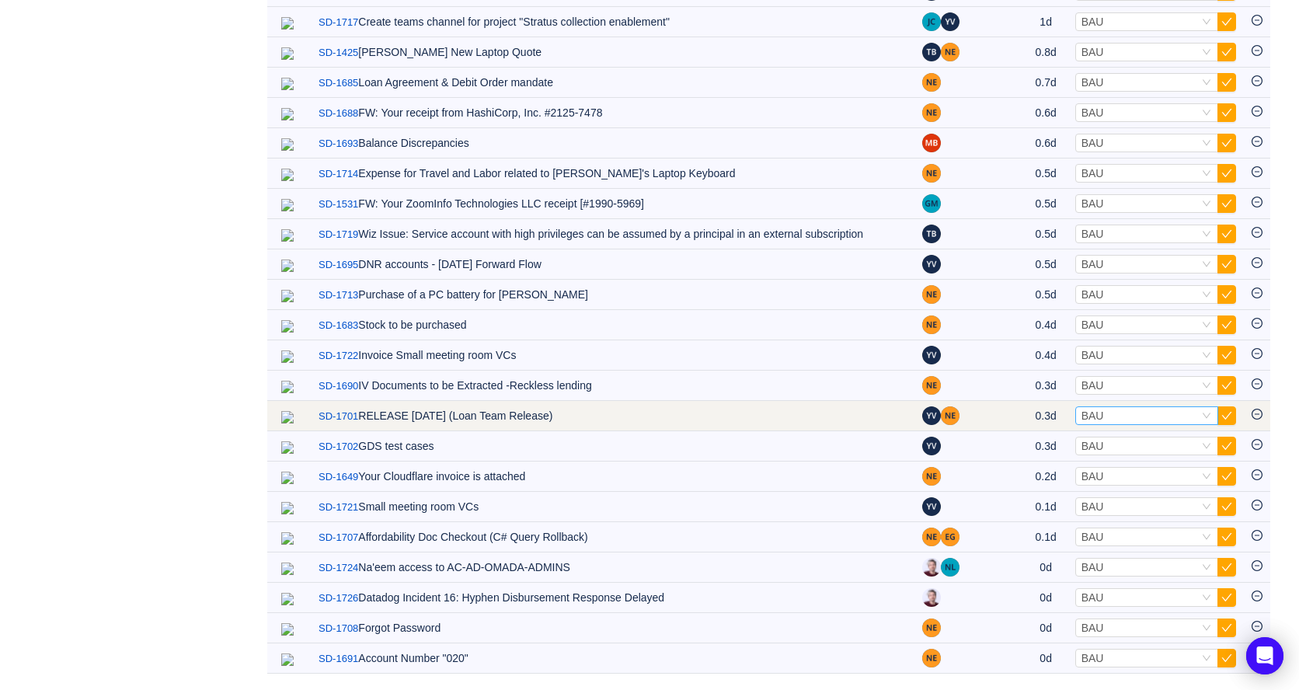
click at [1120, 414] on div "Select BAU" at bounding box center [1139, 415] width 117 height 17
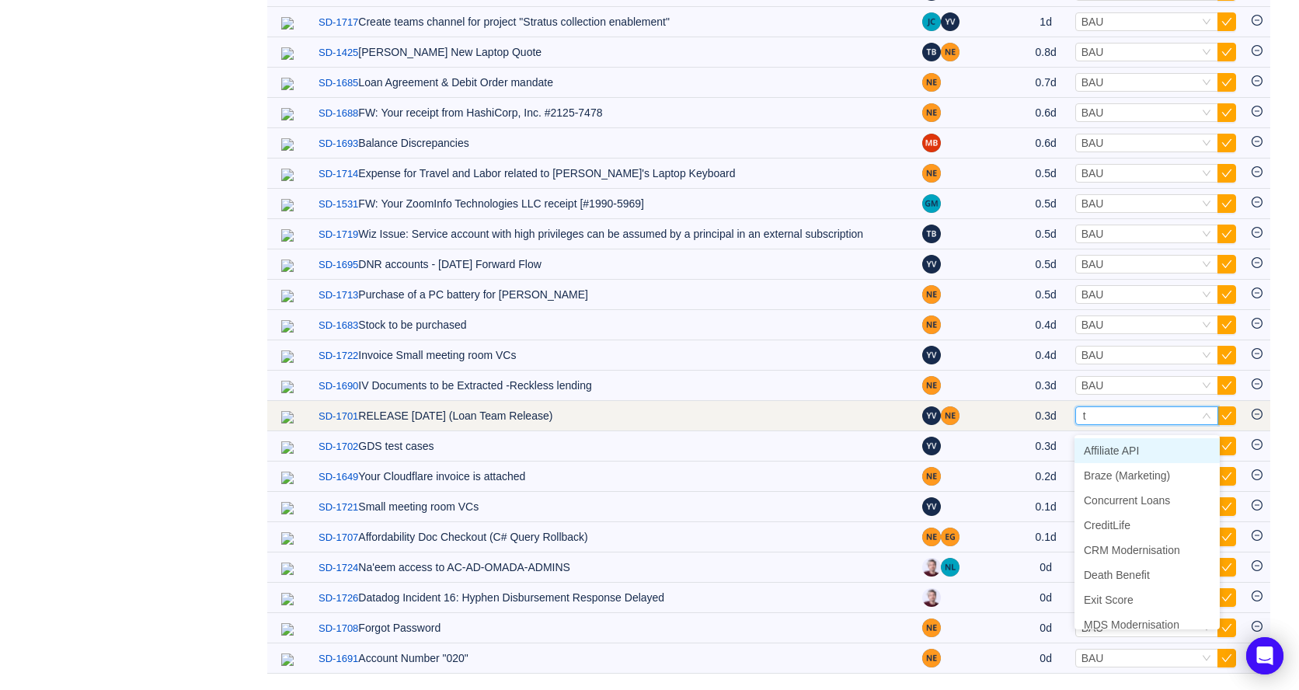
type input "tr"
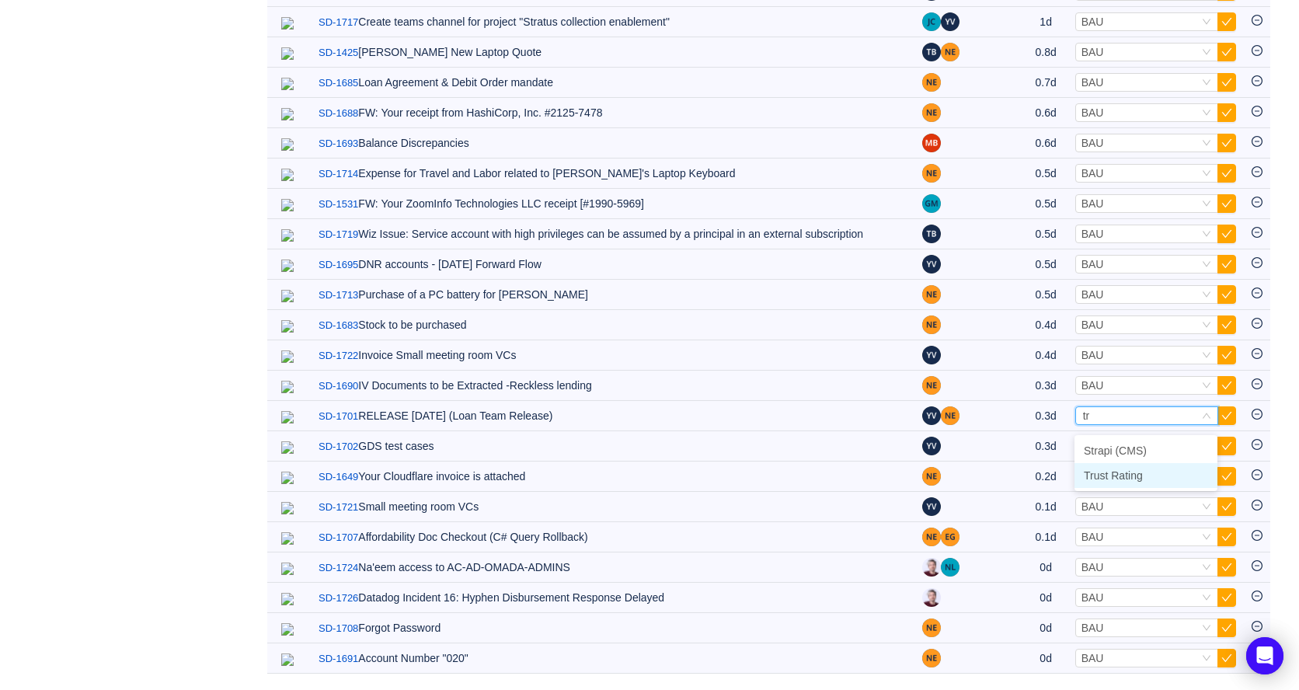
click at [1153, 467] on li "Trust Rating" at bounding box center [1145, 475] width 143 height 25
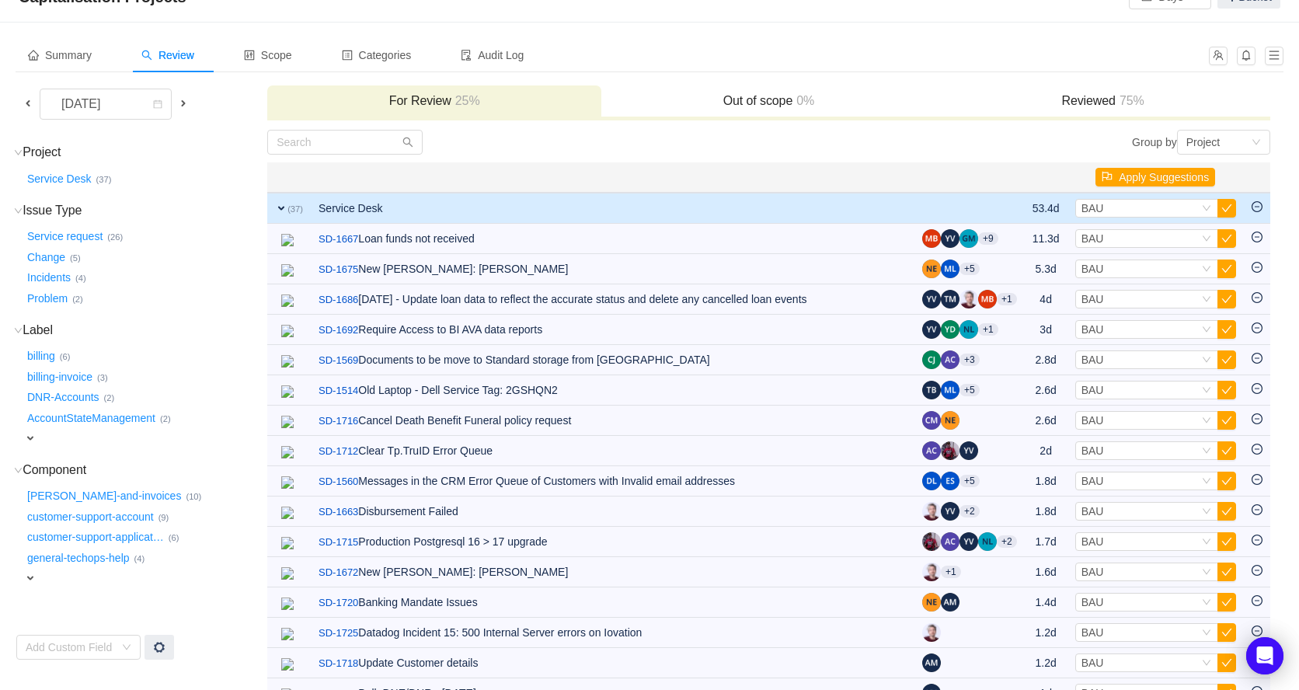
scroll to position [0, 0]
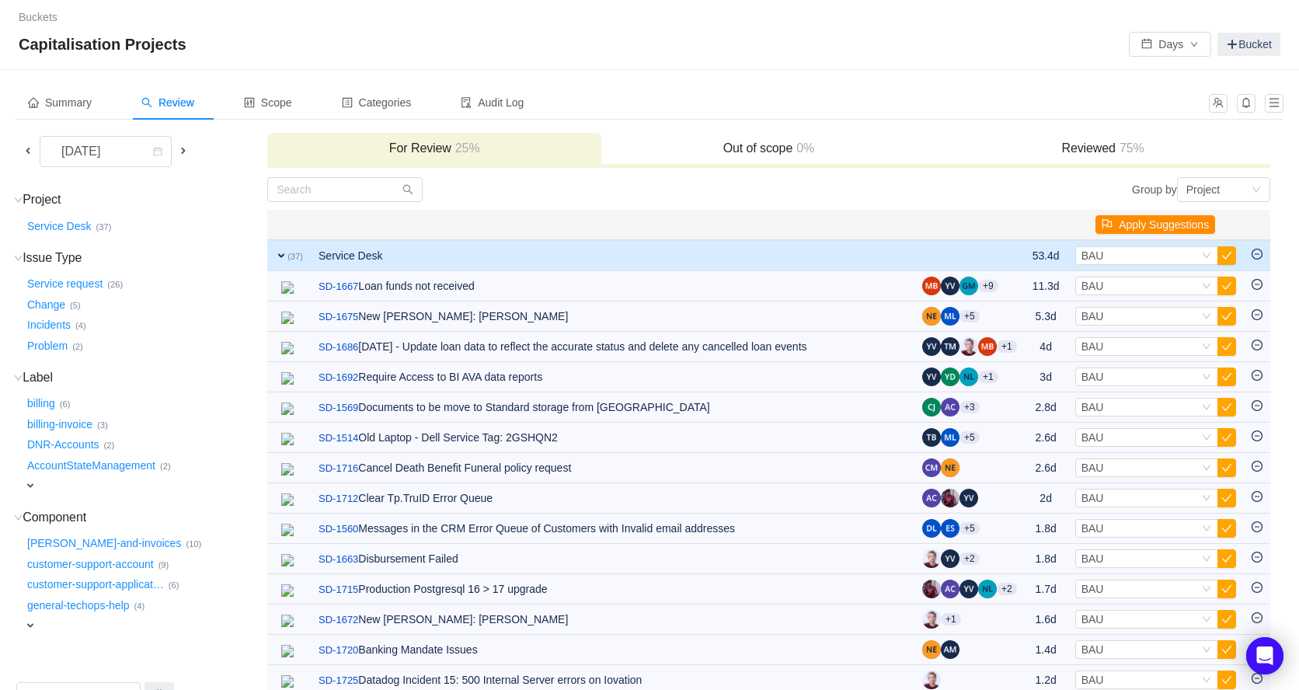
click at [1160, 224] on button "Apply Suggestions" at bounding box center [1155, 224] width 120 height 19
click at [1223, 256] on button "button" at bounding box center [1226, 255] width 19 height 19
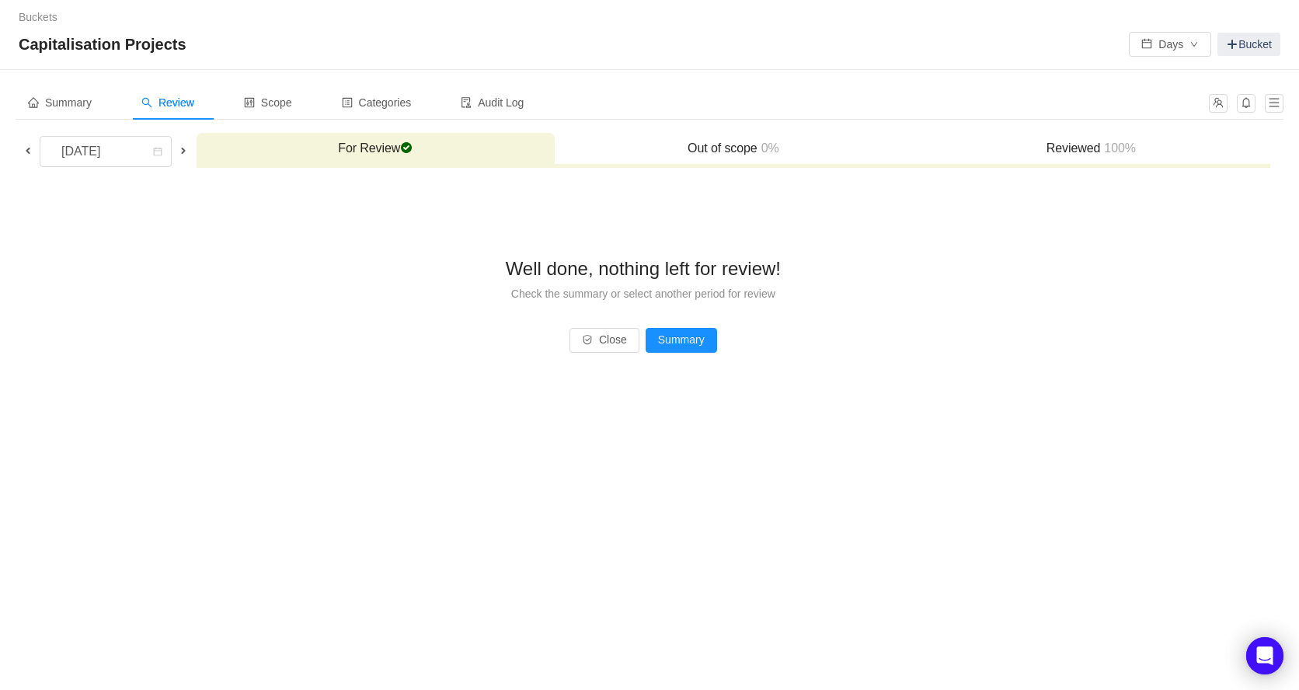
click at [540, 499] on div "Buckets / / Capitalisation Projects Days Bucket Summary Review Scope Categories…" at bounding box center [649, 345] width 1299 height 690
click at [520, 481] on div "Buckets / / Capitalisation Projects Days Bucket Summary Review Scope Categories…" at bounding box center [649, 345] width 1299 height 690
click at [26, 148] on span at bounding box center [28, 150] width 12 height 12
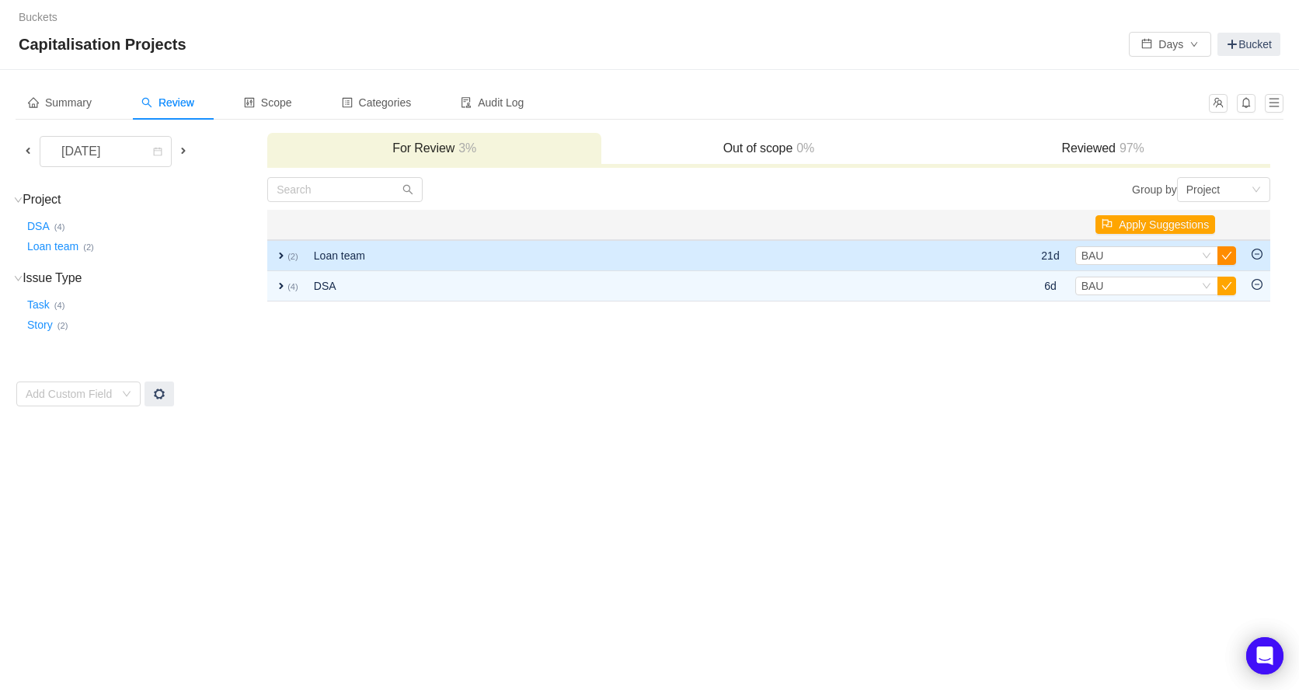
click at [1228, 259] on button "button" at bounding box center [1226, 255] width 19 height 19
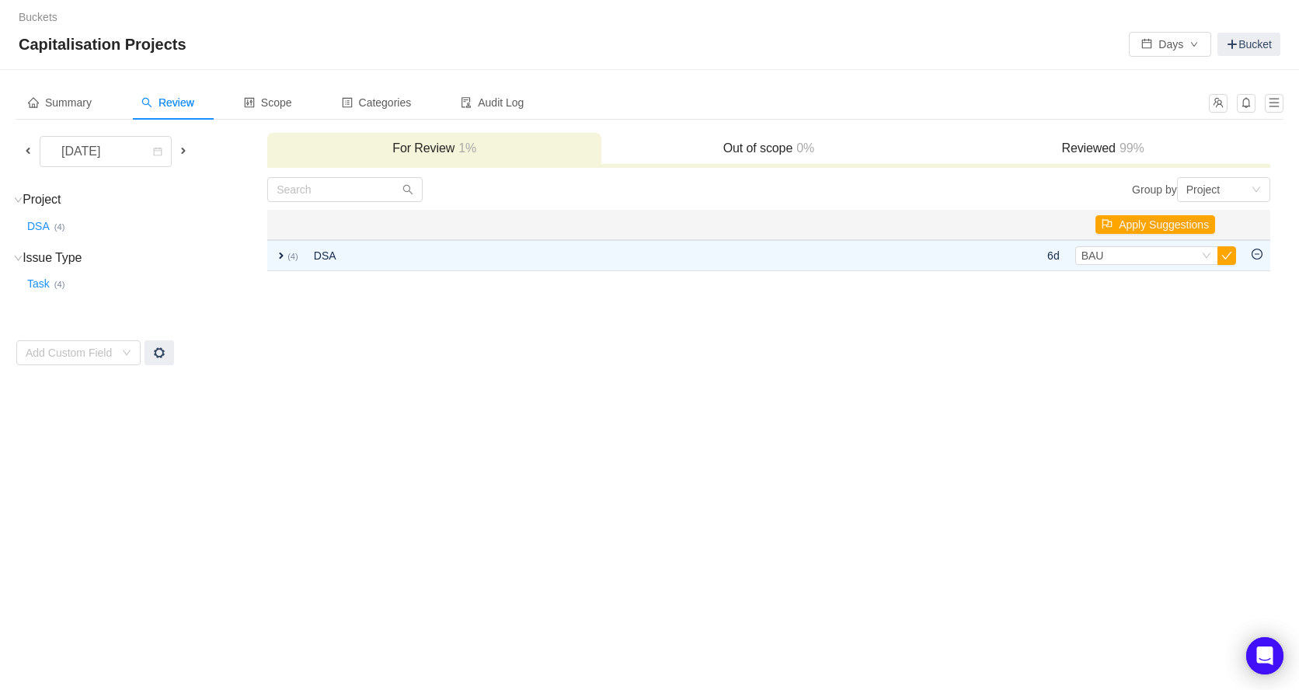
click at [1228, 259] on button "button" at bounding box center [1226, 255] width 19 height 19
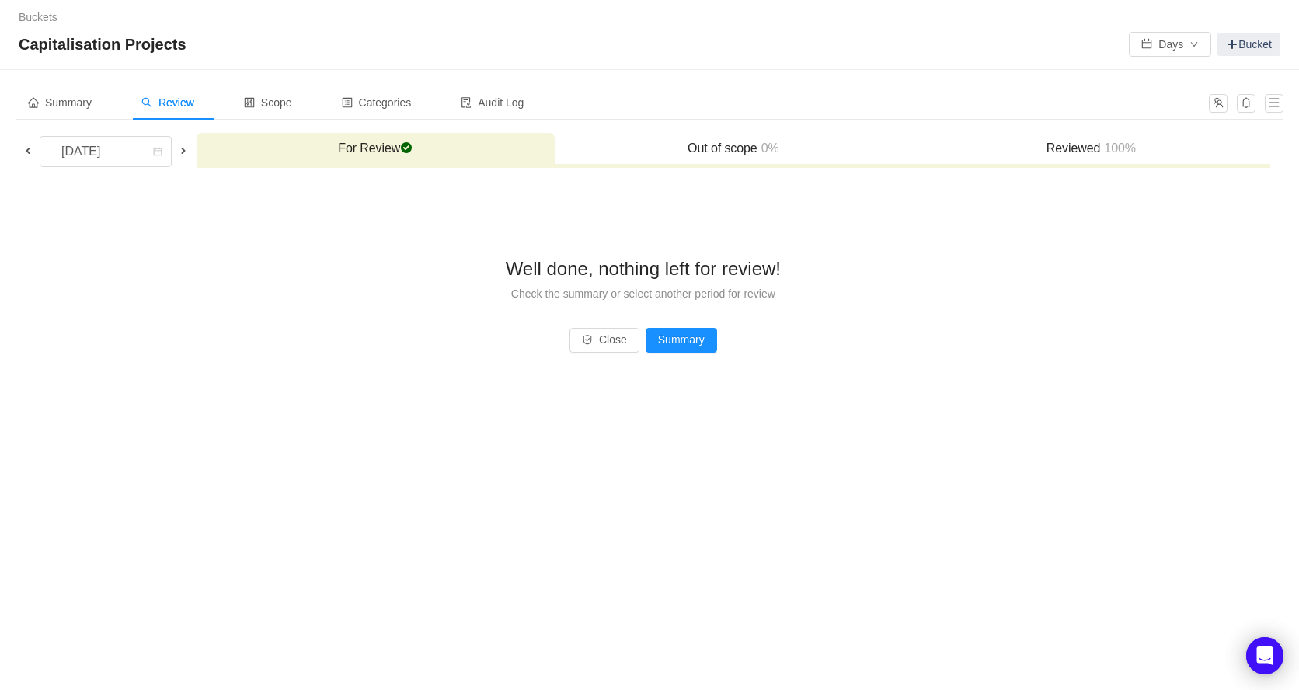
click at [30, 151] on span at bounding box center [28, 150] width 12 height 12
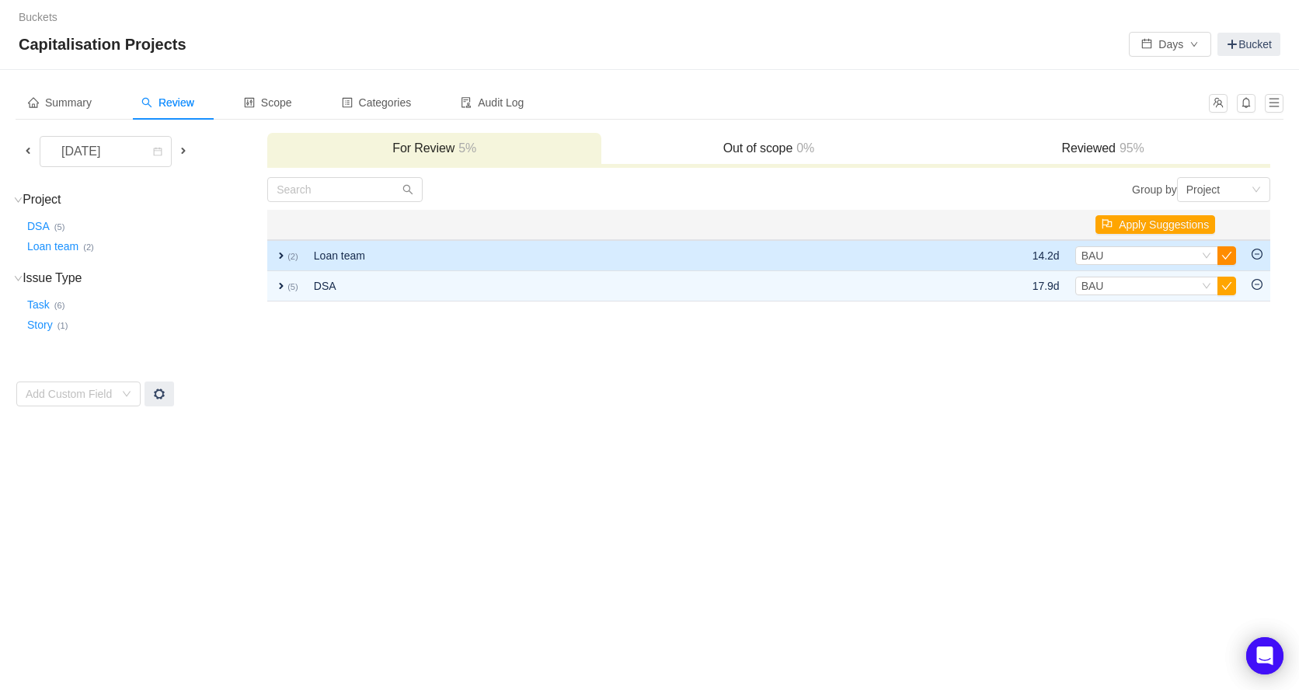
click at [1226, 256] on button "button" at bounding box center [1226, 255] width 19 height 19
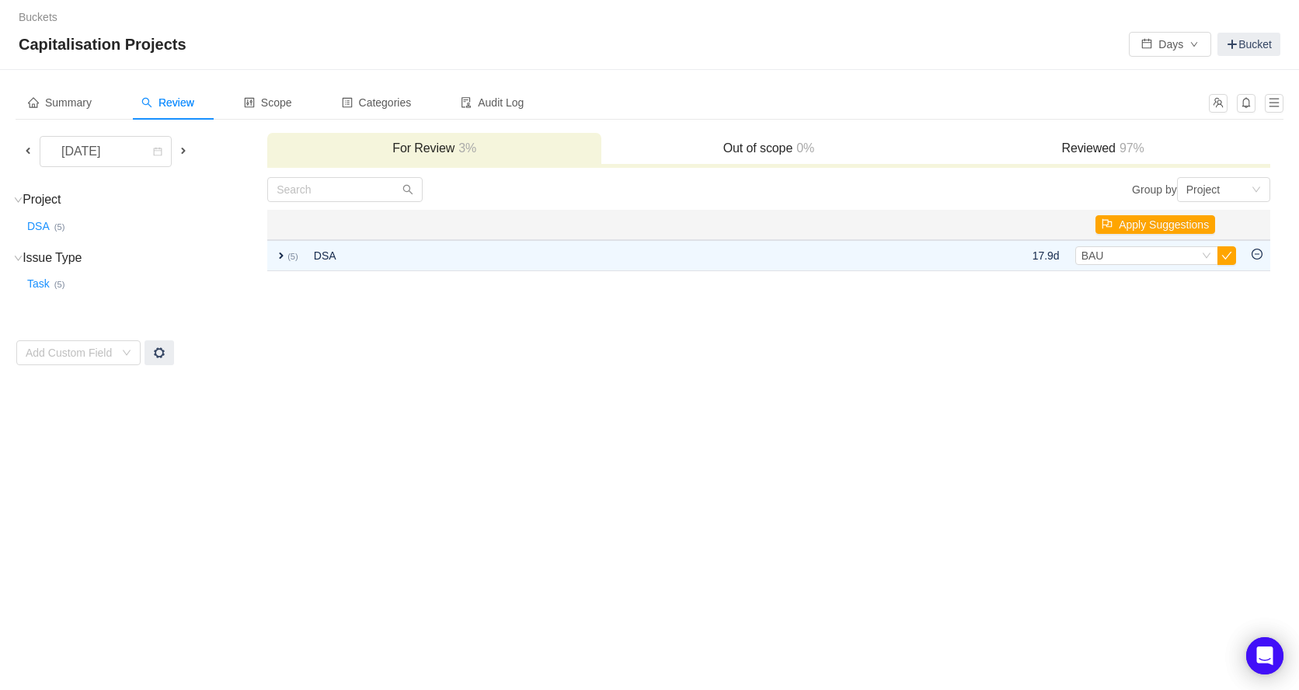
click at [1226, 256] on button "button" at bounding box center [1226, 255] width 19 height 19
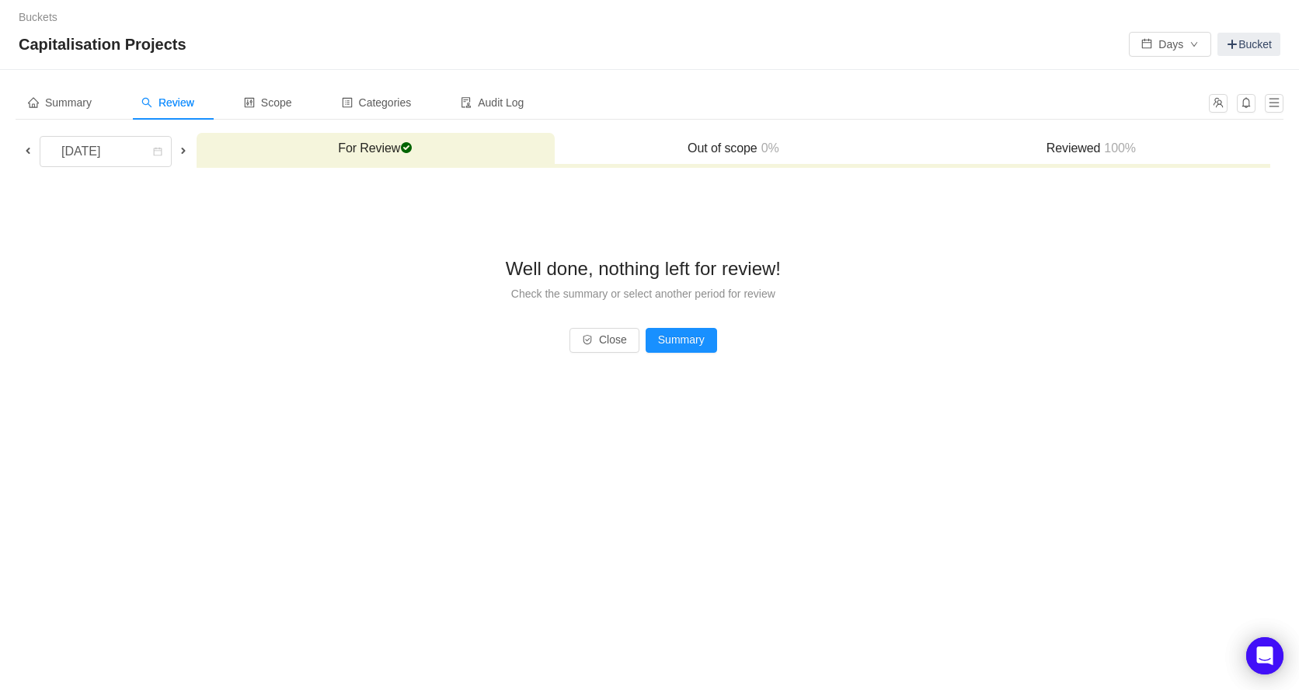
click at [26, 150] on span at bounding box center [28, 150] width 12 height 12
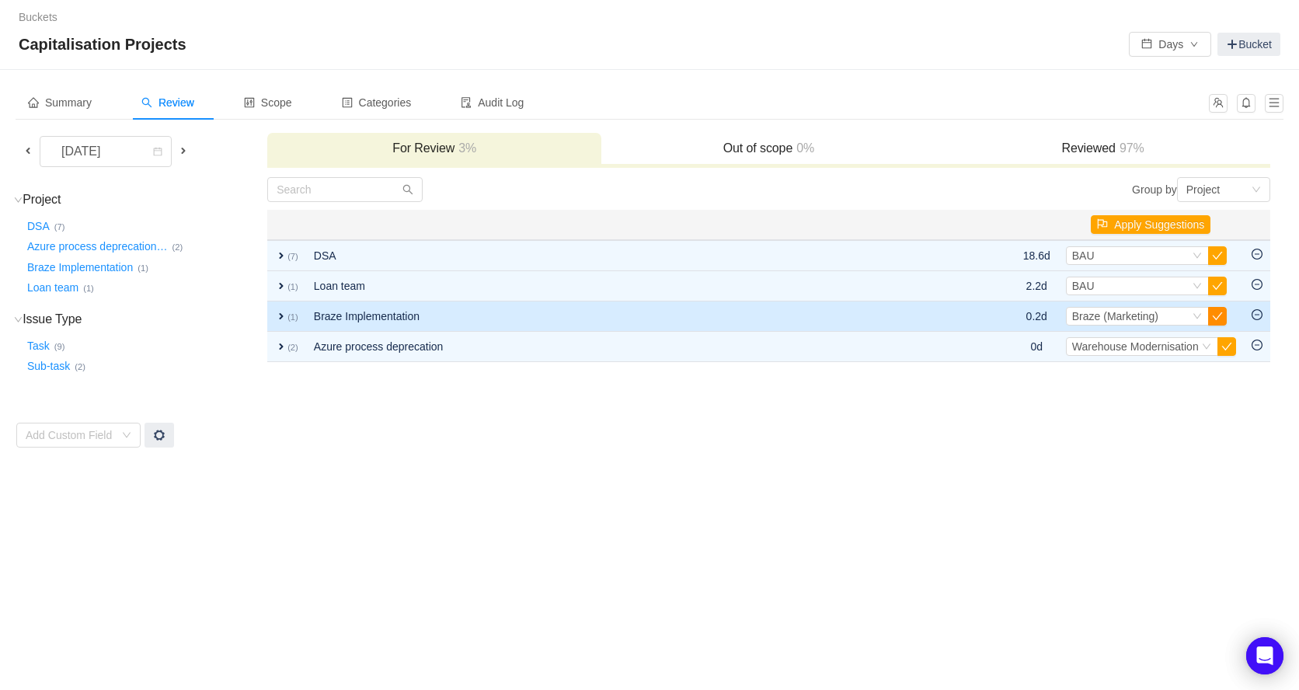
click at [1218, 316] on button "button" at bounding box center [1217, 316] width 19 height 19
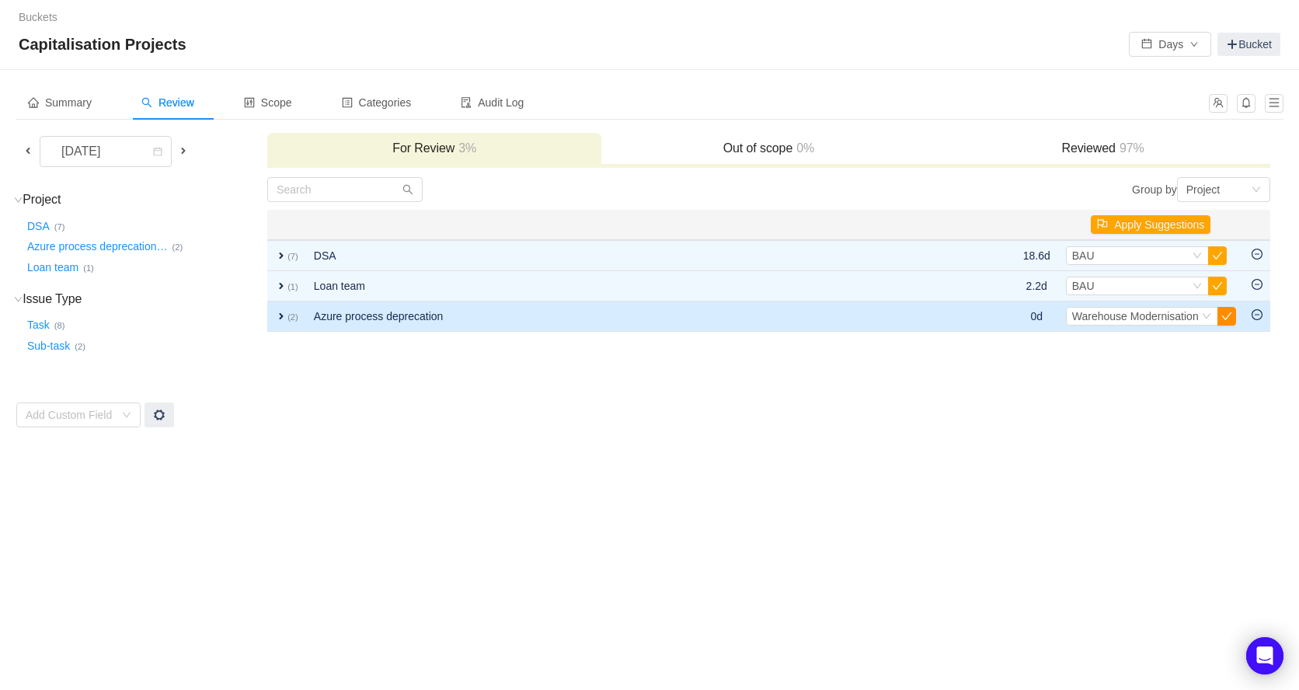
click at [1224, 319] on button "button" at bounding box center [1226, 316] width 19 height 19
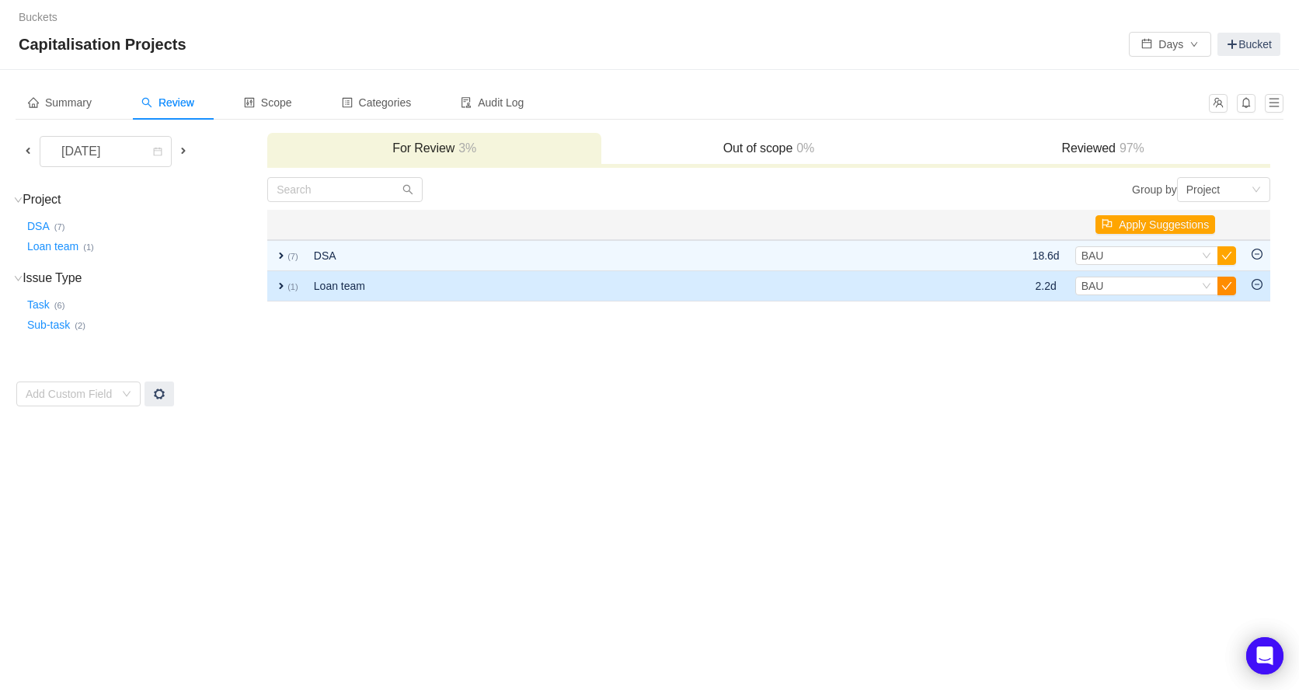
click at [1227, 282] on button "button" at bounding box center [1226, 285] width 19 height 19
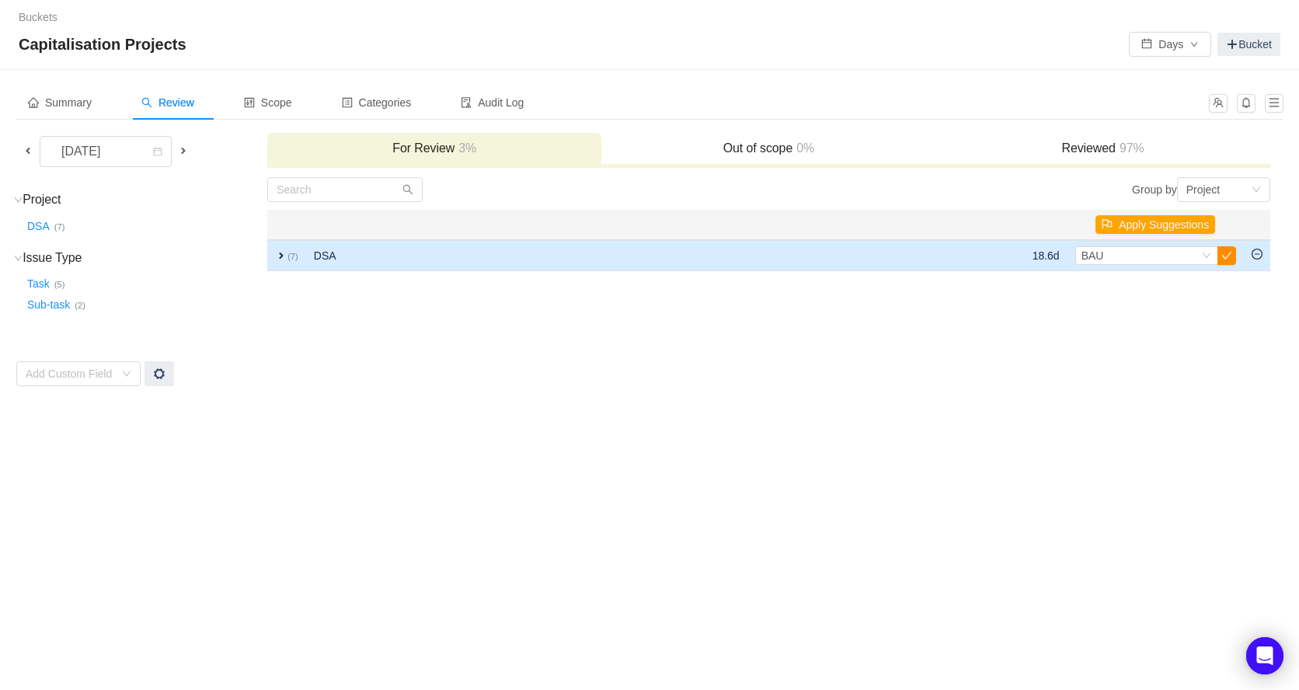
click at [1226, 255] on button "button" at bounding box center [1226, 255] width 19 height 19
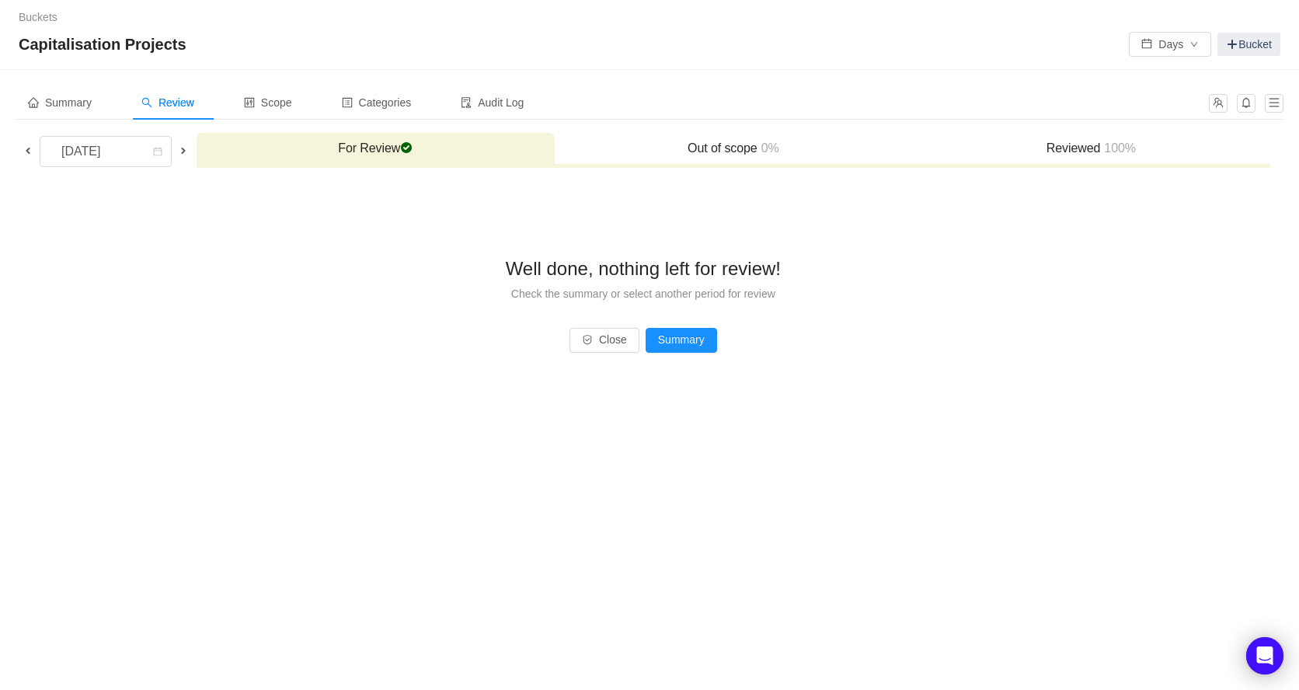
click at [28, 148] on span at bounding box center [28, 150] width 12 height 12
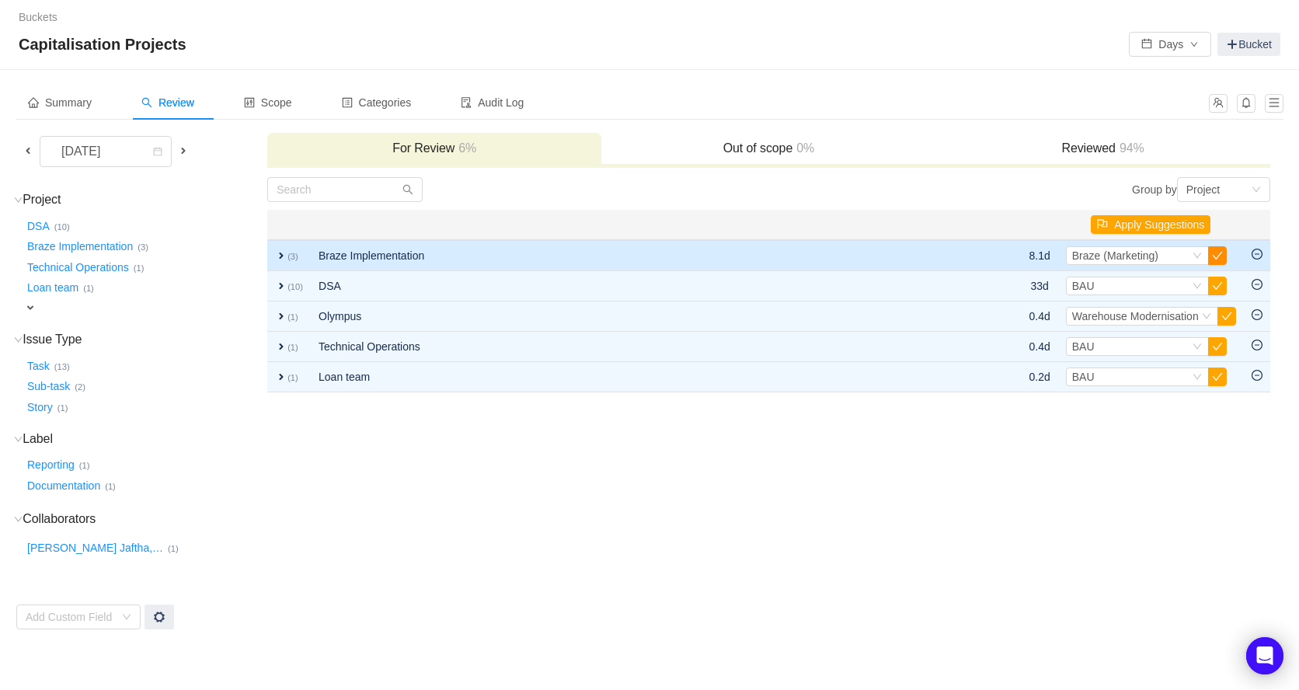
click at [1214, 256] on button "button" at bounding box center [1217, 255] width 19 height 19
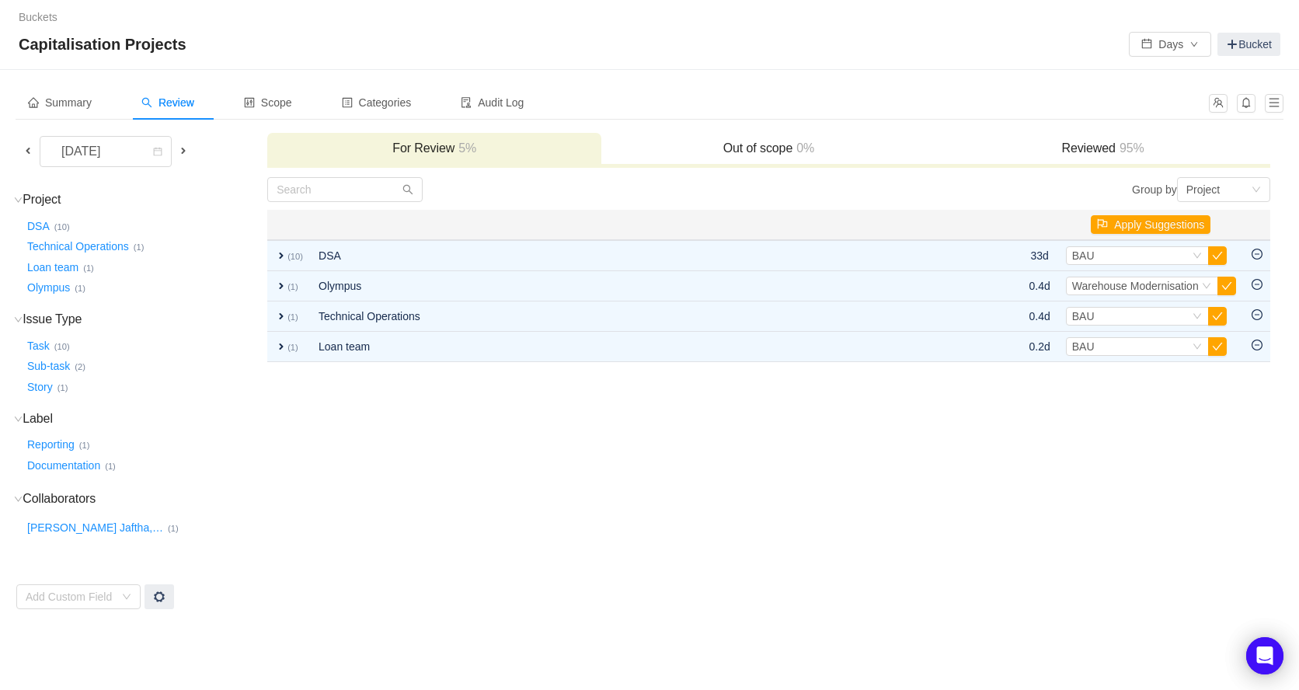
click at [1214, 256] on button "button" at bounding box center [1217, 255] width 19 height 19
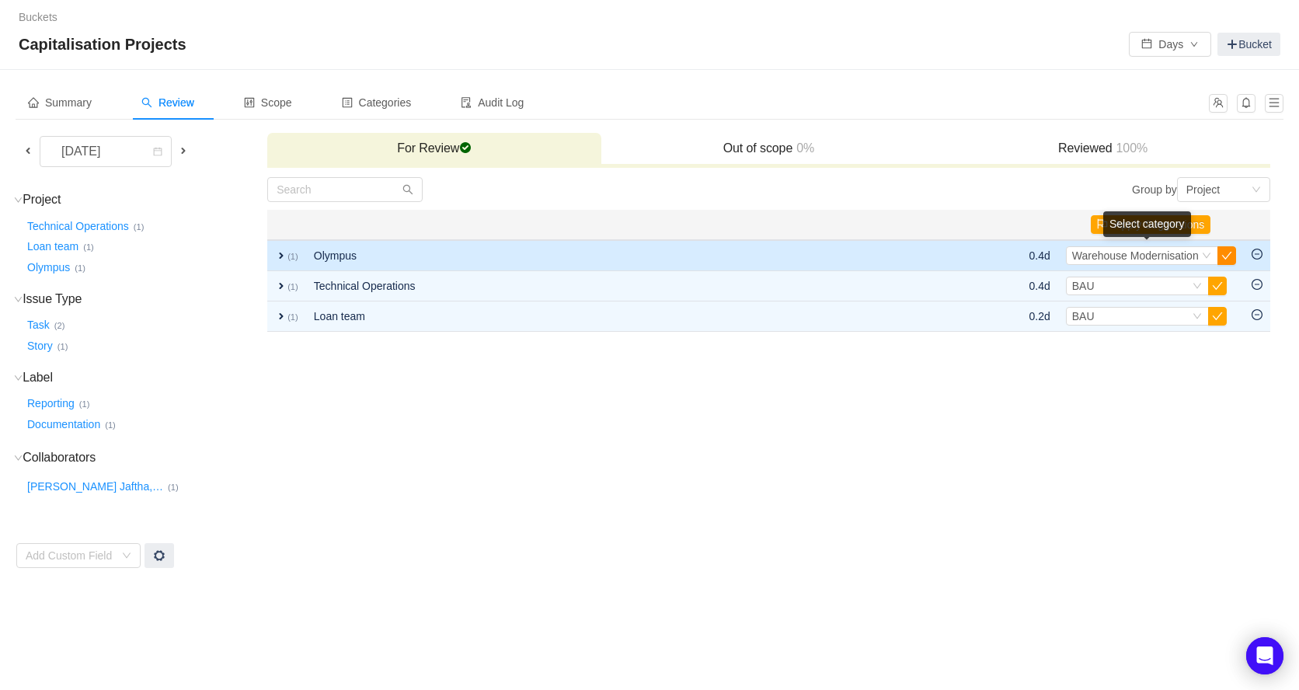
click at [1231, 255] on button "button" at bounding box center [1226, 255] width 19 height 19
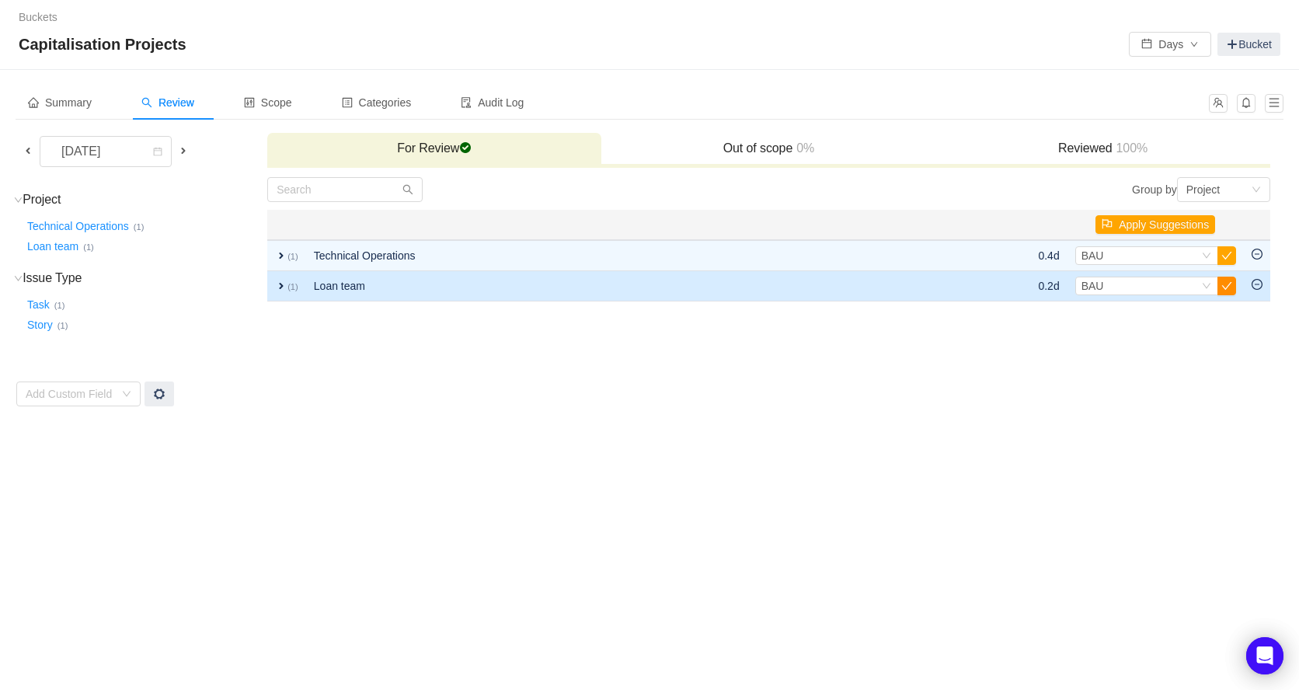
click at [1227, 283] on button "button" at bounding box center [1226, 285] width 19 height 19
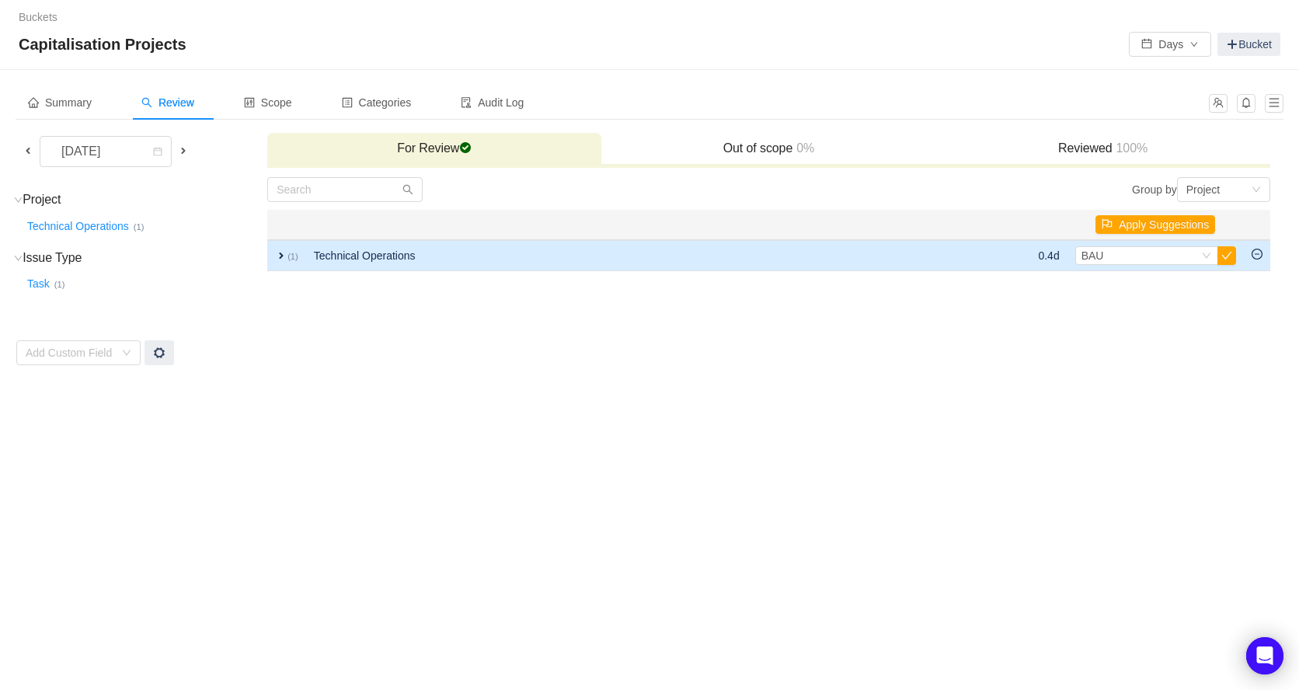
click at [280, 255] on span "expand" at bounding box center [281, 255] width 12 height 12
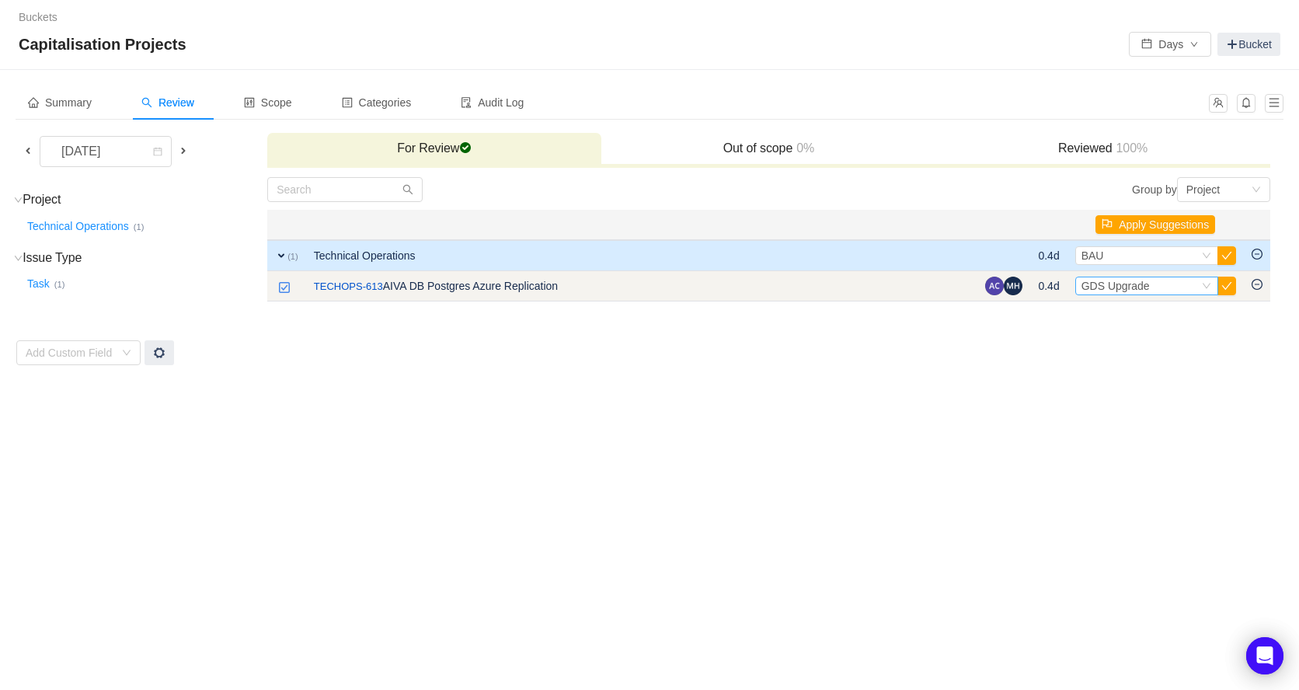
click at [1208, 287] on icon "icon: down" at bounding box center [1206, 285] width 9 height 9
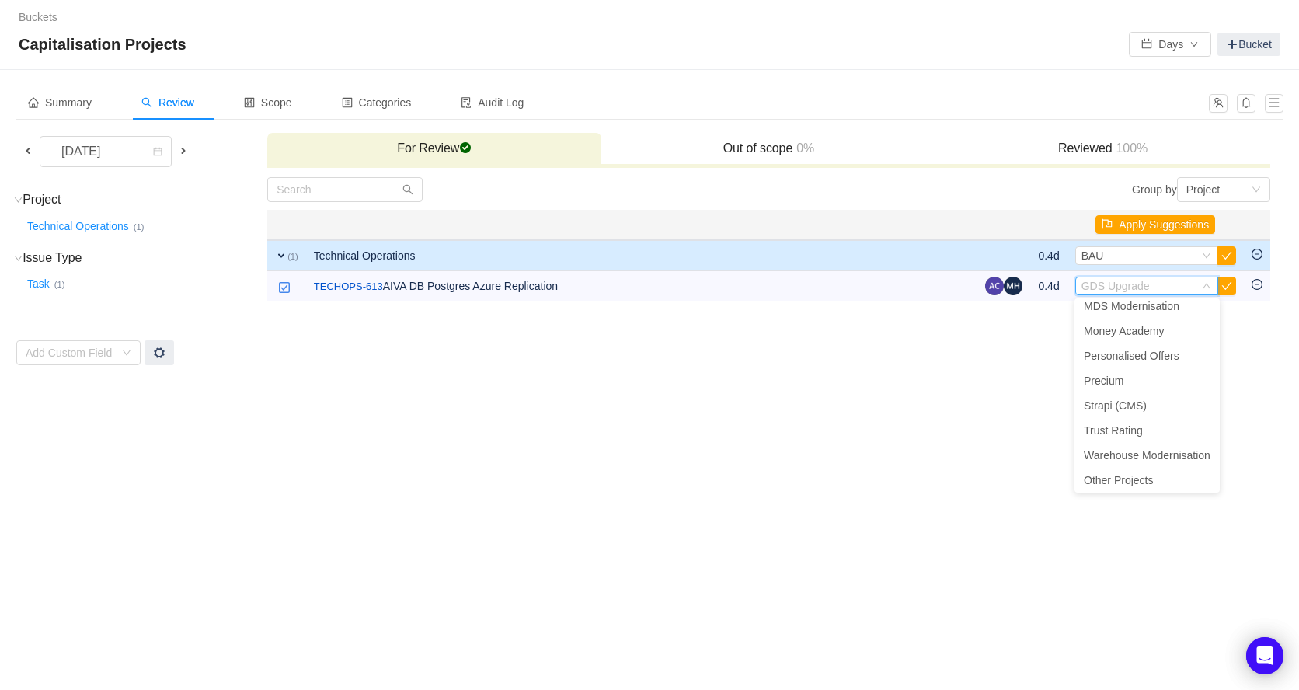
scroll to position [259, 0]
click at [1156, 453] on span "Warehouse Modernisation" at bounding box center [1146, 452] width 127 height 12
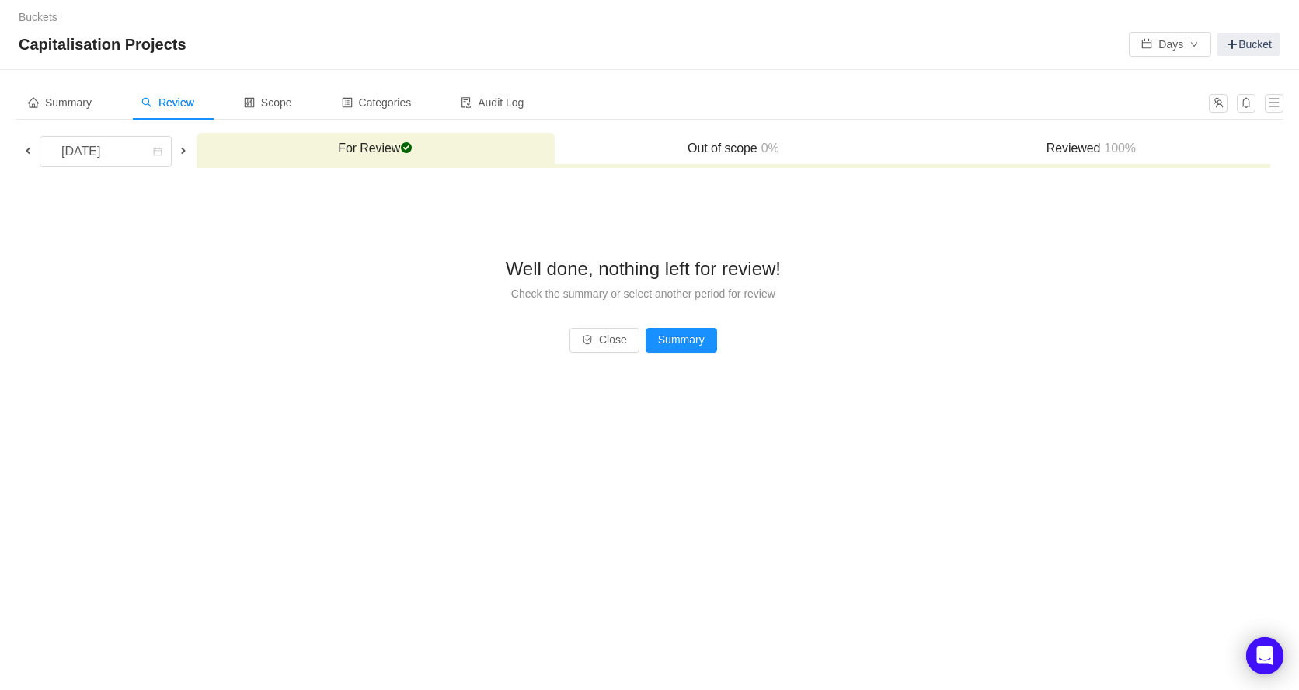
click at [24, 152] on span at bounding box center [28, 150] width 12 height 12
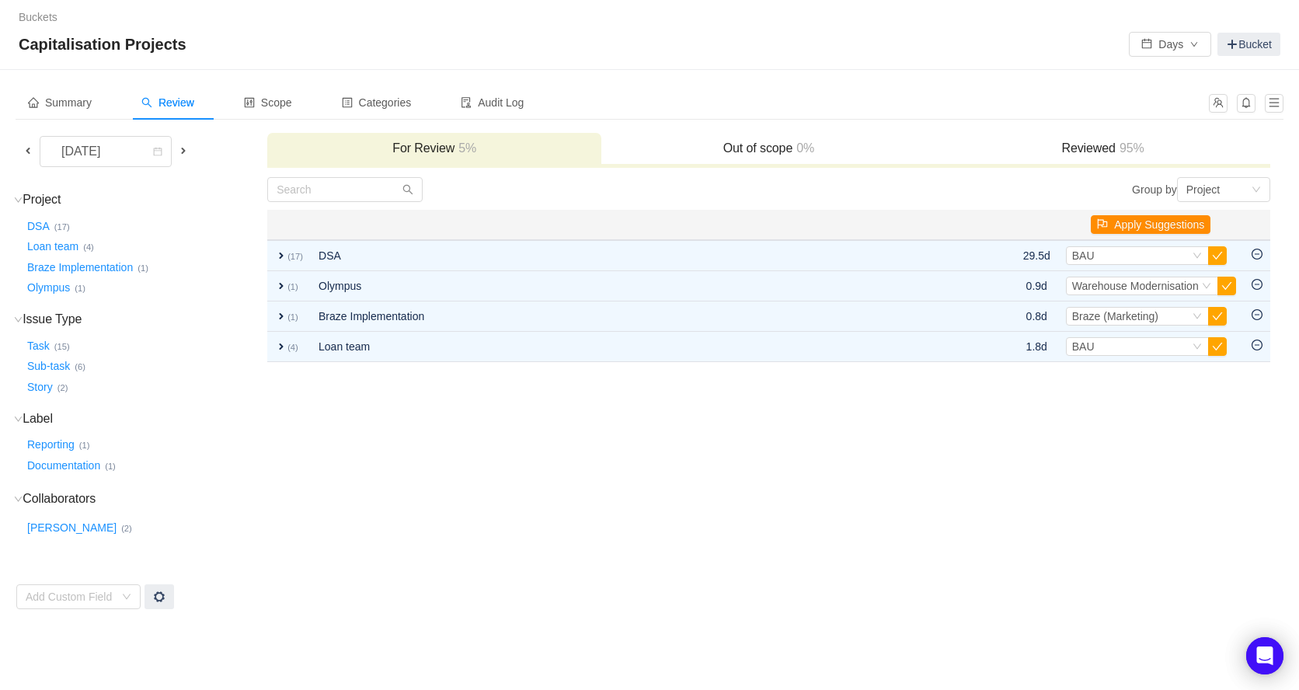
click at [1184, 221] on button "Apply Suggestions" at bounding box center [1150, 224] width 120 height 19
drag, startPoint x: 1246, startPoint y: 180, endPoint x: 1146, endPoint y: 173, distance: 99.7
click at [1146, 173] on div "Cancel OK" at bounding box center [1143, 182] width 213 height 19
click at [1192, 183] on button "Cancel" at bounding box center [1192, 182] width 47 height 19
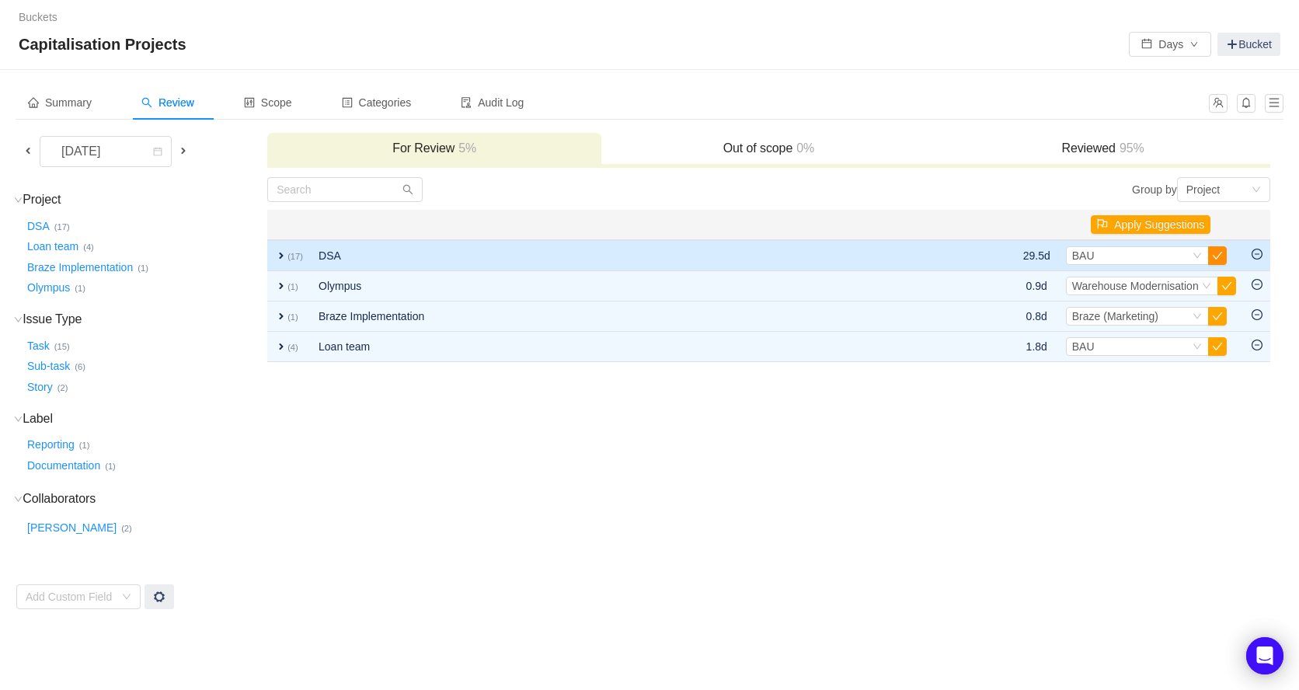
click at [1212, 252] on button "button" at bounding box center [1217, 255] width 19 height 19
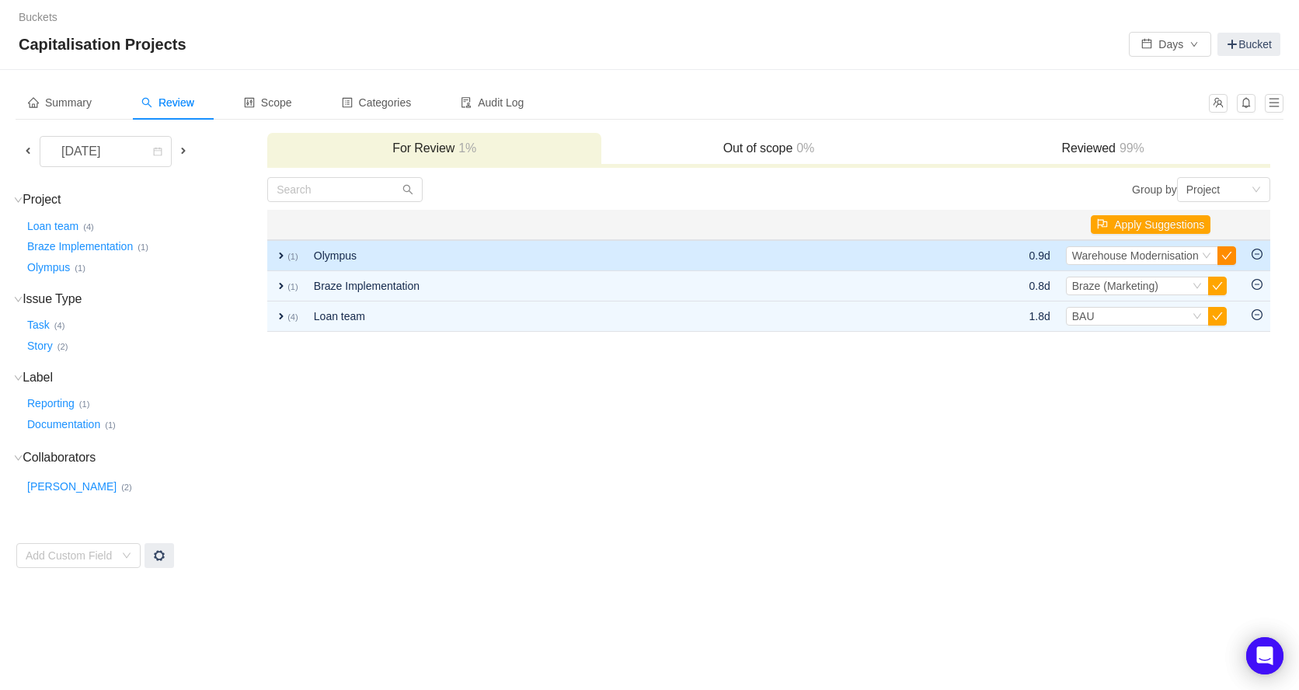
click at [1230, 256] on button "button" at bounding box center [1226, 255] width 19 height 19
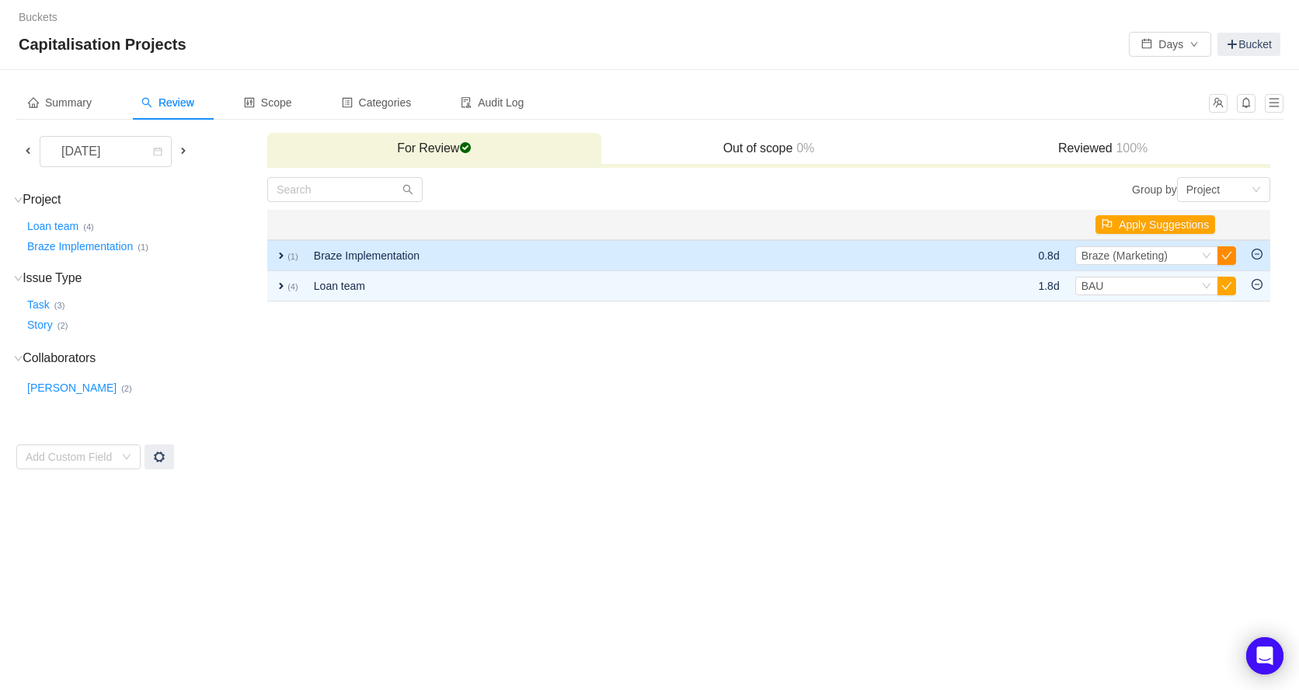
click at [1226, 258] on button "button" at bounding box center [1226, 255] width 19 height 19
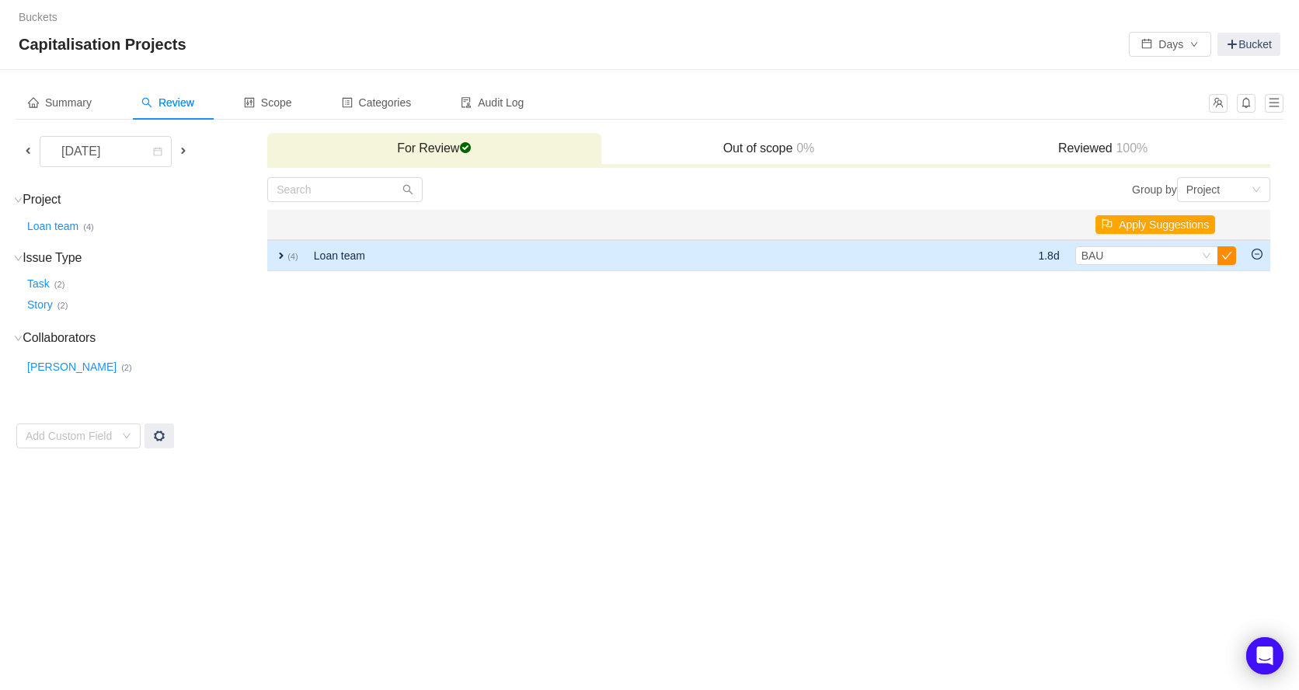
click at [1226, 257] on button "button" at bounding box center [1226, 255] width 19 height 19
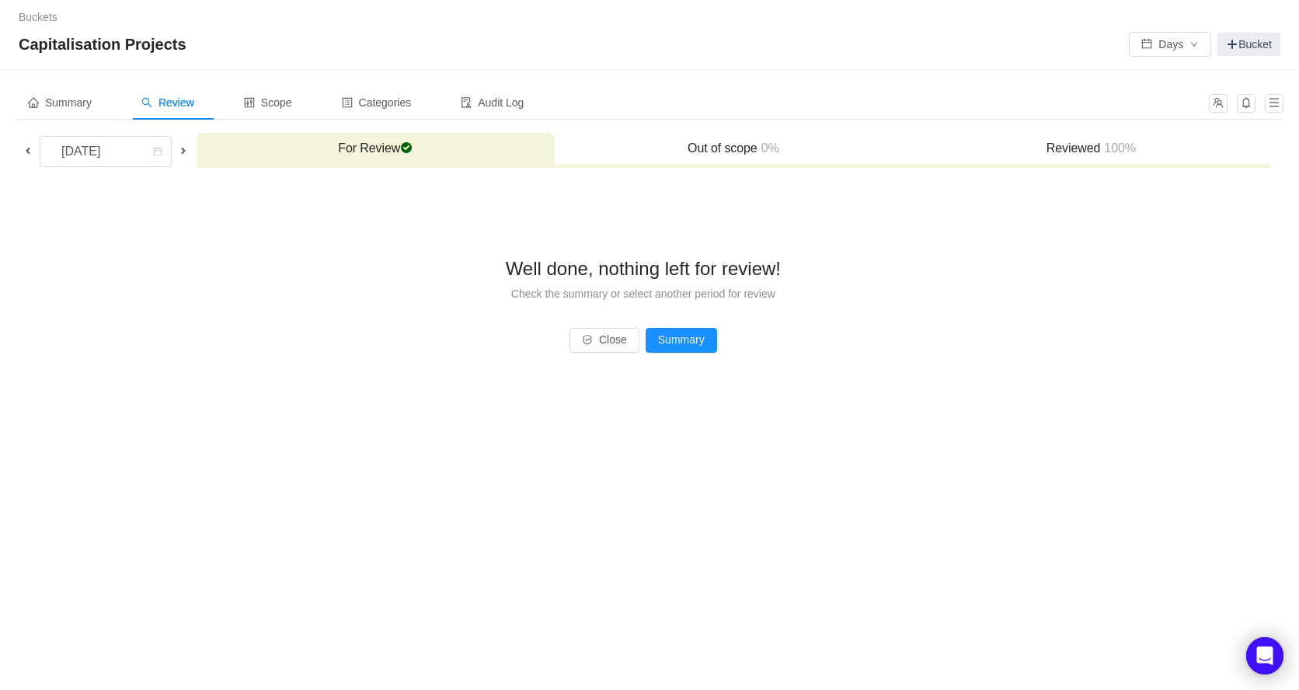
click at [26, 148] on span at bounding box center [28, 150] width 12 height 12
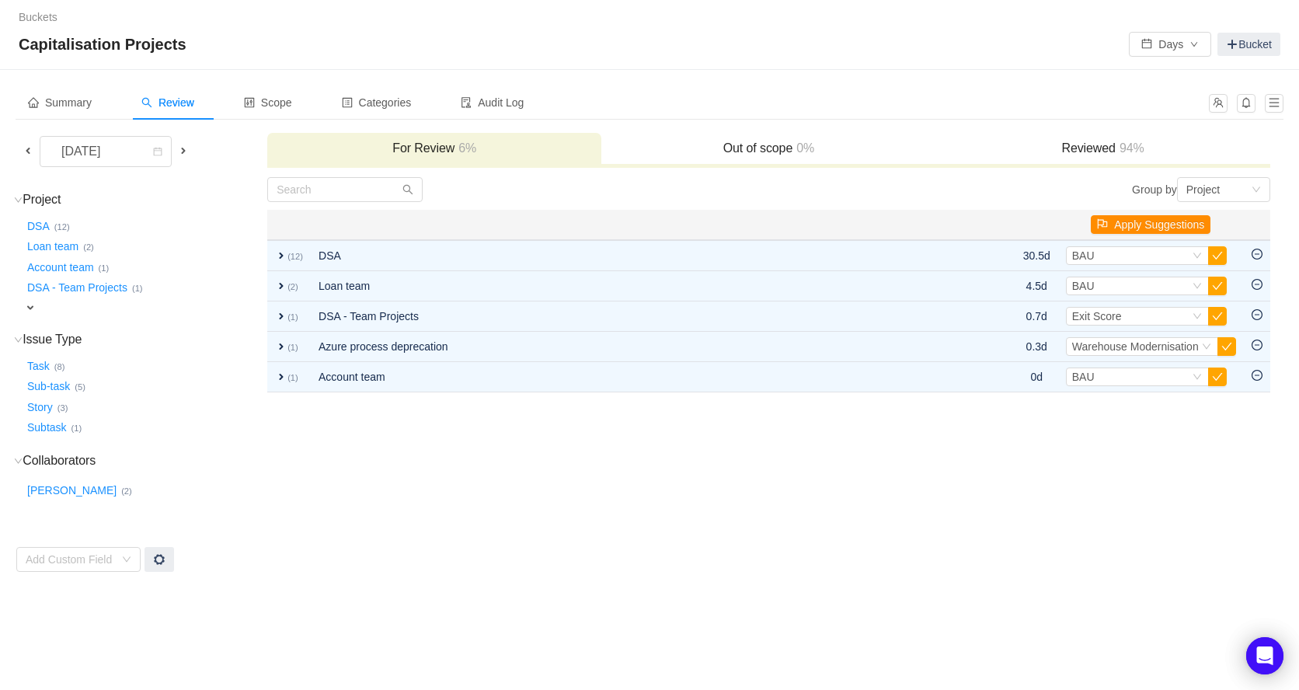
click at [1174, 223] on button "Apply Suggestions" at bounding box center [1150, 224] width 120 height 19
click at [1247, 180] on button "OK" at bounding box center [1236, 182] width 28 height 19
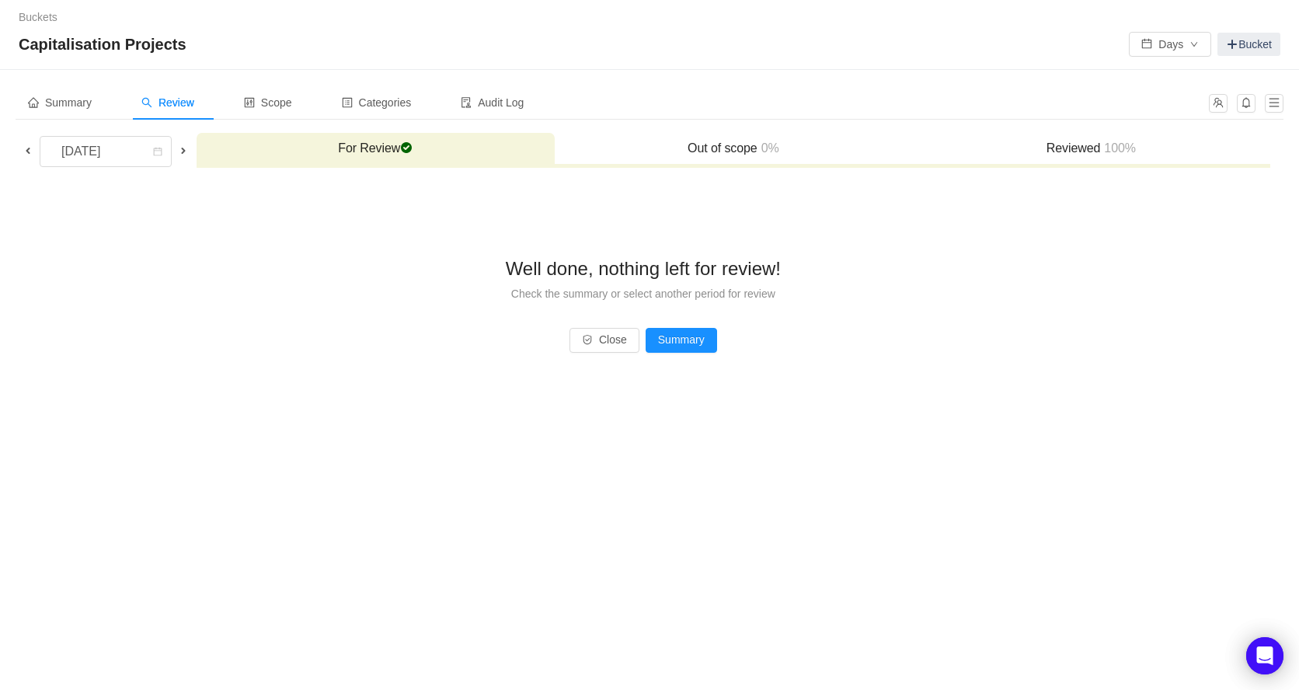
click at [25, 151] on span at bounding box center [28, 150] width 12 height 12
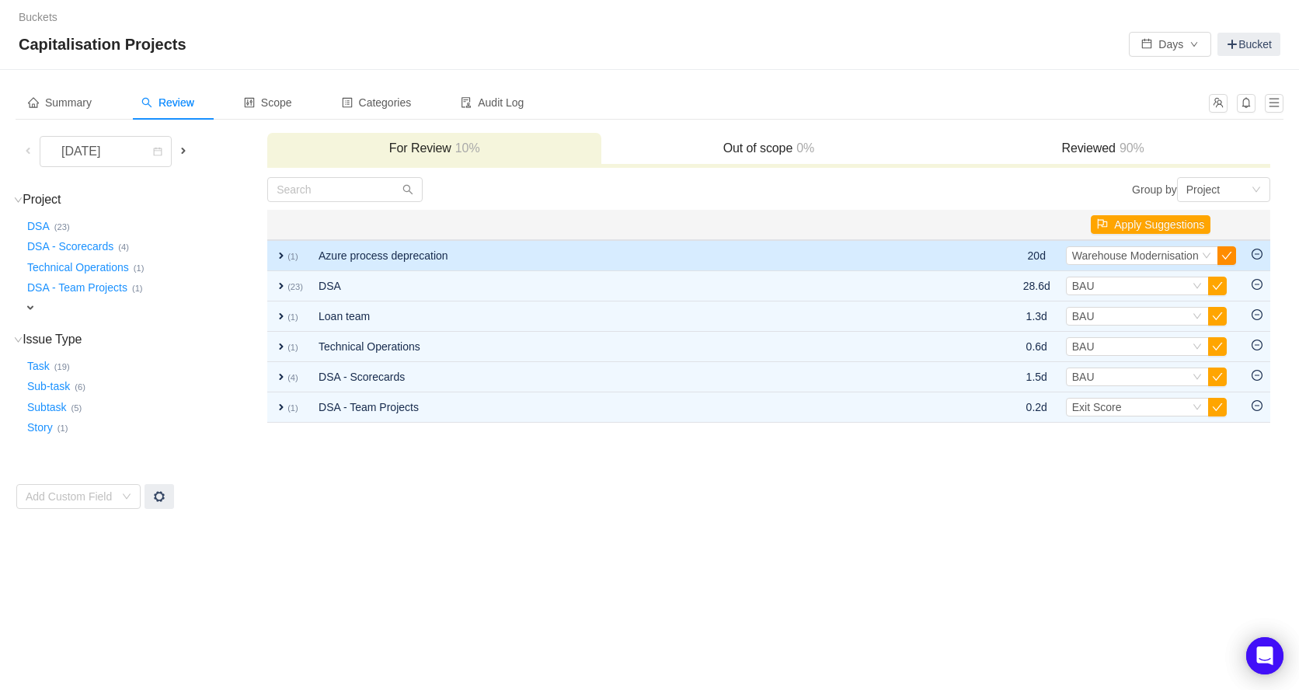
click at [1228, 258] on button "button" at bounding box center [1226, 255] width 19 height 19
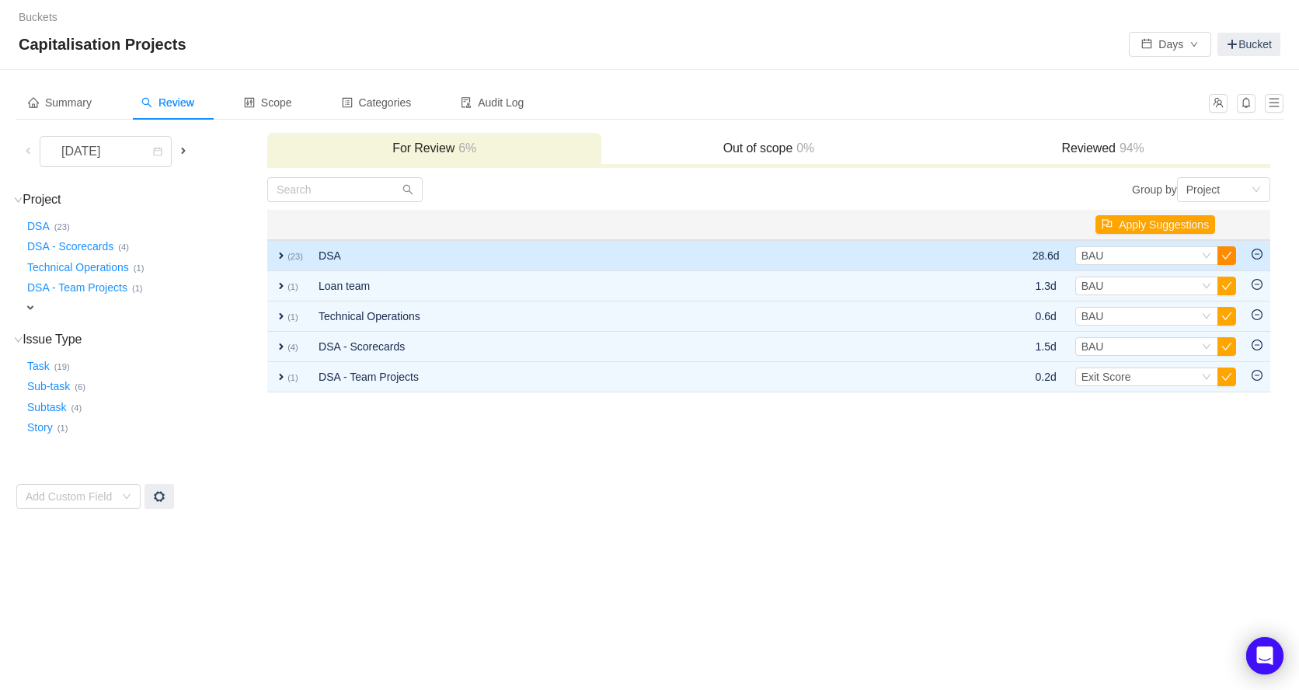
click at [1224, 257] on button "button" at bounding box center [1226, 255] width 19 height 19
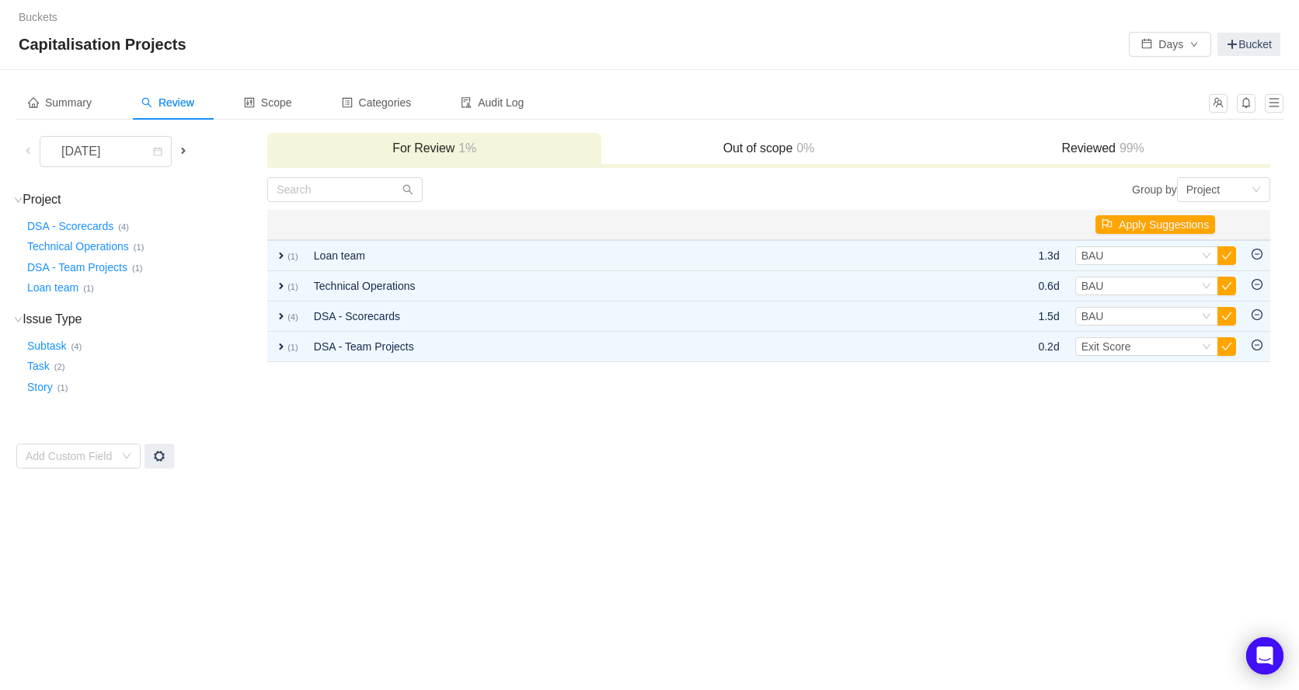
click at [1224, 257] on button "button" at bounding box center [1226, 255] width 19 height 19
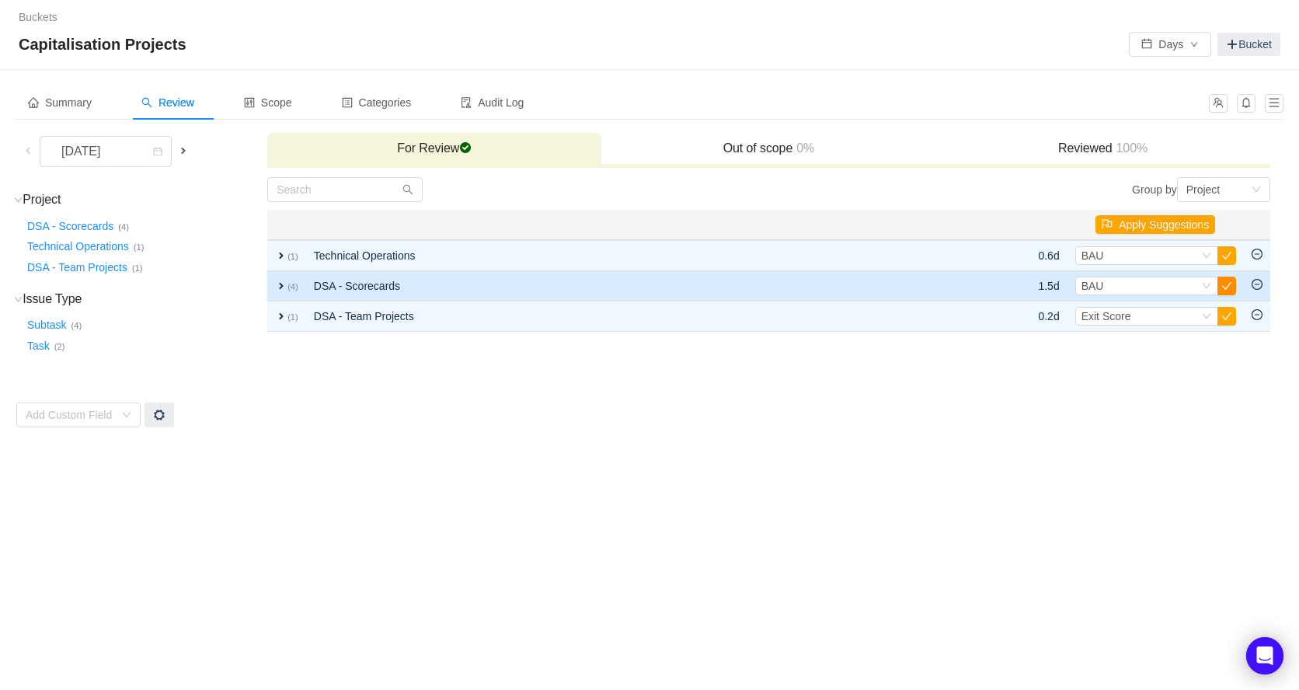
click at [1225, 287] on button "button" at bounding box center [1226, 285] width 19 height 19
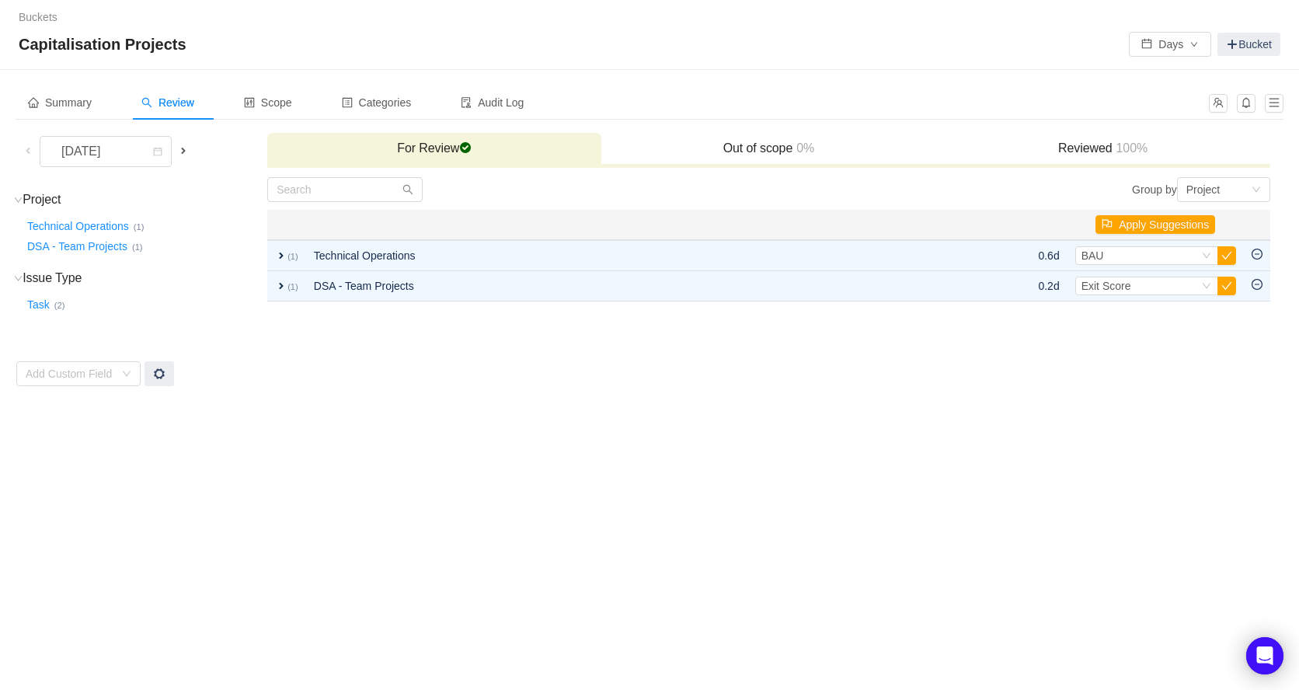
click at [1225, 287] on button "button" at bounding box center [1226, 285] width 19 height 19
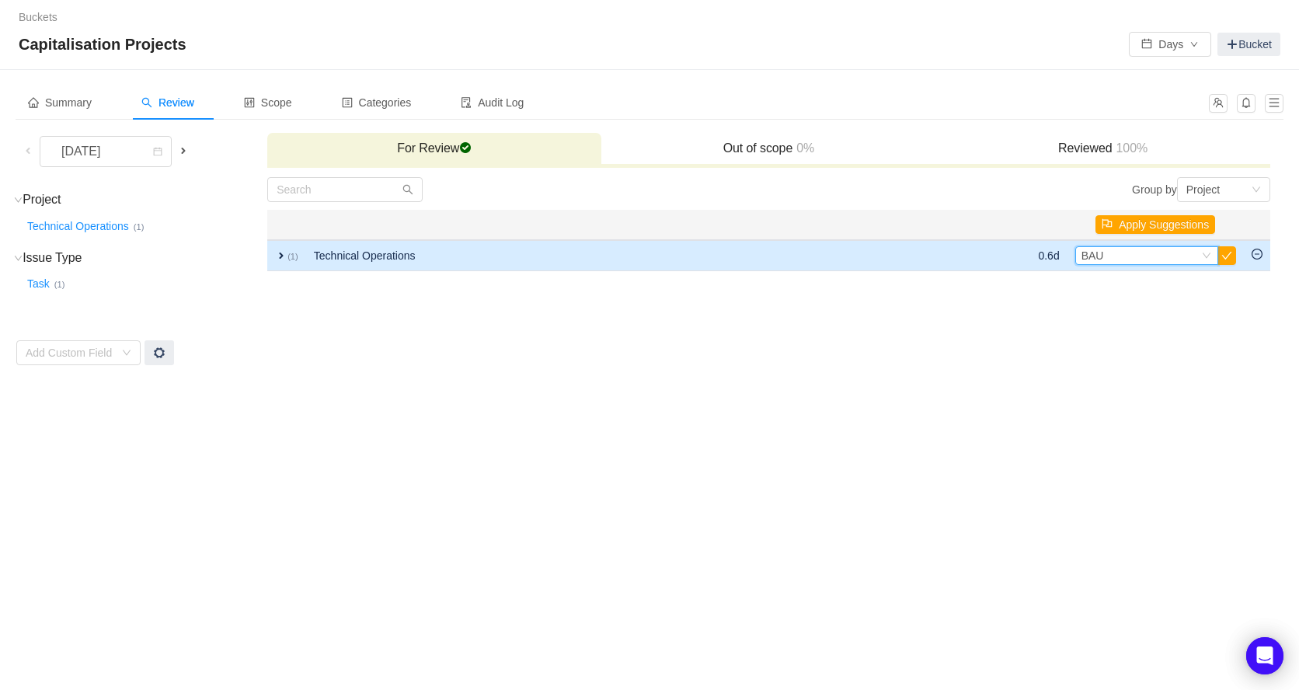
click at [1209, 256] on icon "icon: down" at bounding box center [1206, 255] width 9 height 9
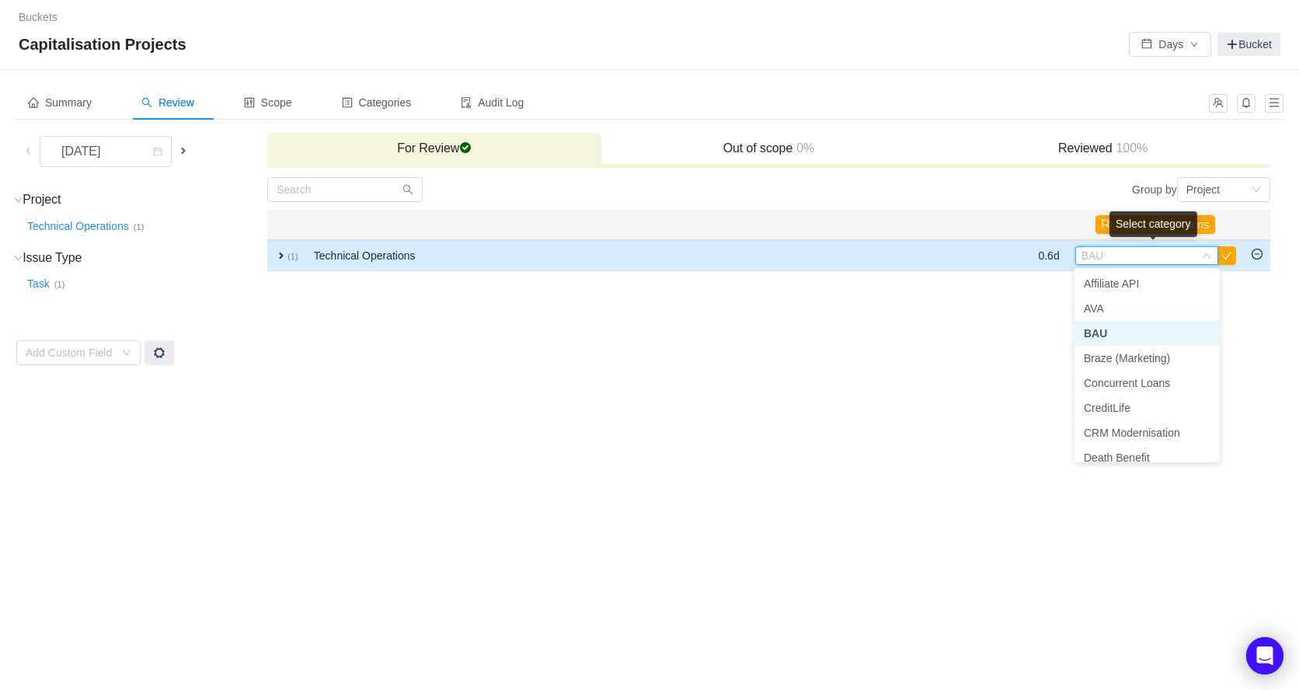
click at [1209, 256] on icon "icon: down" at bounding box center [1206, 255] width 9 height 9
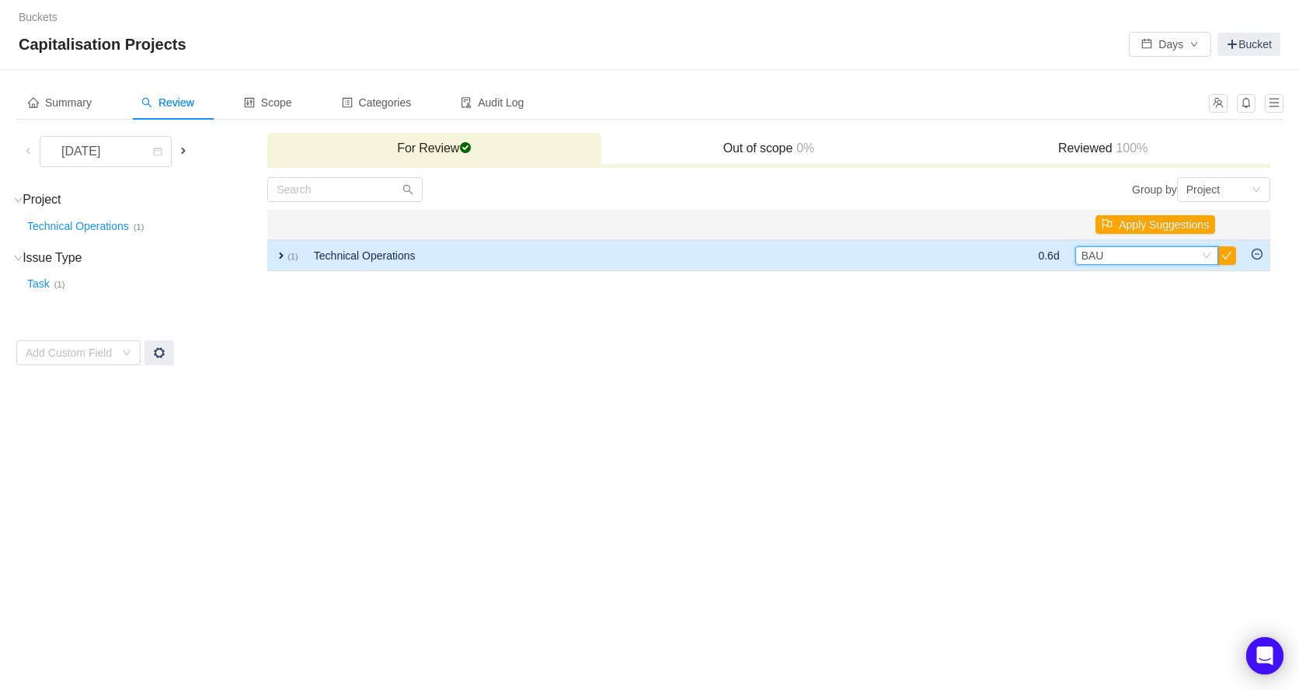
click at [281, 255] on span "expand" at bounding box center [281, 255] width 12 height 12
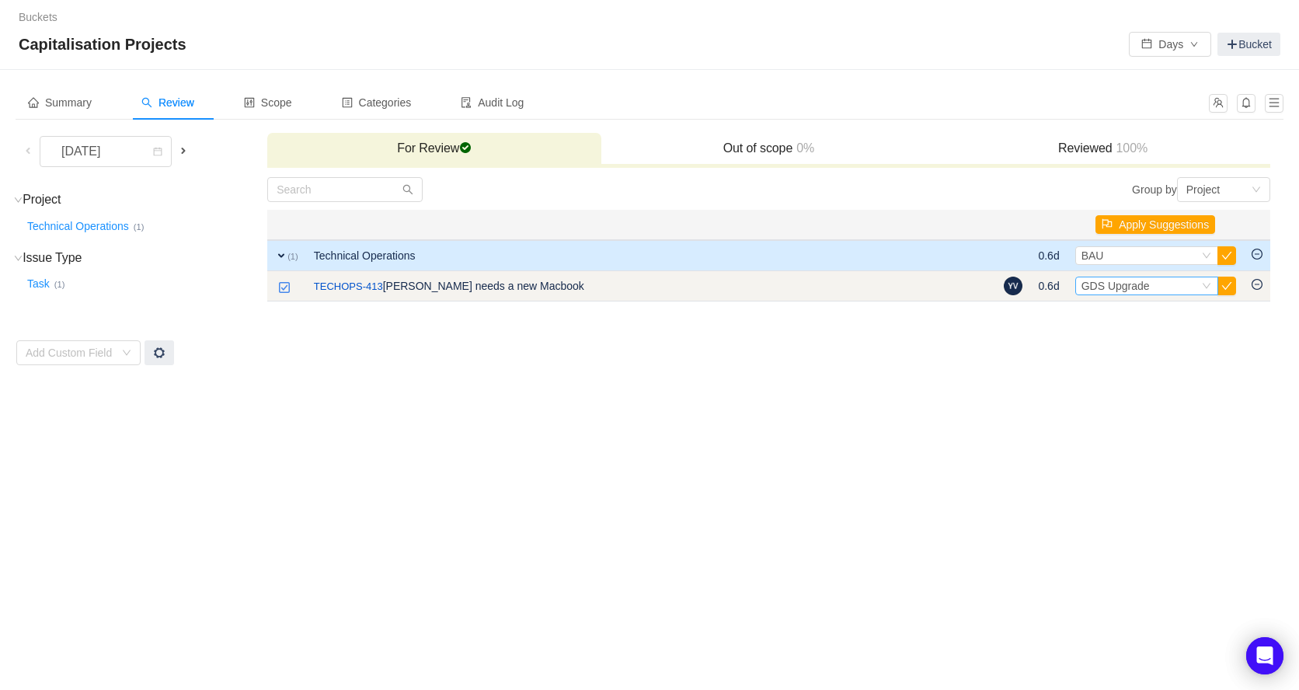
click at [1206, 285] on icon "icon: down" at bounding box center [1206, 285] width 9 height 9
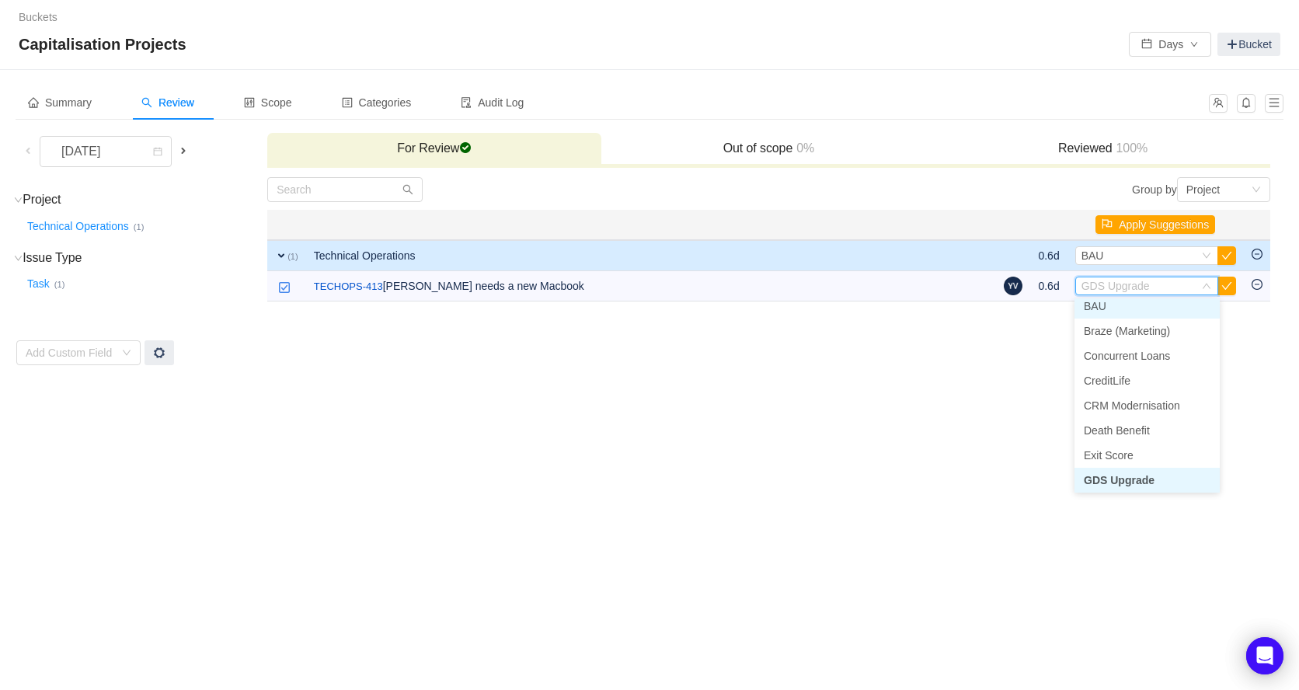
scroll to position [53, 0]
click at [1125, 307] on li "BAU" at bounding box center [1146, 310] width 145 height 25
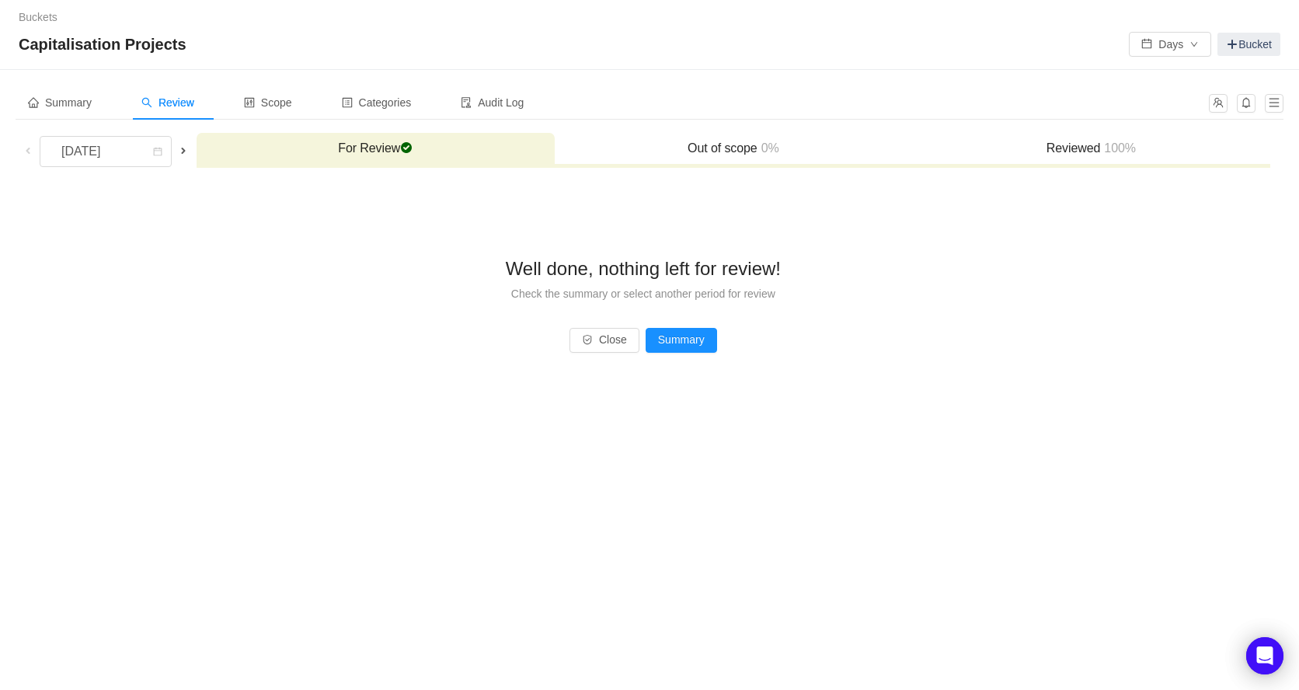
click at [450, 304] on div "Well done, nothing left for review! Check the summary or select another period …" at bounding box center [643, 283] width 1254 height 213
click at [190, 152] on span at bounding box center [183, 150] width 12 height 12
click at [190, 152] on span at bounding box center [183, 151] width 19 height 18
click at [190, 153] on span at bounding box center [183, 151] width 19 height 18
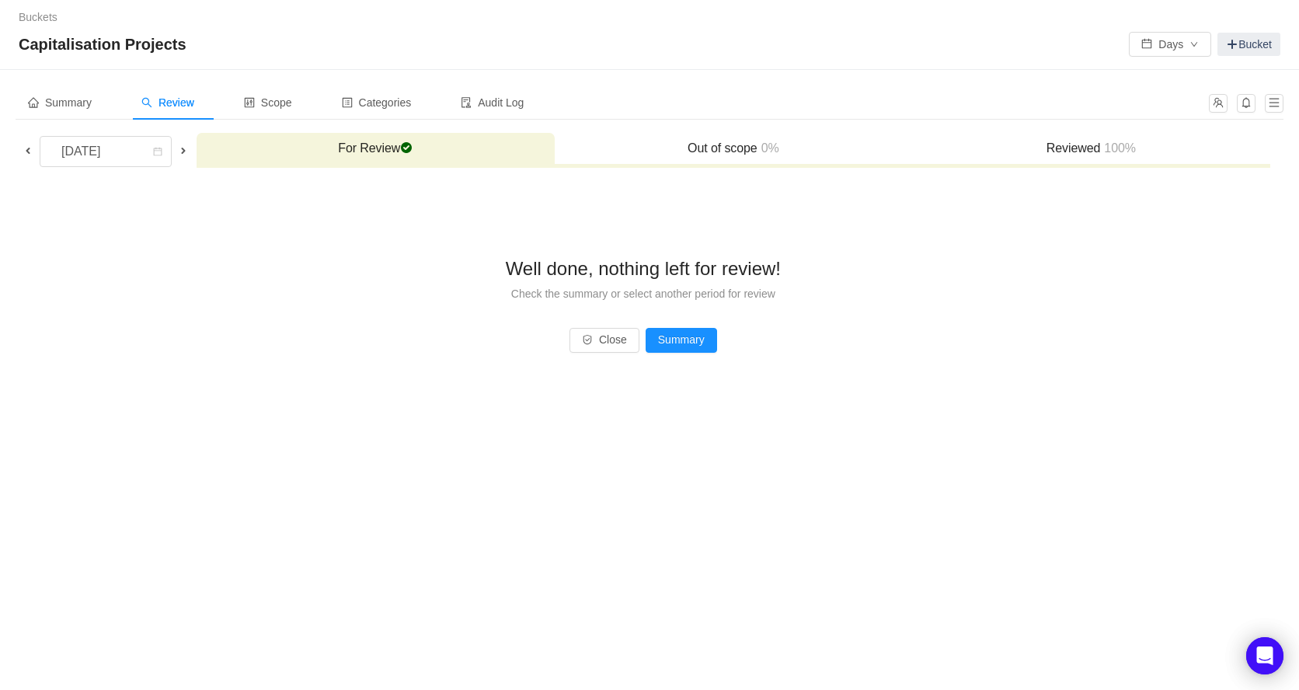
click at [189, 153] on span at bounding box center [183, 150] width 12 height 12
click at [188, 153] on span at bounding box center [183, 150] width 12 height 12
click at [188, 154] on span at bounding box center [183, 150] width 12 height 12
click at [273, 101] on span "Scope" at bounding box center [268, 102] width 48 height 12
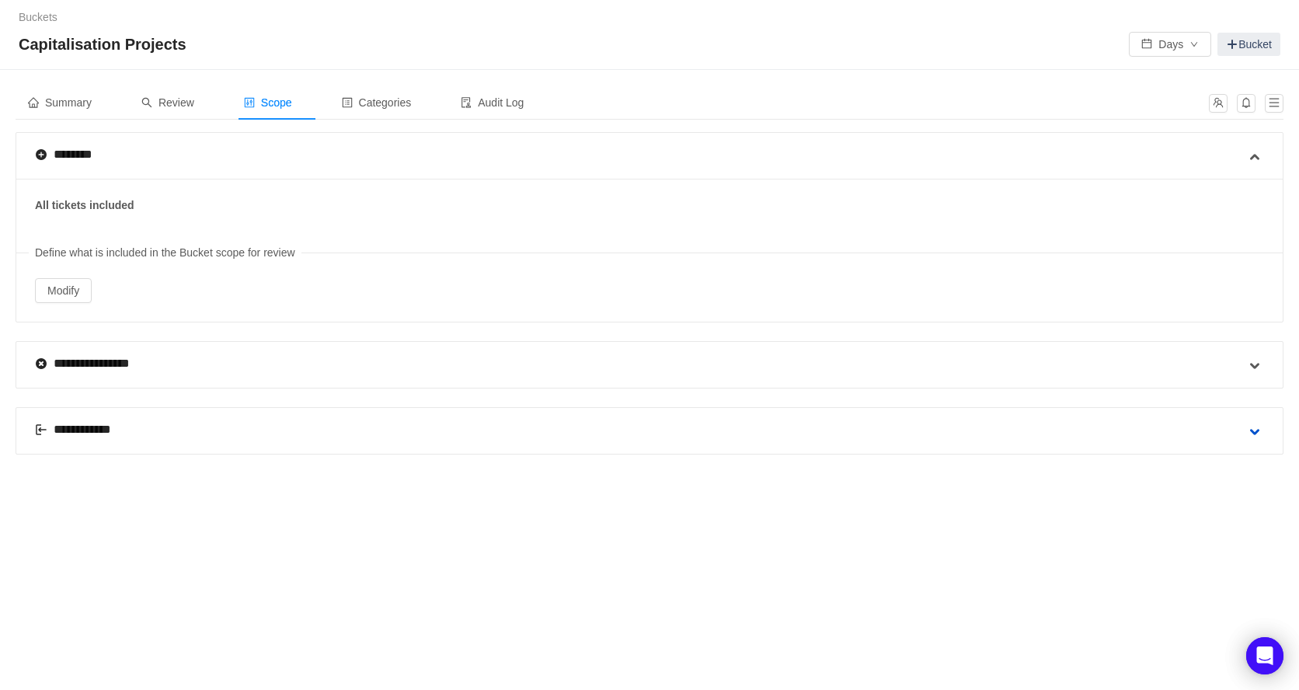
click at [1254, 428] on span at bounding box center [1254, 432] width 19 height 19
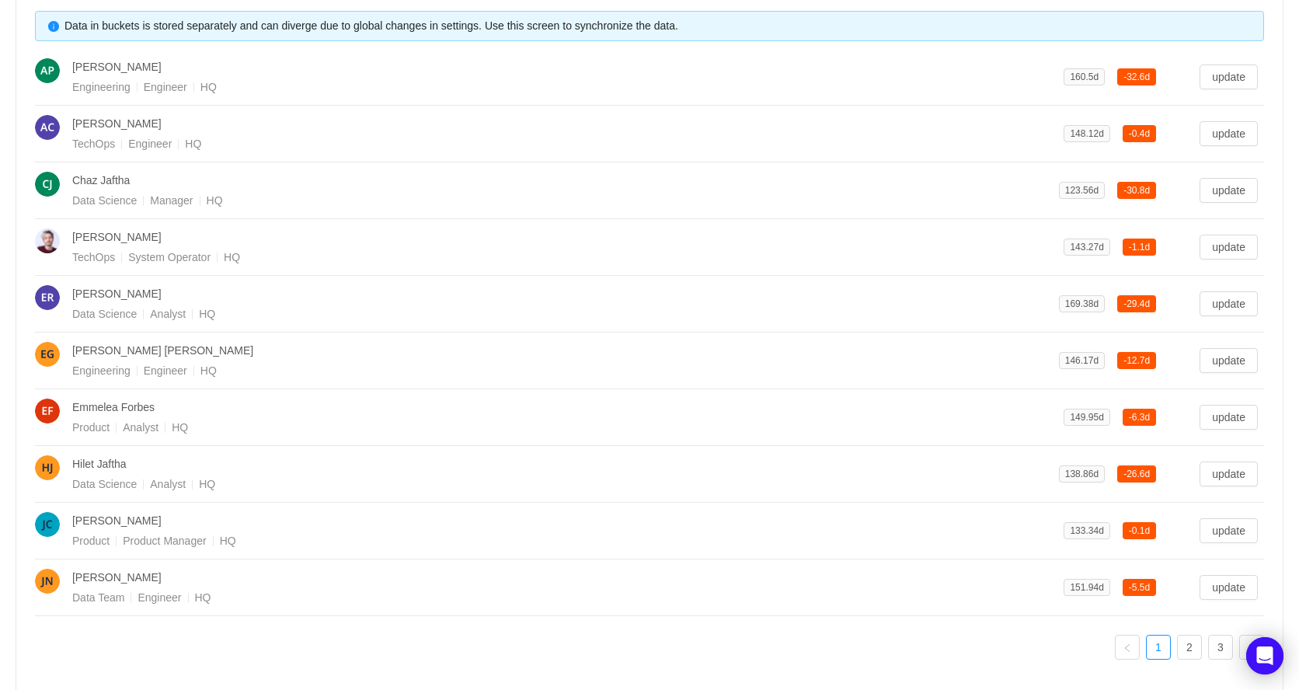
scroll to position [572, 0]
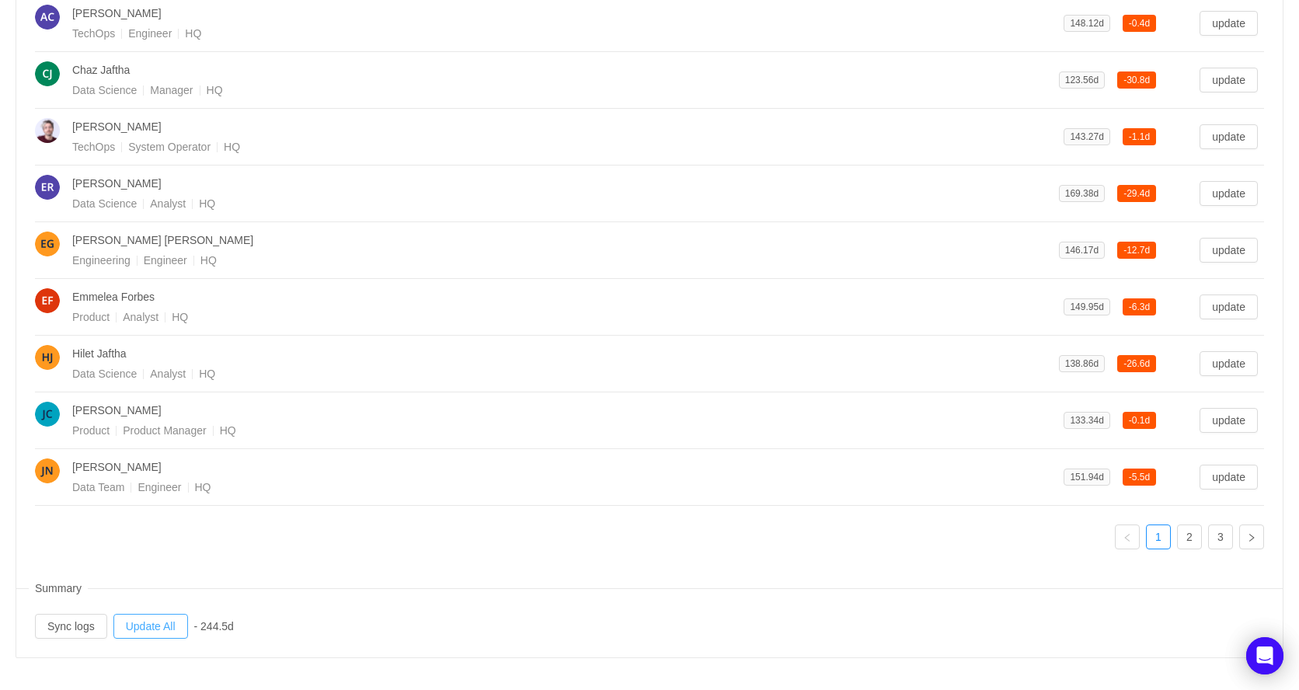
click at [165, 631] on button "Update All" at bounding box center [150, 626] width 75 height 25
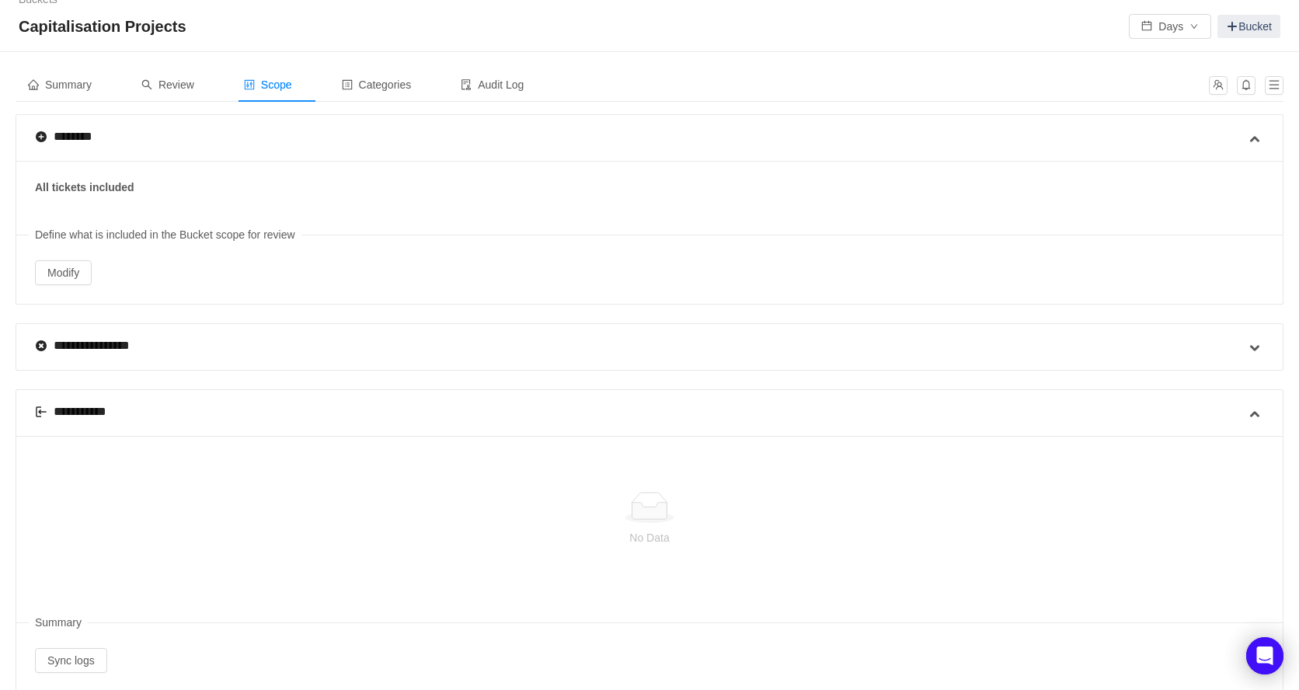
scroll to position [0, 0]
